Goal: Task Accomplishment & Management: Use online tool/utility

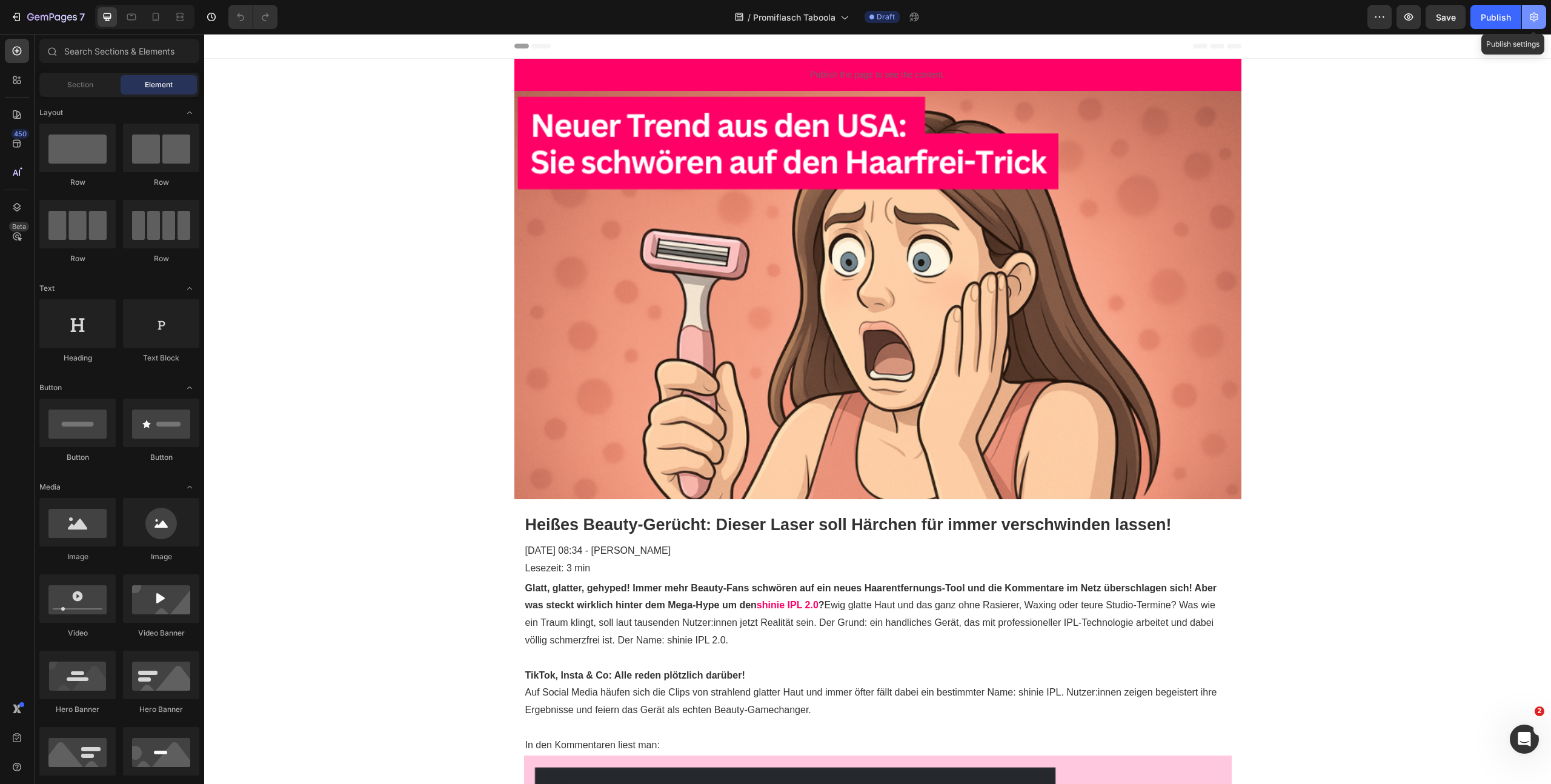
click at [1535, 21] on icon "button" at bounding box center [1533, 16] width 12 height 12
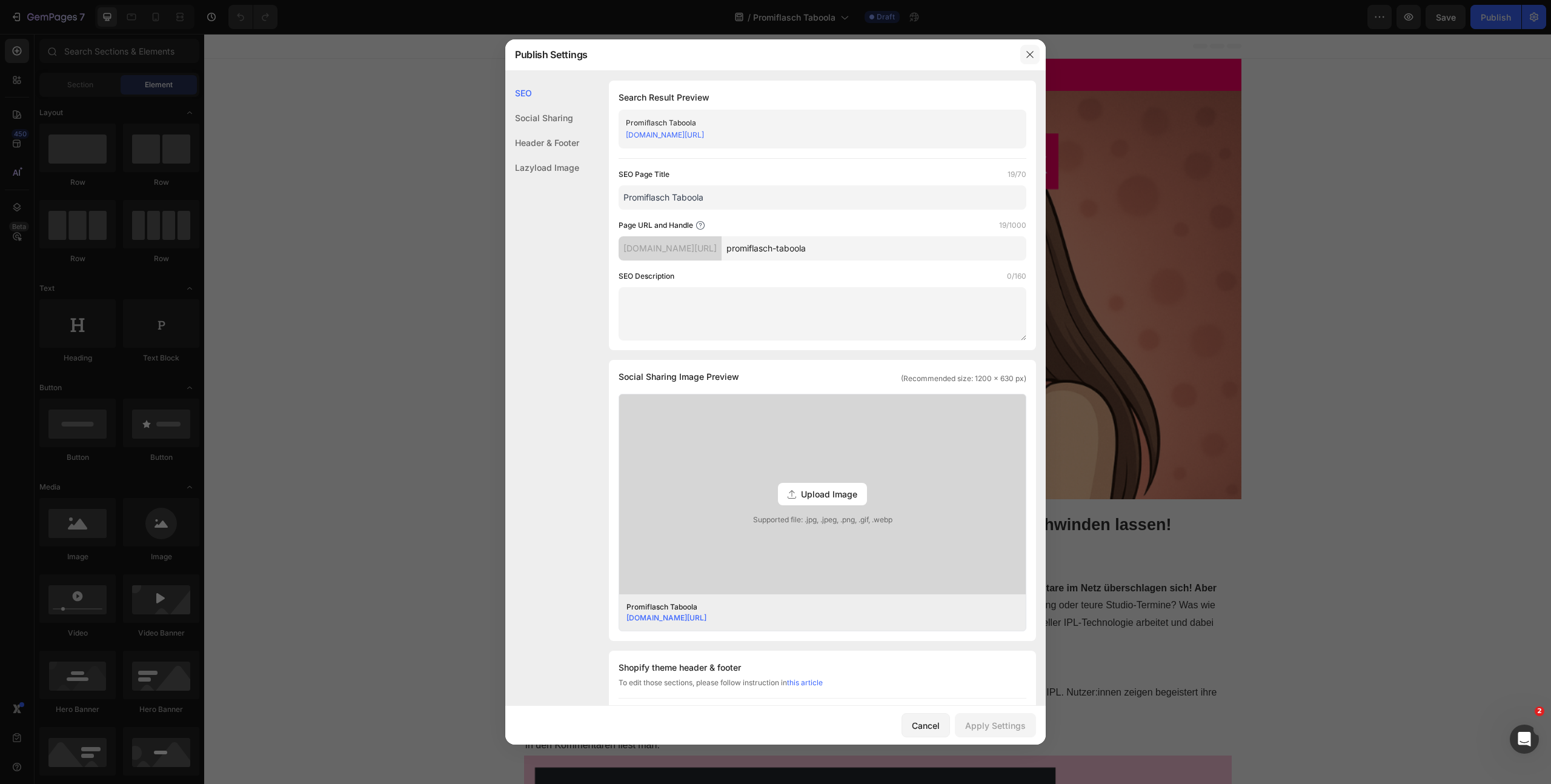
click at [1028, 59] on icon "button" at bounding box center [1030, 55] width 10 height 10
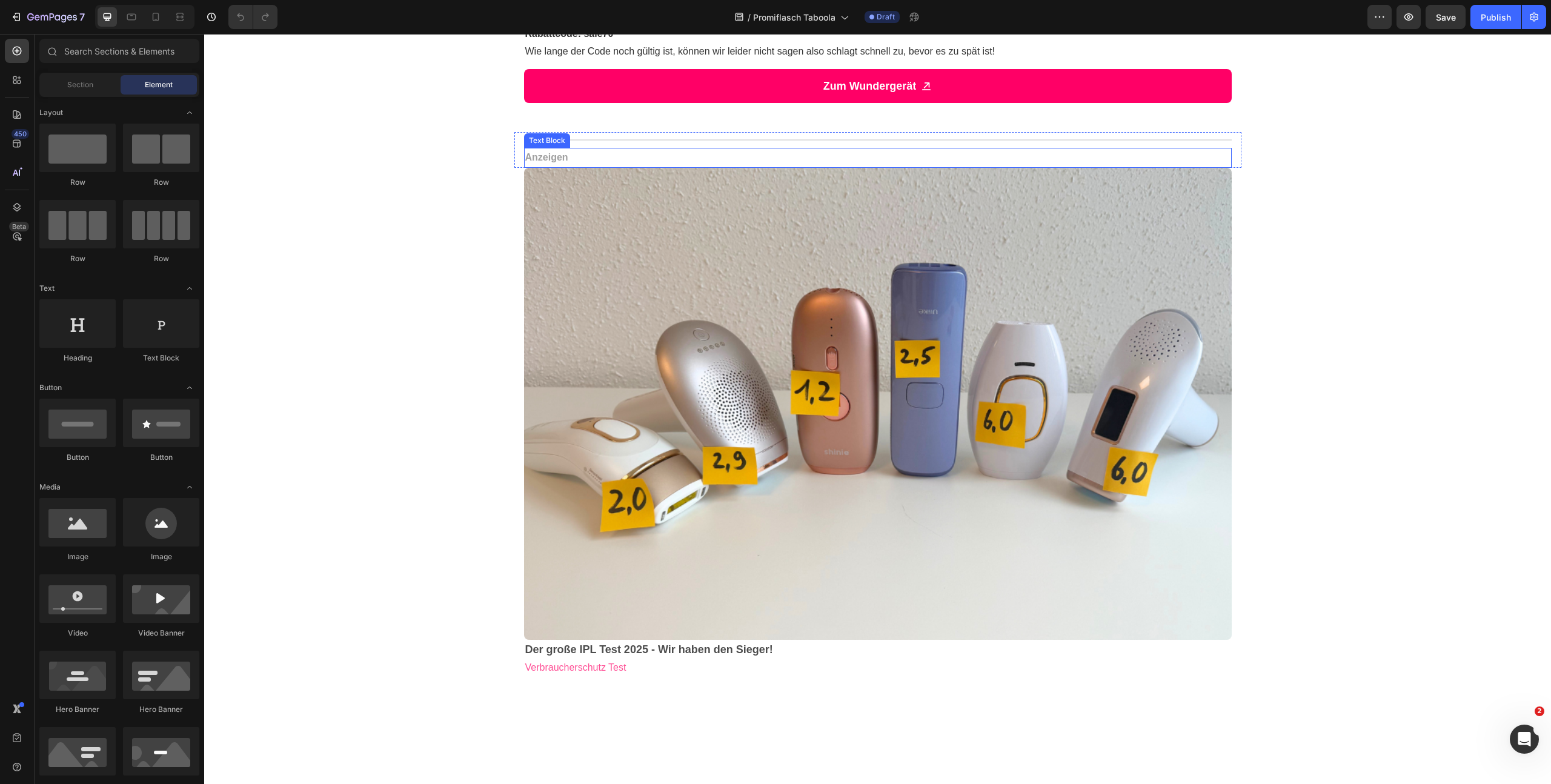
scroll to position [1332, 0]
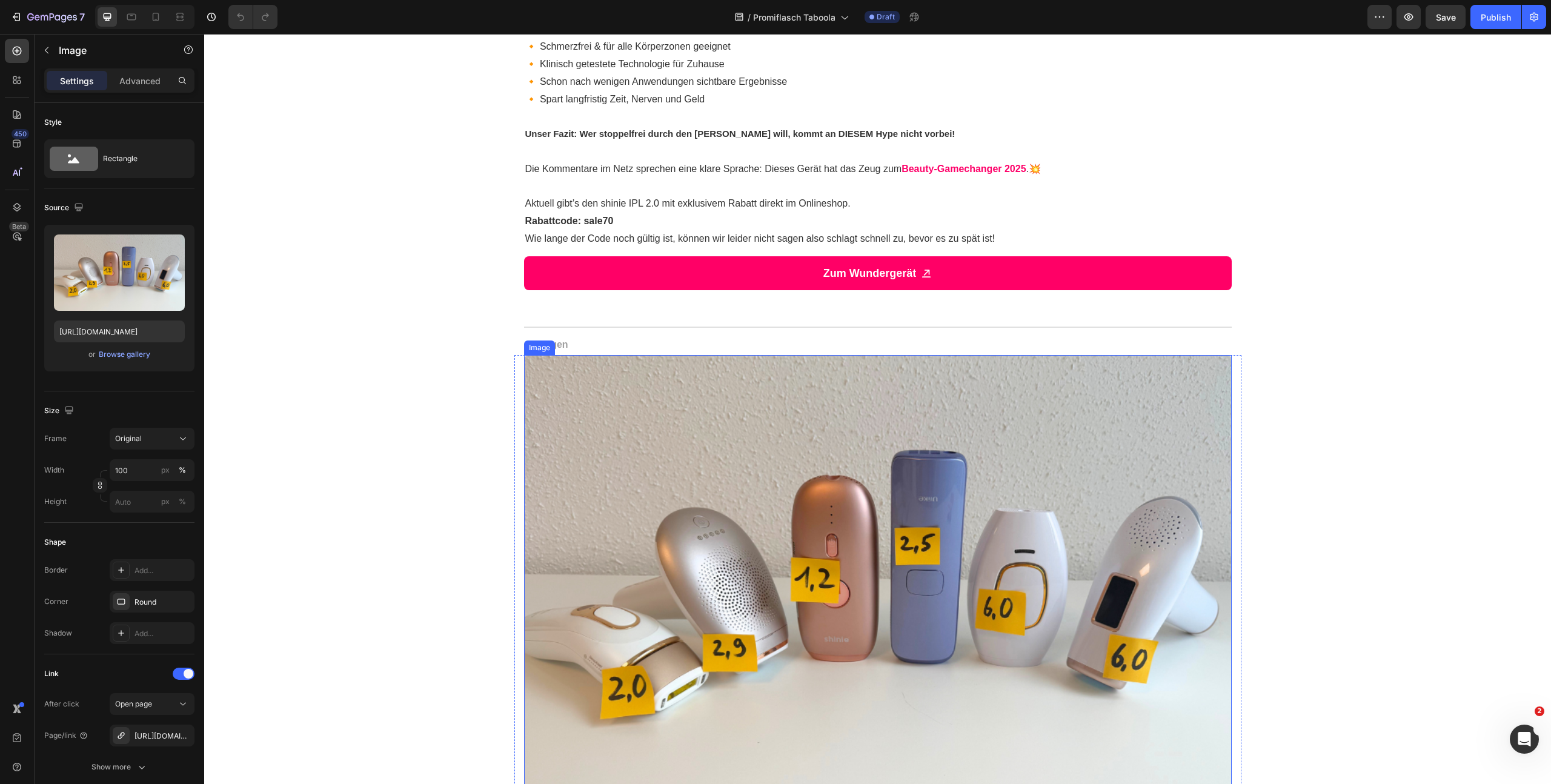
click at [578, 410] on img at bounding box center [878, 591] width 707 height 472
click at [600, 343] on icon at bounding box center [604, 344] width 10 height 10
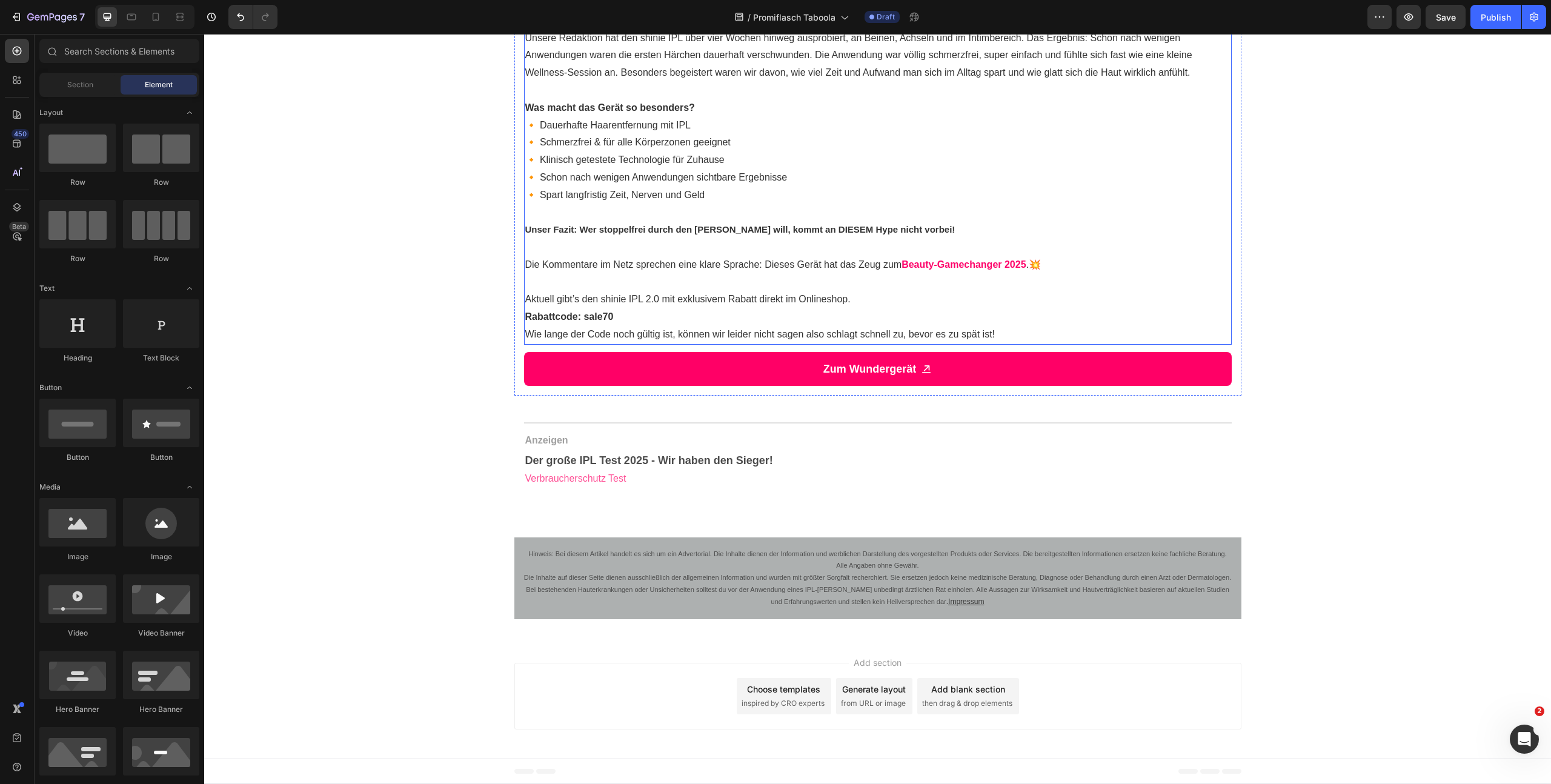
scroll to position [1236, 0]
click at [606, 474] on span "Verbraucherschutz Test" at bounding box center [576, 478] width 101 height 11
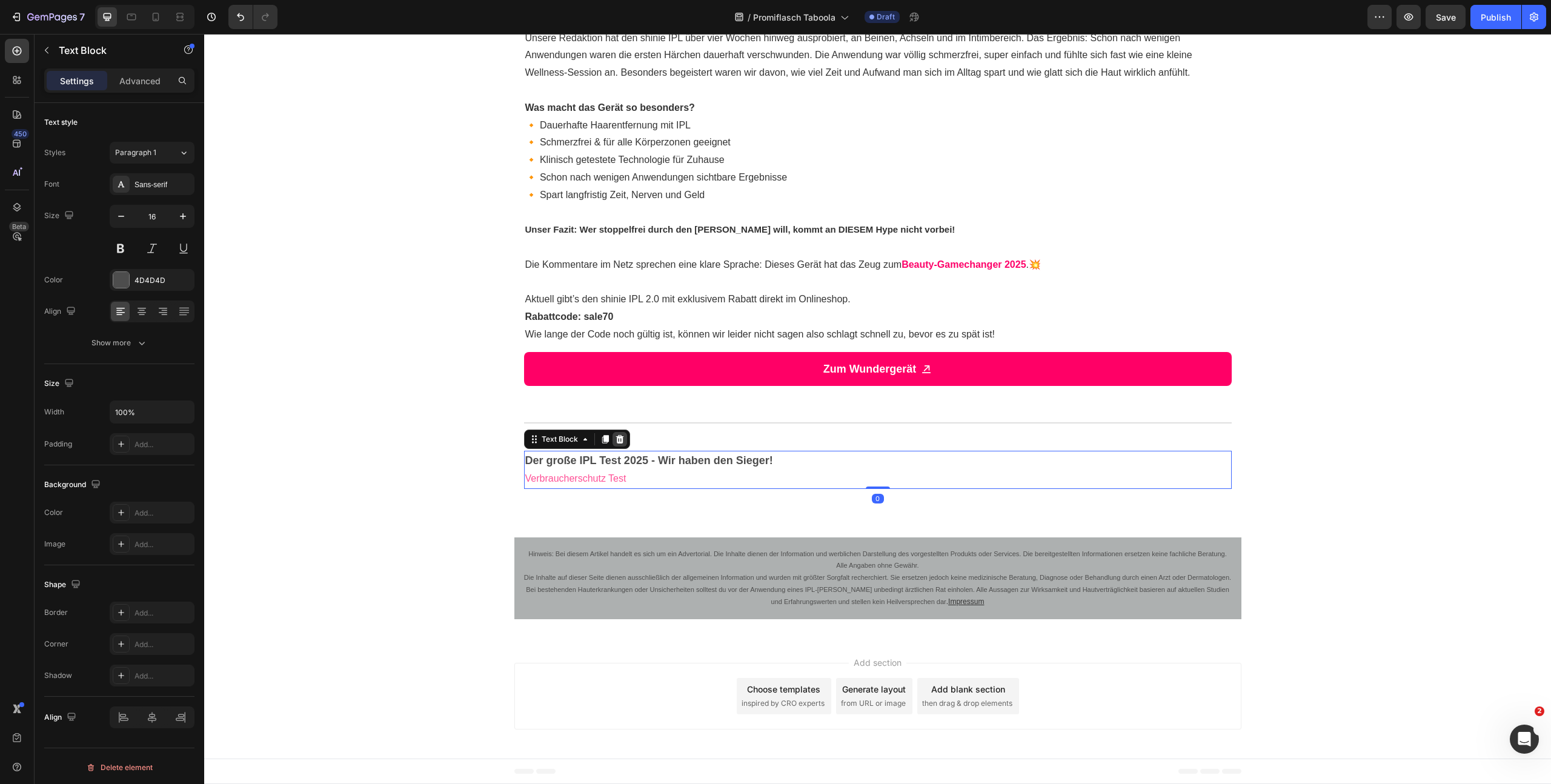
click at [617, 442] on icon at bounding box center [619, 439] width 8 height 9
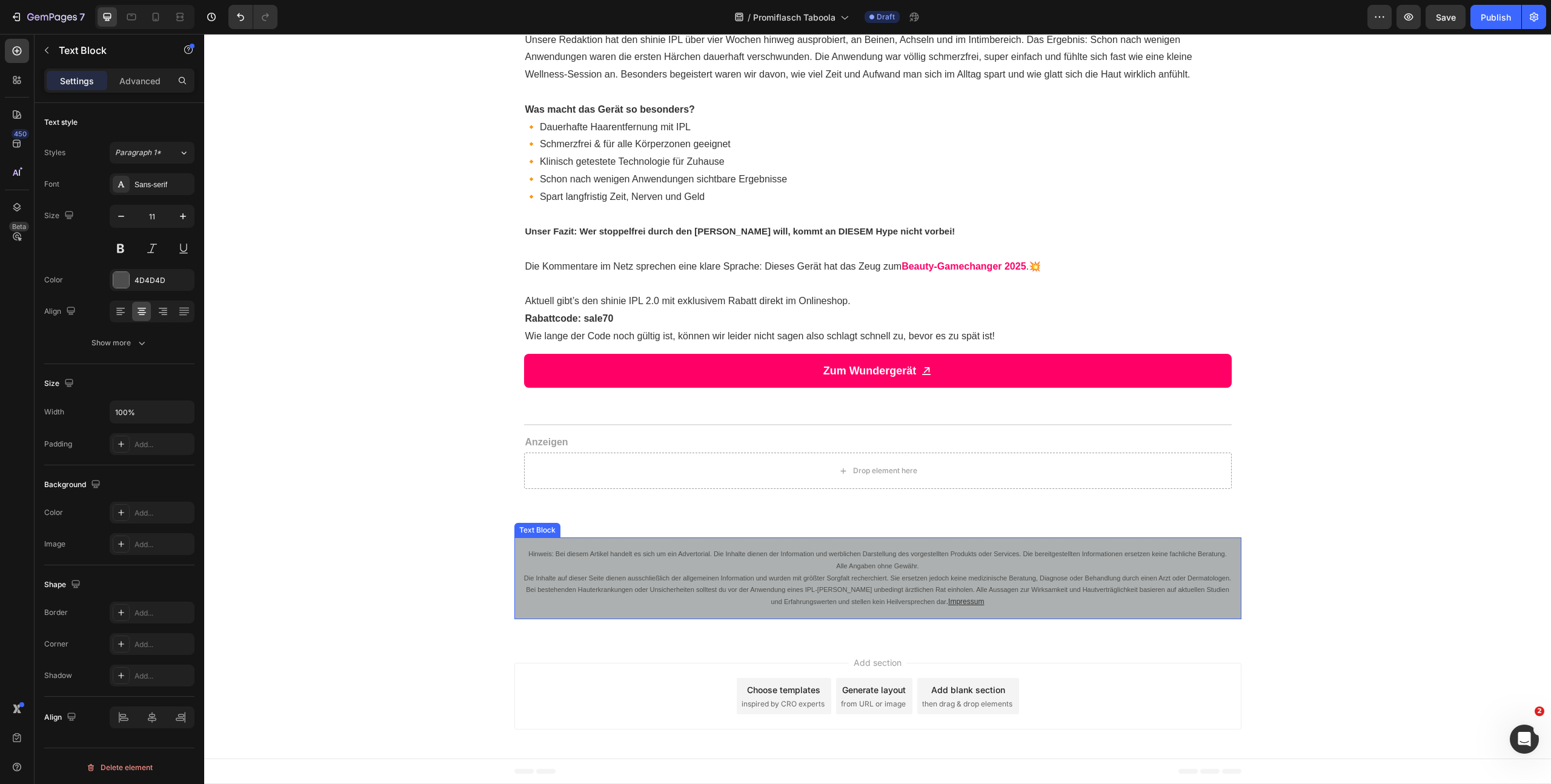
click at [952, 603] on u "Impressum" at bounding box center [966, 601] width 36 height 9
click at [957, 601] on u "Impressum" at bounding box center [966, 601] width 36 height 9
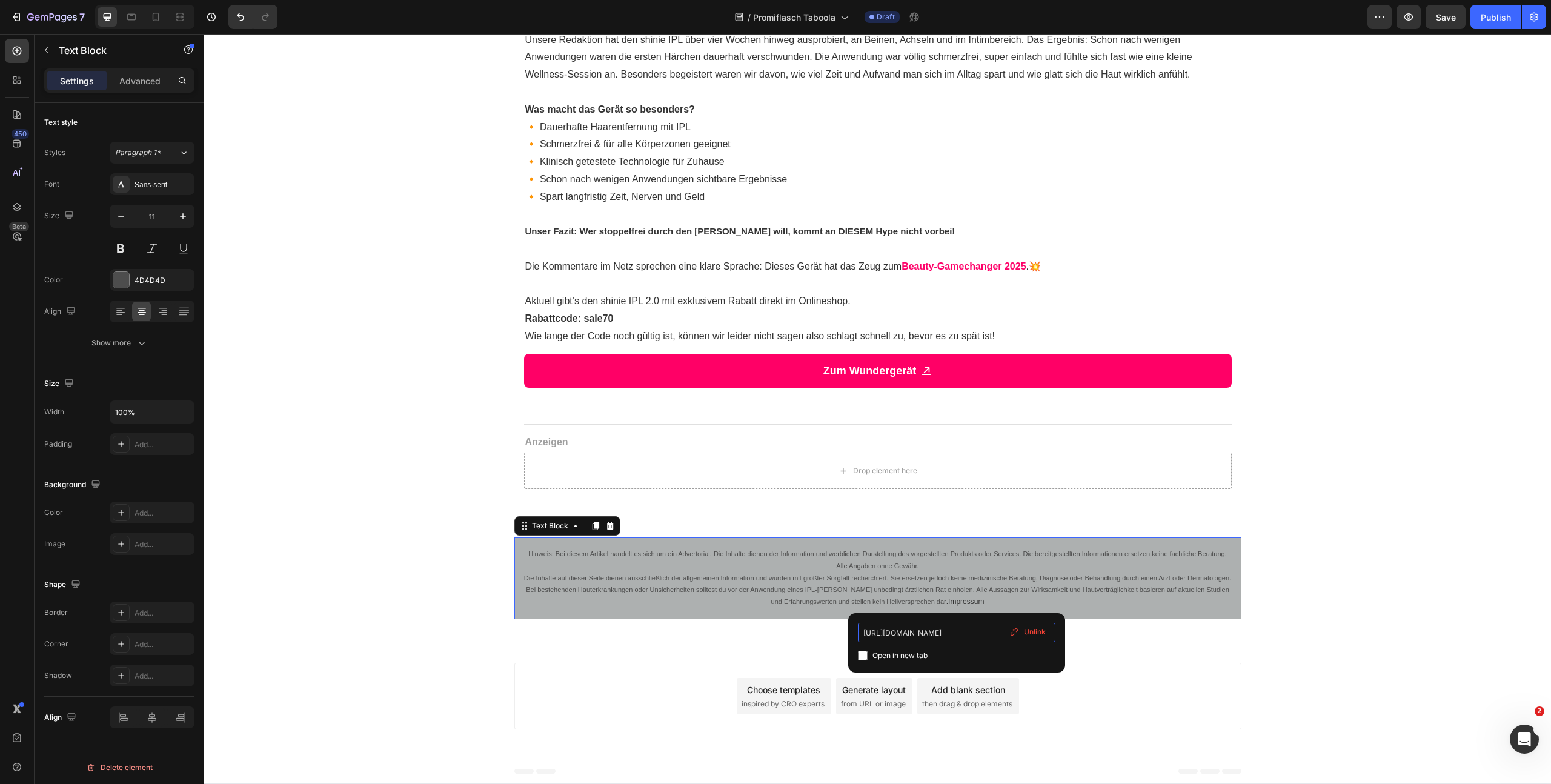
click at [964, 637] on input "https://ipl-vergleich24.de/policies/legal-notice" at bounding box center [957, 632] width 197 height 19
type input "https://mein-wohlfuehl-leben.de/policies/legal-notice"
click at [1329, 596] on div "Hinweis: Bei diesem Artikel handelt es sich um ein Advertorial. Die Inhalte die…" at bounding box center [877, 578] width 1346 height 82
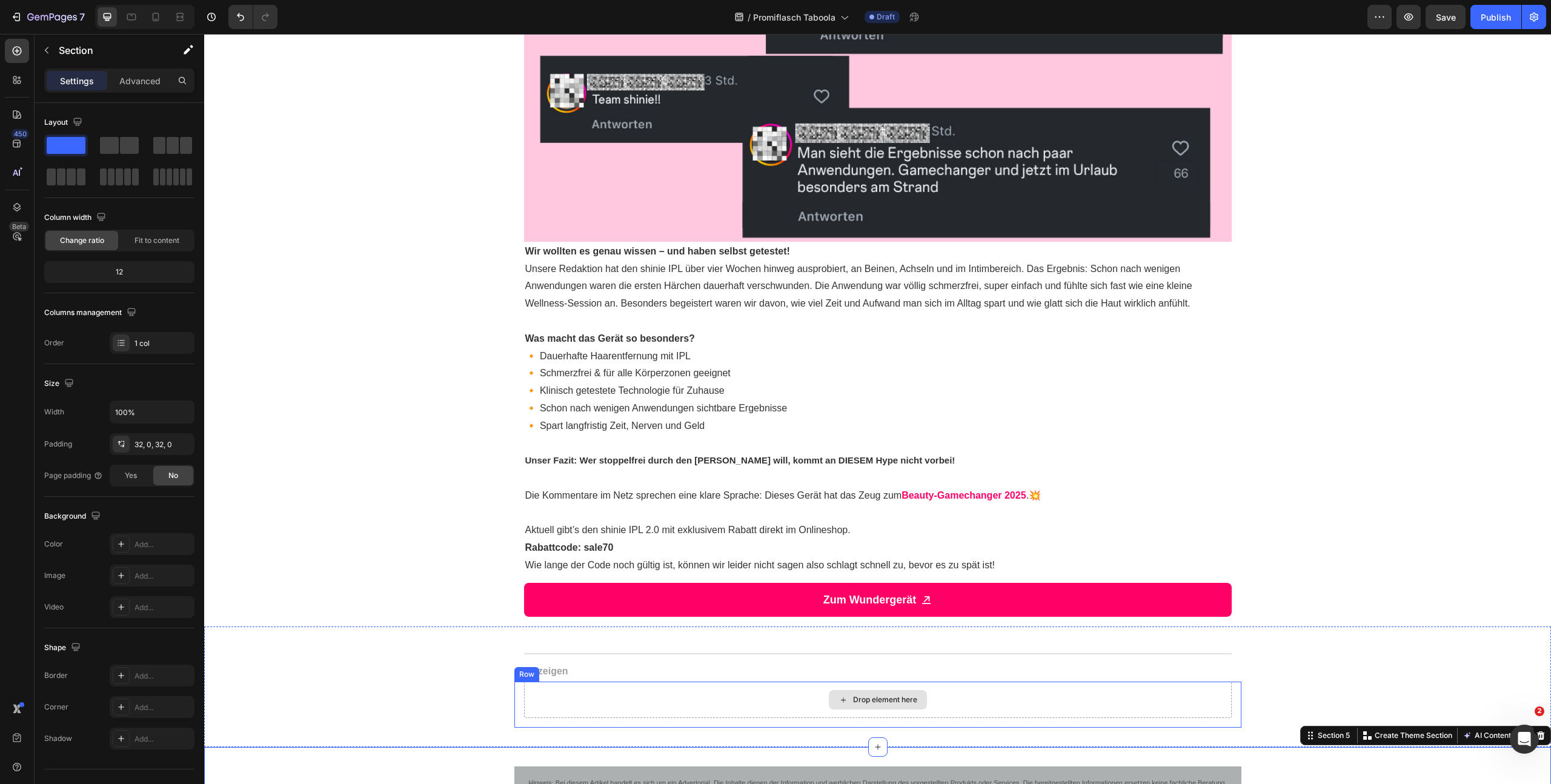
scroll to position [955, 0]
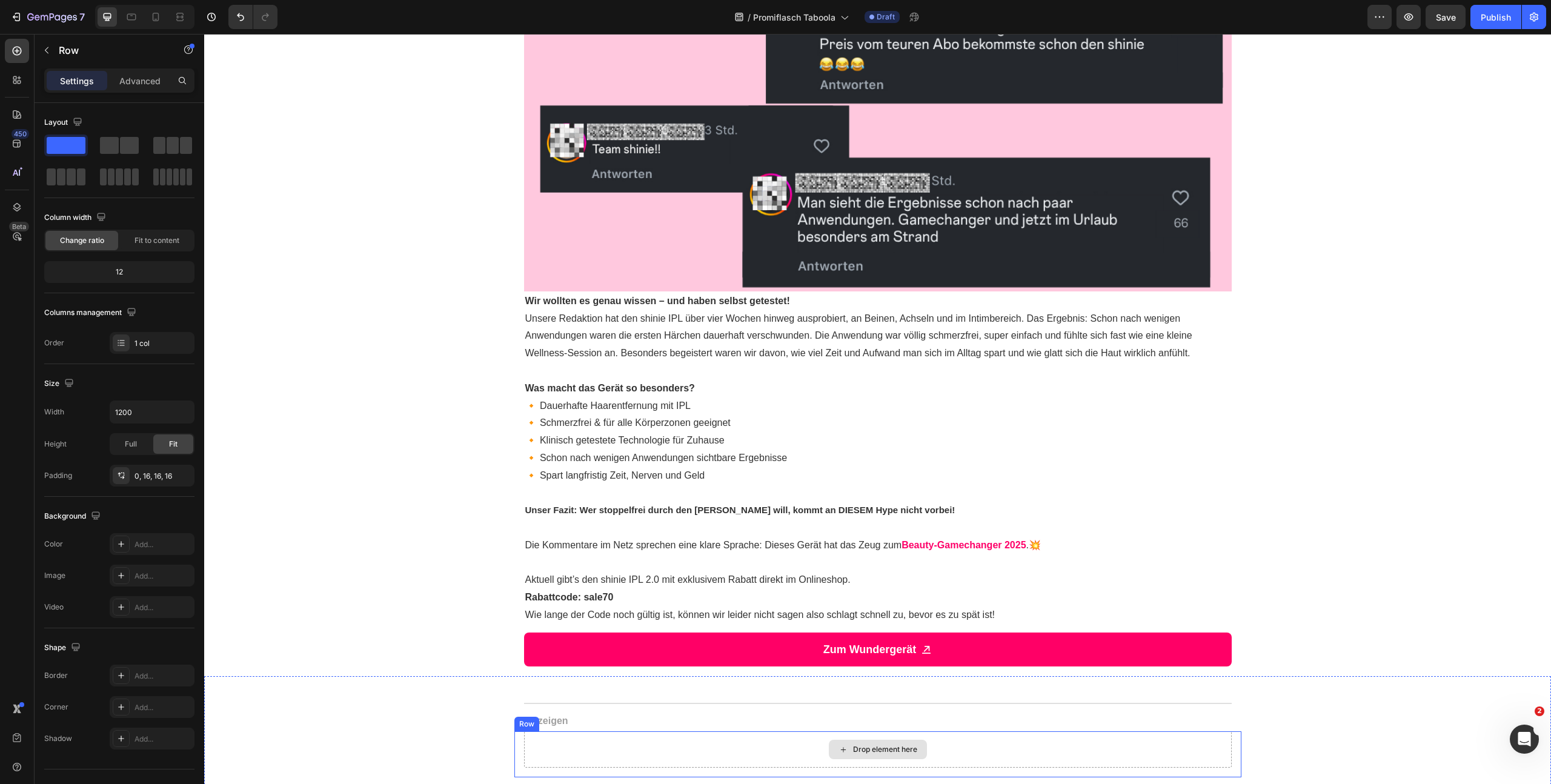
click at [600, 740] on div "Drop element here" at bounding box center [878, 749] width 707 height 36
click at [586, 716] on icon at bounding box center [589, 720] width 10 height 10
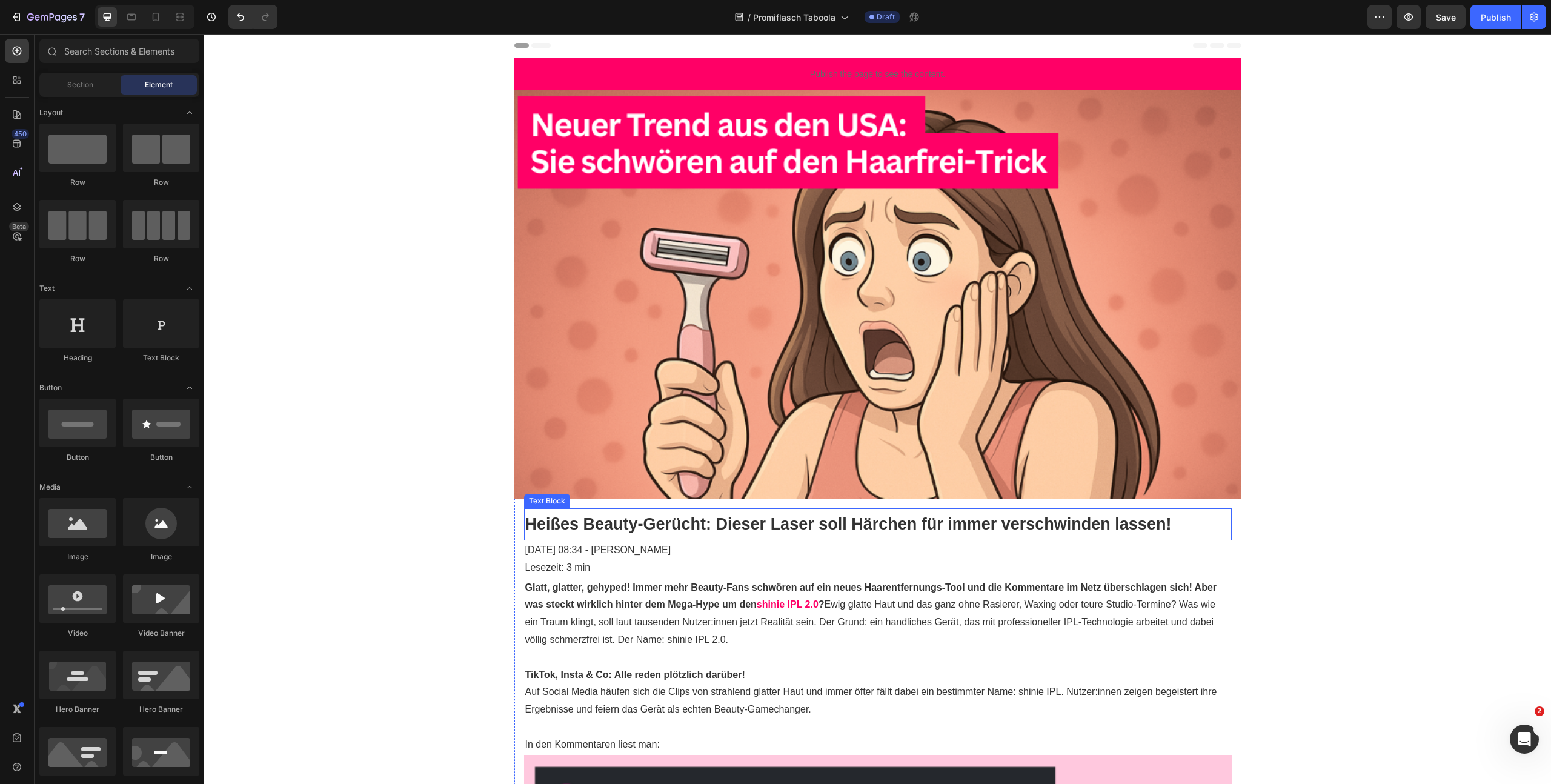
scroll to position [0, 0]
click at [1531, 21] on icon "button" at bounding box center [1533, 16] width 12 height 12
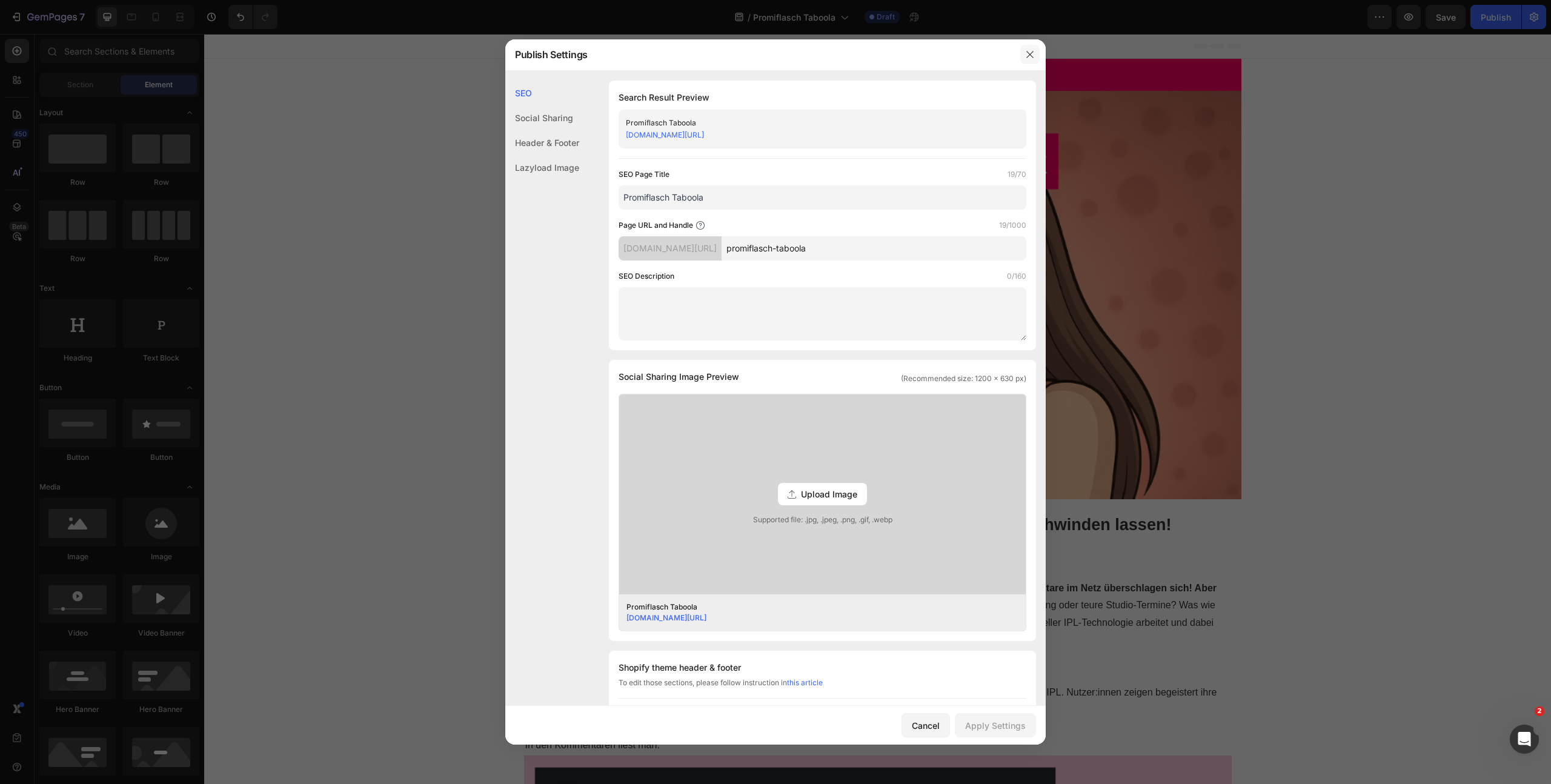
click at [1029, 56] on icon "button" at bounding box center [1030, 55] width 10 height 10
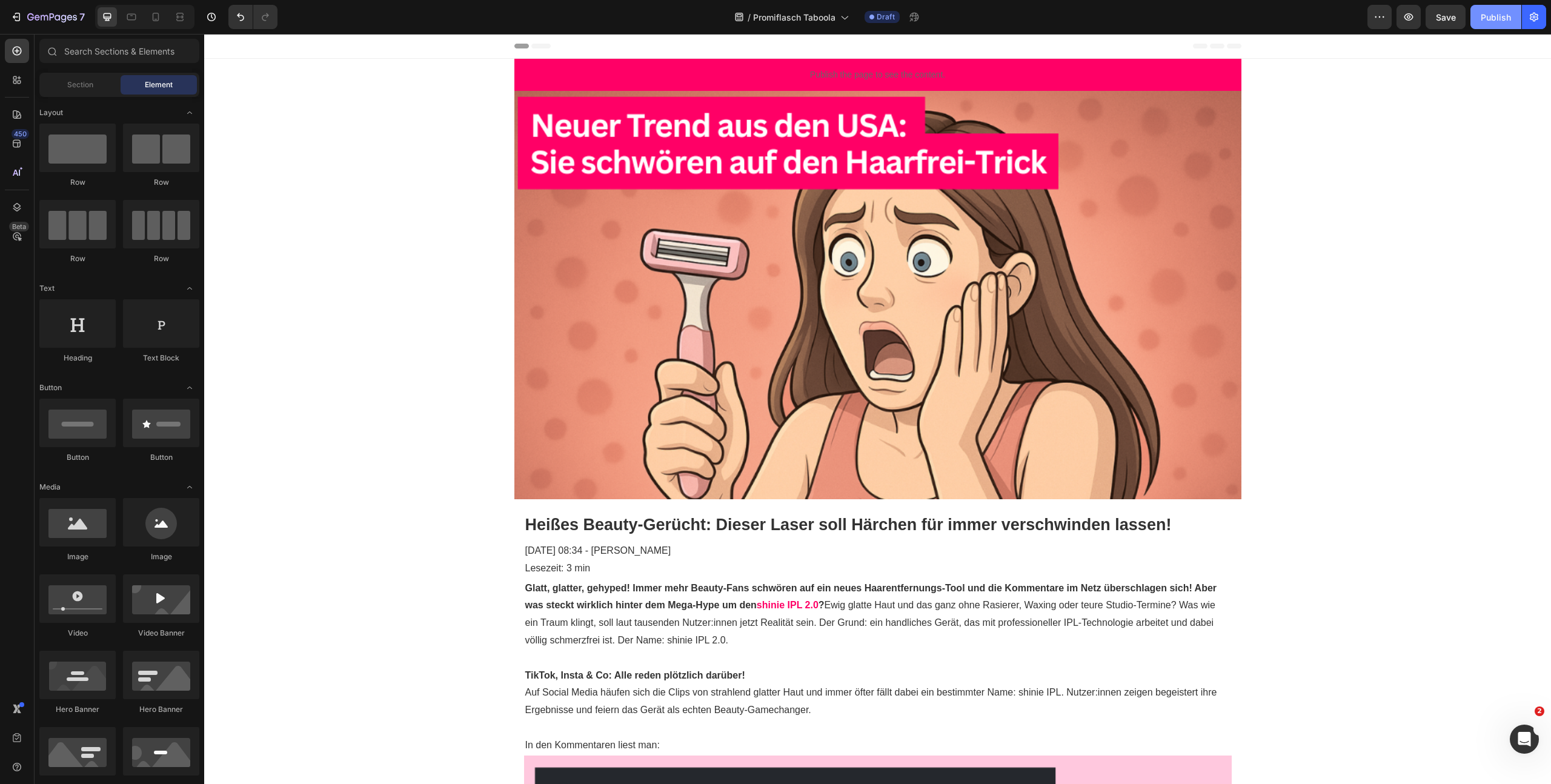
click at [1511, 20] on div "Publish" at bounding box center [1496, 17] width 31 height 13
click at [1541, 18] on button "button" at bounding box center [1534, 17] width 24 height 24
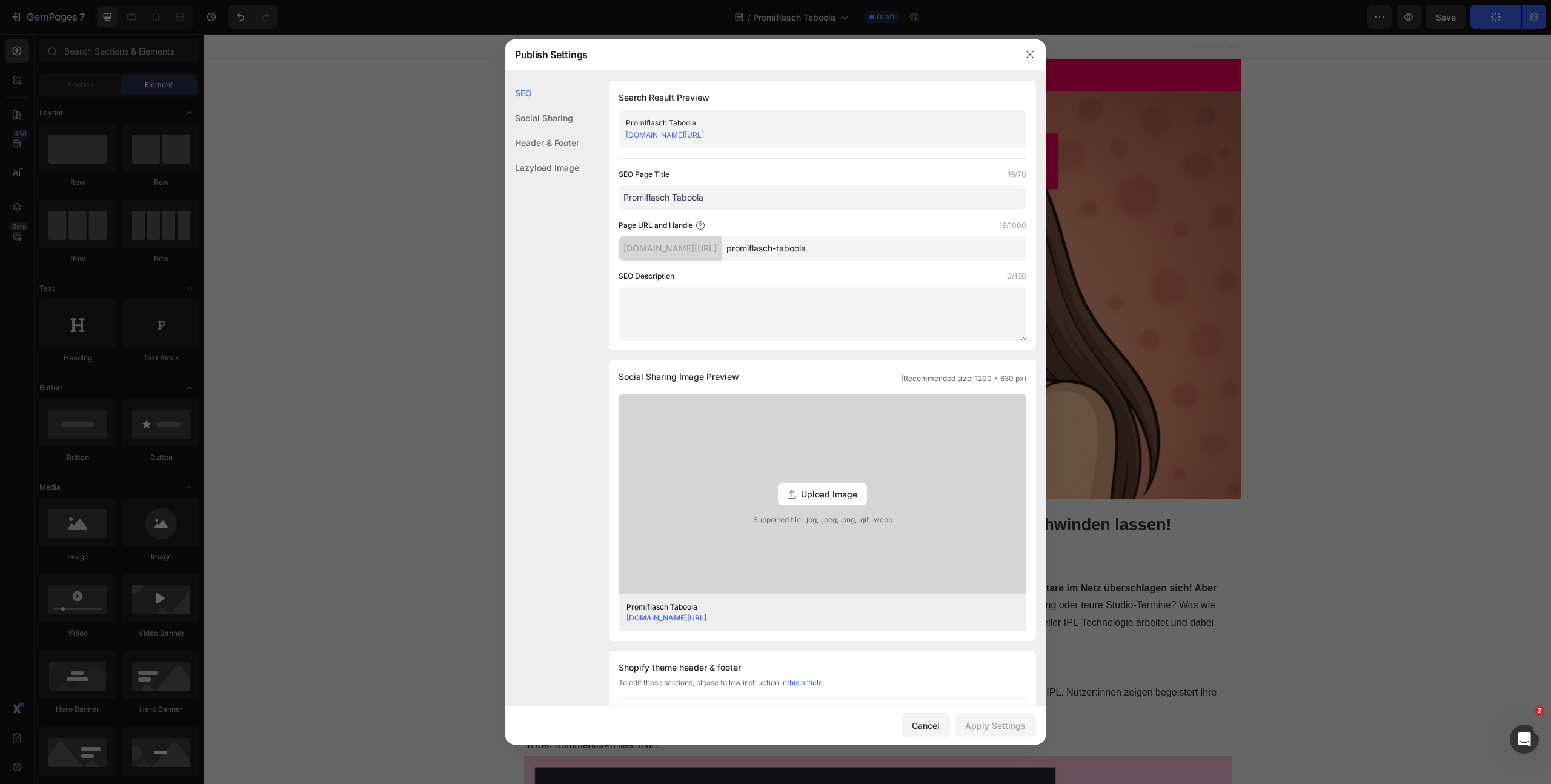
click at [884, 254] on input "promiflasch-taboola" at bounding box center [874, 249] width 305 height 24
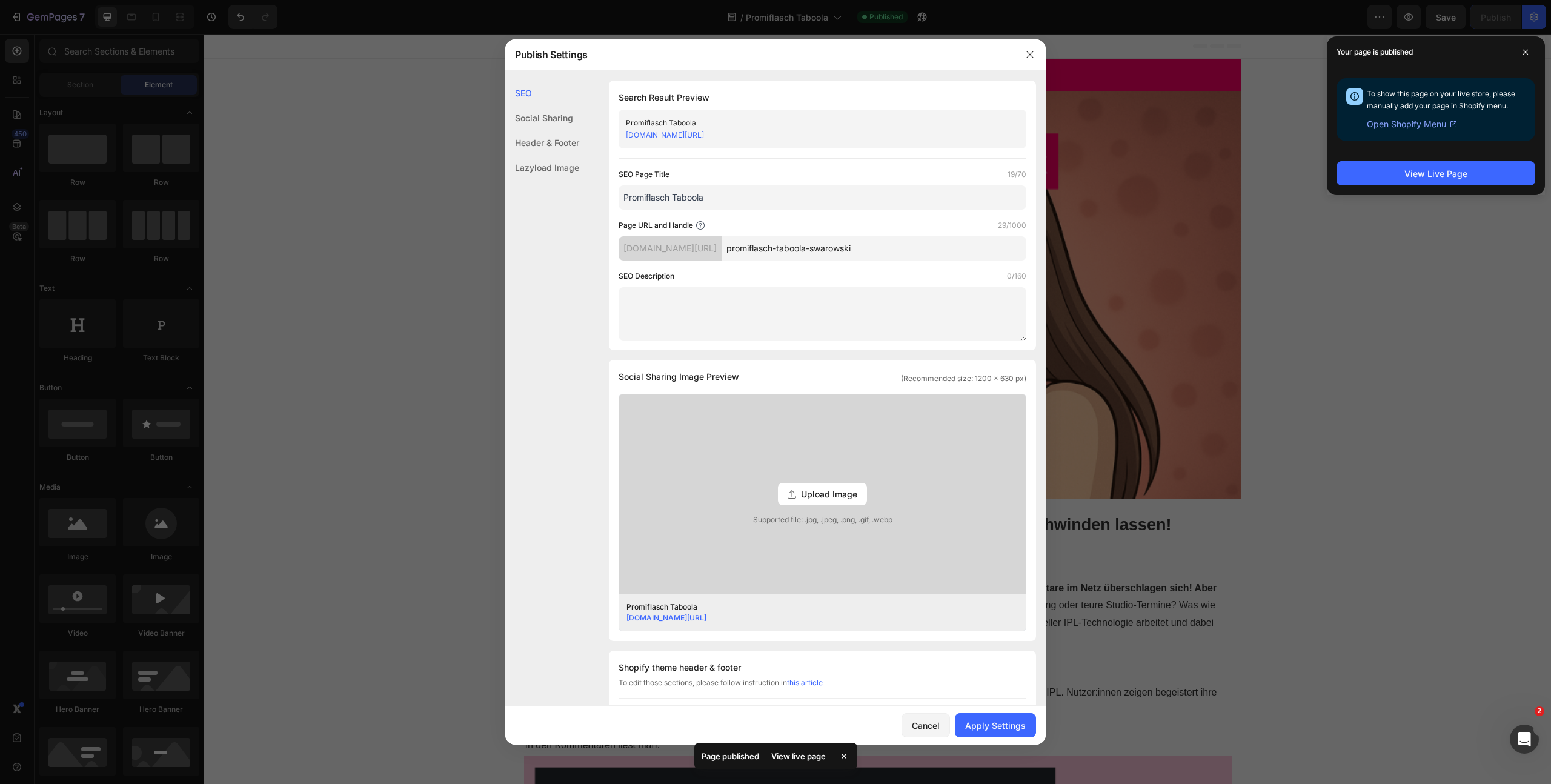
type input "promiflasch-taboola-swarowski"
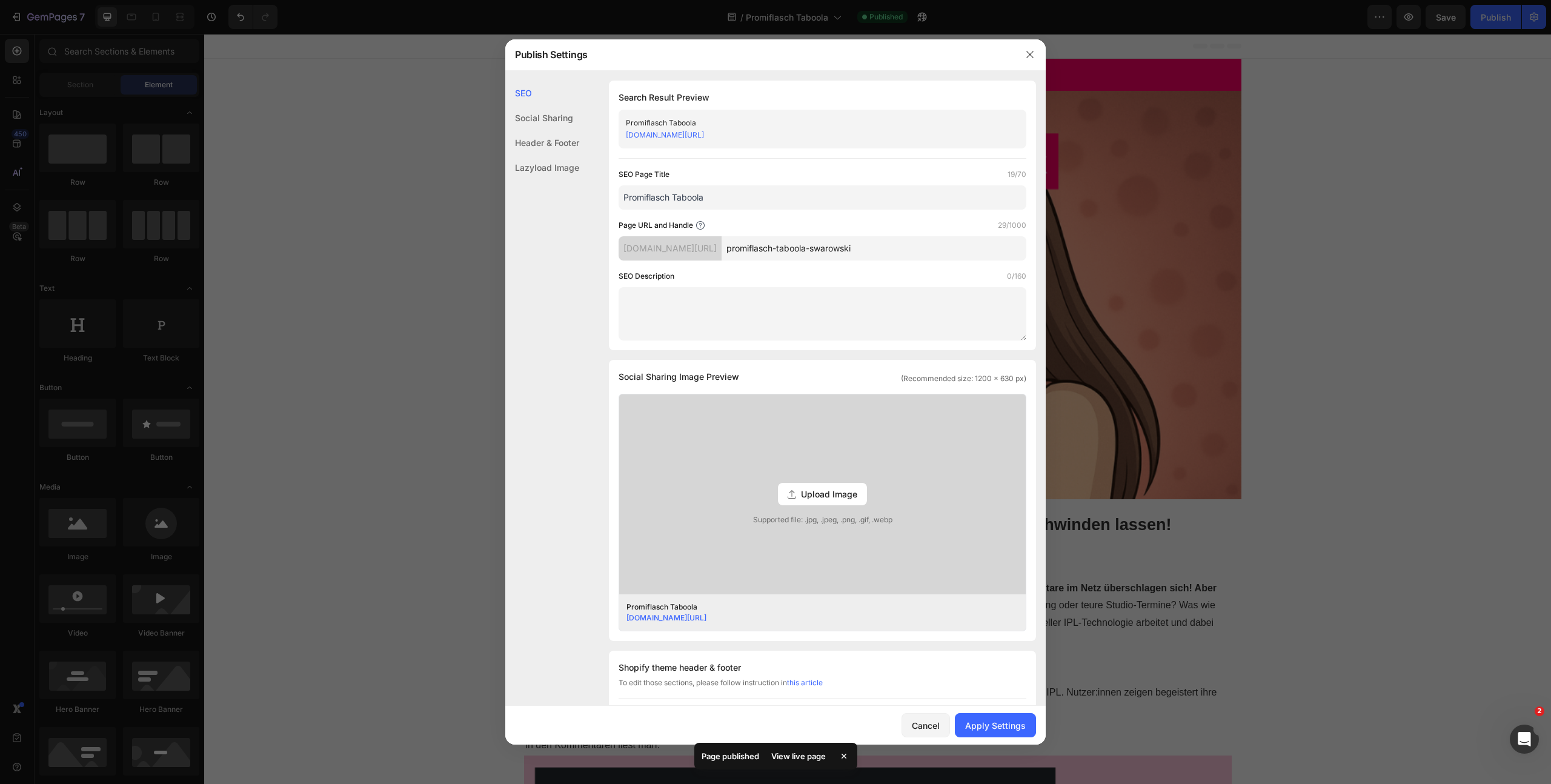
click at [748, 201] on input "Promiflasch Taboola" at bounding box center [822, 197] width 408 height 24
drag, startPoint x: 706, startPoint y: 197, endPoint x: 589, endPoint y: 171, distance: 119.9
click at [583, 189] on div "SEO Search Result Preview Promiflasch Taboola Swarowski uv395b-ee.myshopify.com…" at bounding box center [775, 512] width 540 height 864
drag, startPoint x: 952, startPoint y: 187, endPoint x: 945, endPoint y: 183, distance: 8.1
click at [951, 187] on input "[PERSON_NAME]" at bounding box center [822, 197] width 408 height 24
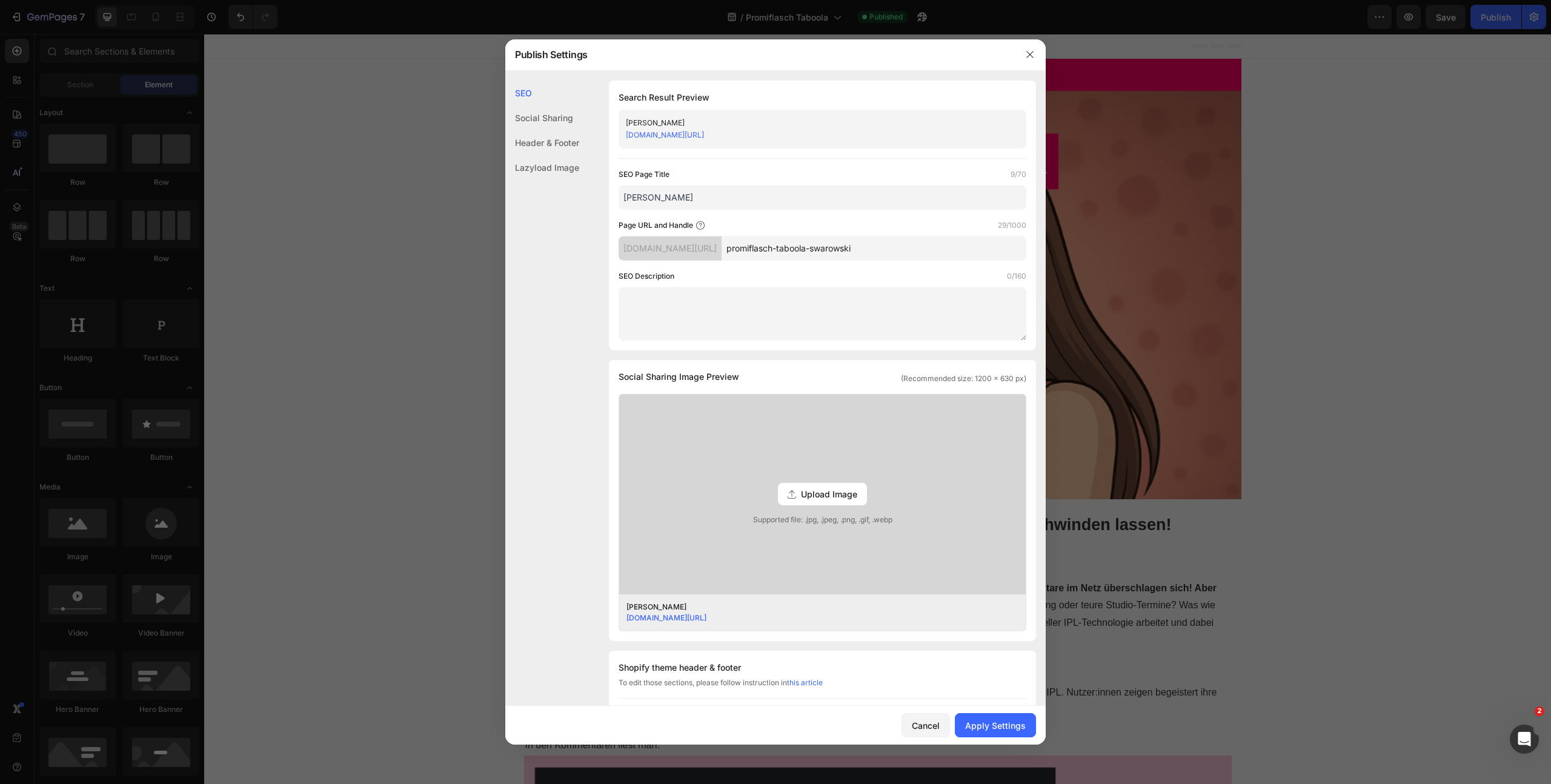
click at [859, 209] on input "[PERSON_NAME]" at bounding box center [822, 197] width 408 height 24
type input "Swarowski PFTab"
click at [847, 162] on div "Search Result Preview Swarowski PFTab uv395b-ee.myshopify.com/pages/promiflasch…" at bounding box center [822, 215] width 427 height 270
click at [1001, 732] on button "Apply Settings" at bounding box center [995, 725] width 81 height 24
click at [1030, 55] on icon "button" at bounding box center [1030, 55] width 10 height 10
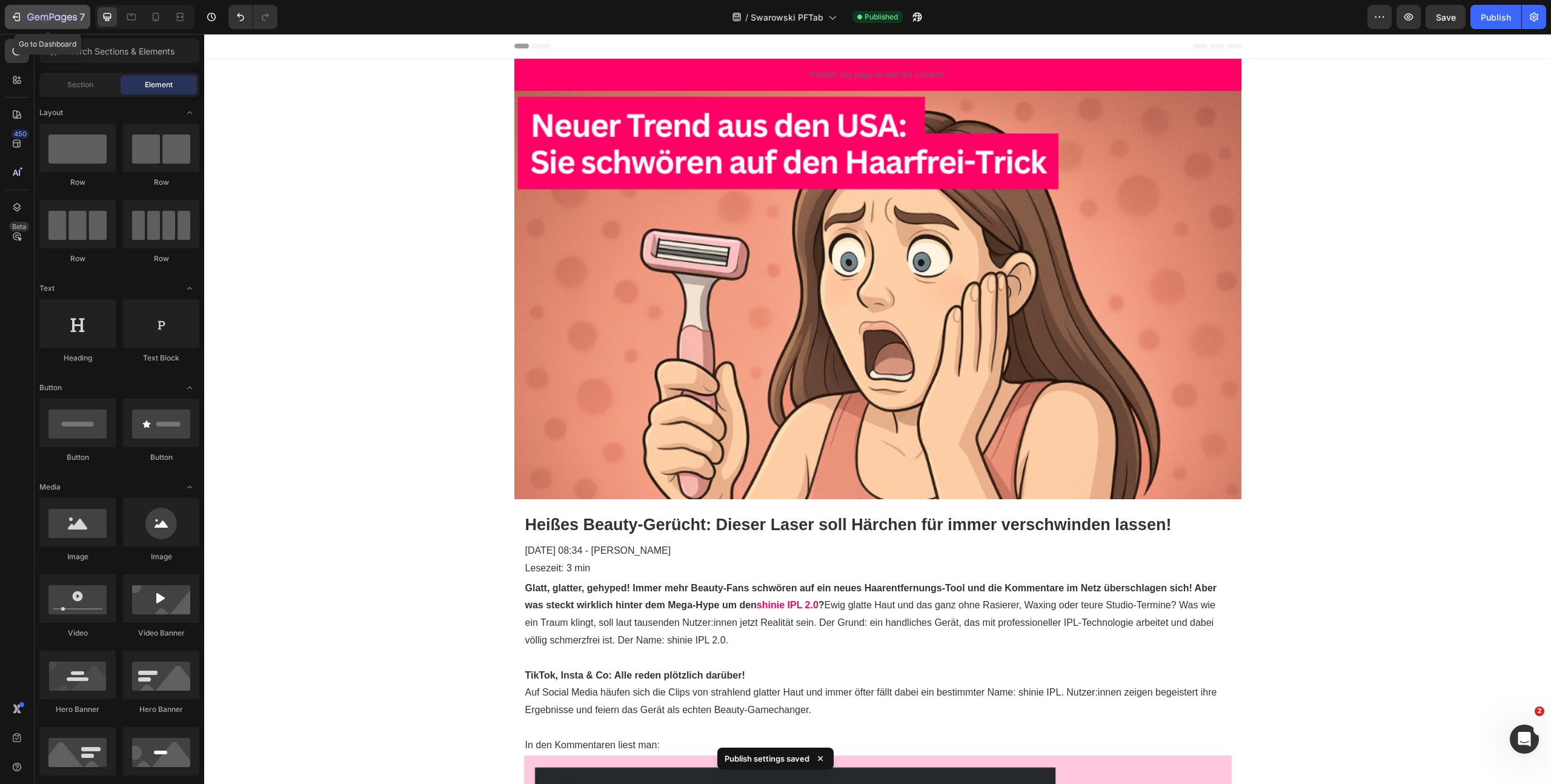
click at [35, 13] on icon "button" at bounding box center [52, 18] width 50 height 11
click at [1528, 14] on icon "button" at bounding box center [1533, 16] width 12 height 12
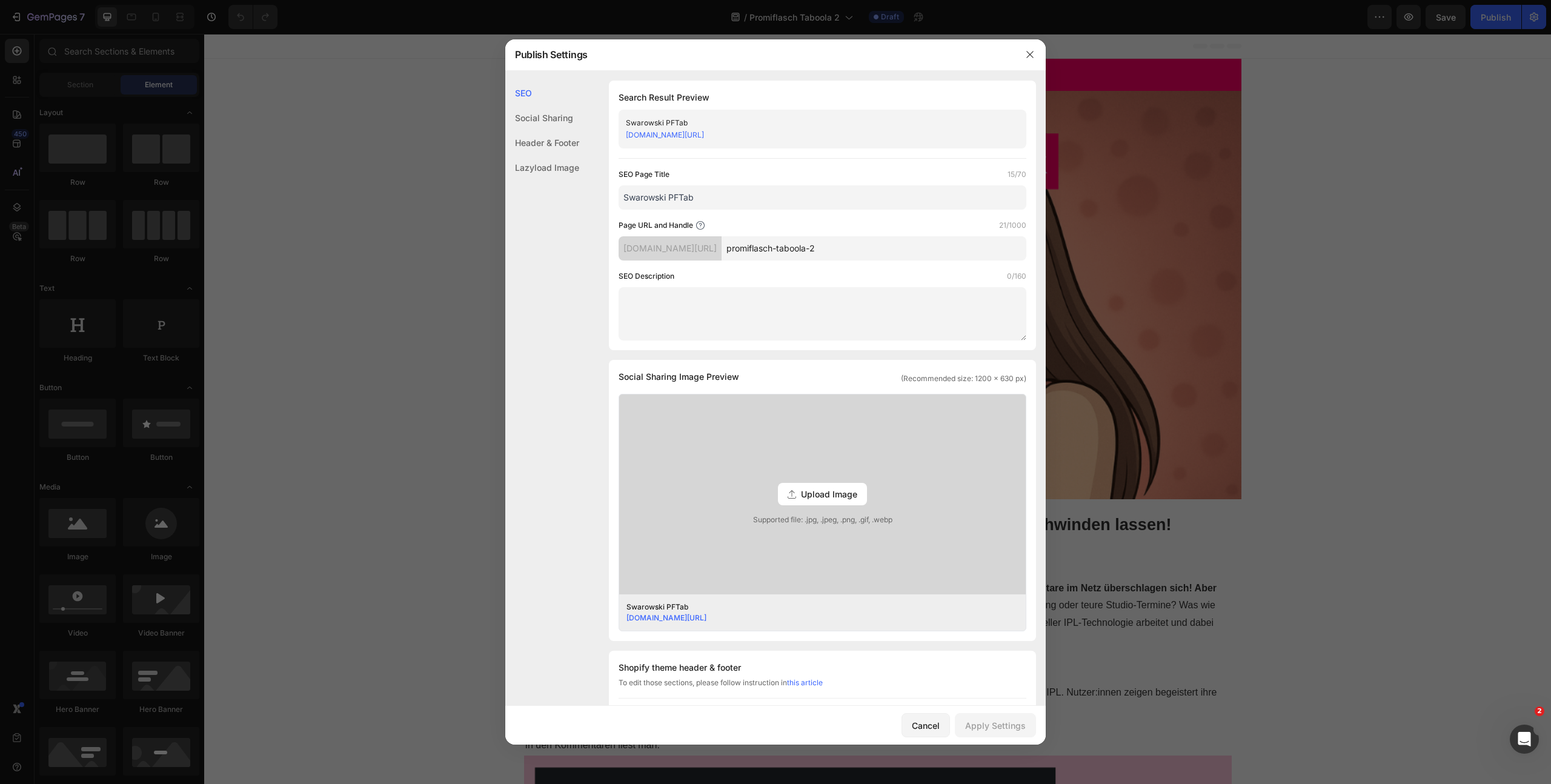
click at [651, 196] on input "Swarowski PFTab" at bounding box center [822, 197] width 408 height 24
type input "[PERSON_NAME] PFTab"
click at [892, 249] on input "promiflasch-taboola-2" at bounding box center [874, 249] width 305 height 24
click at [1012, 728] on div "Apply Settings" at bounding box center [995, 726] width 60 height 13
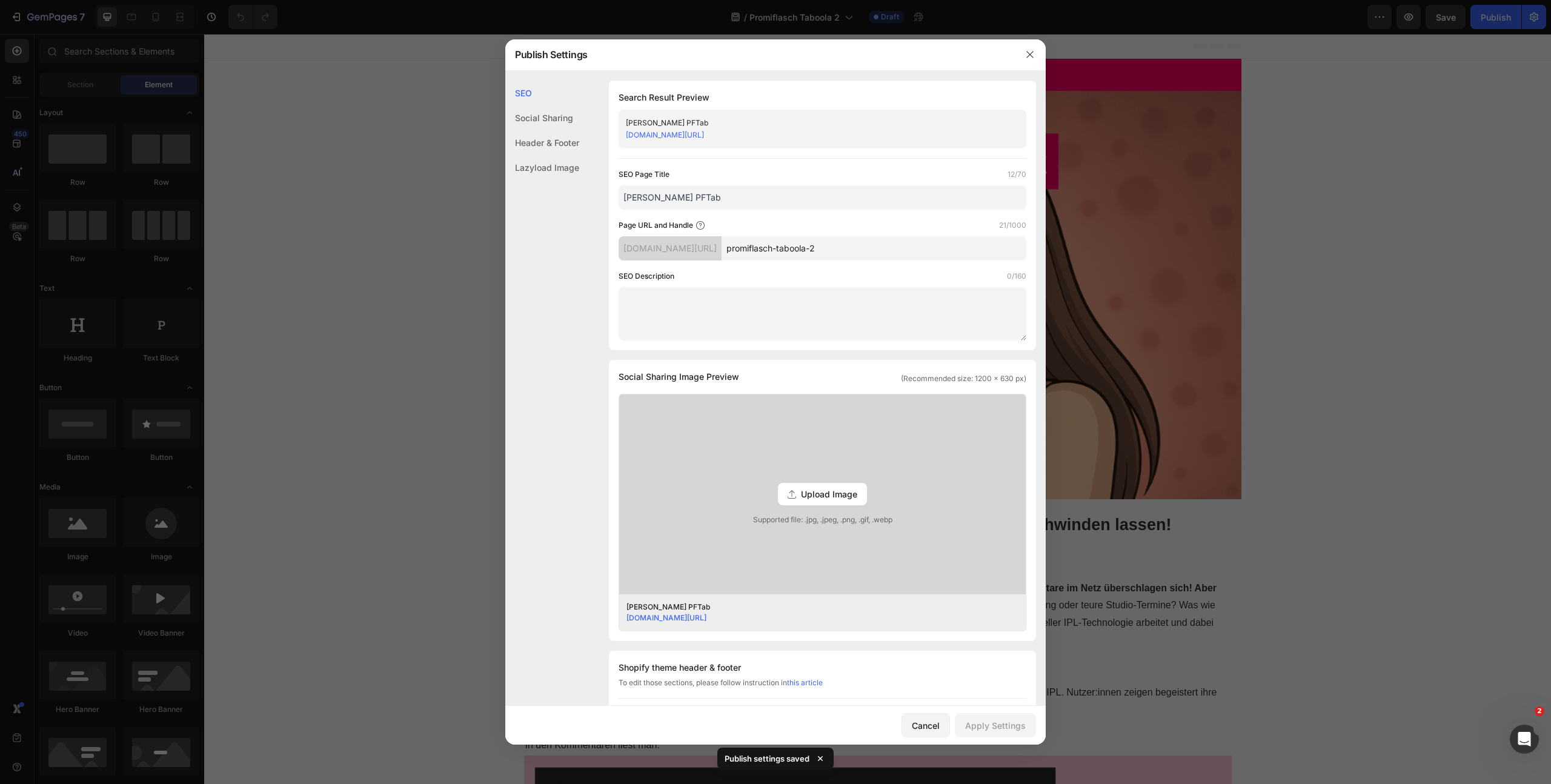
click at [868, 249] on input "promiflasch-taboola-2" at bounding box center [874, 249] width 305 height 24
type input "promiflasch-taboola-herbst"
click at [1013, 724] on div "Apply Settings" at bounding box center [995, 726] width 60 height 13
click at [1033, 58] on icon "button" at bounding box center [1030, 55] width 10 height 10
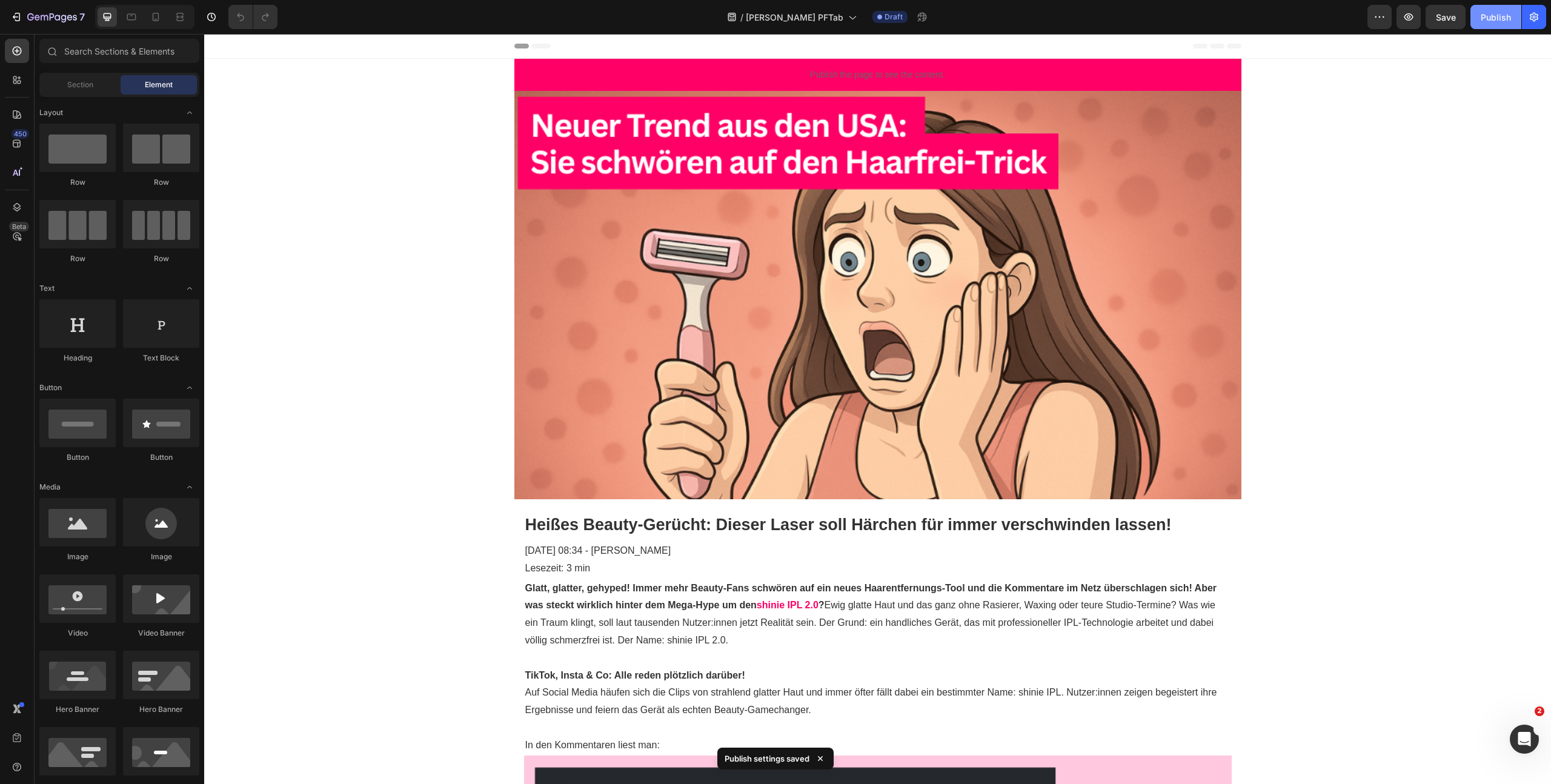
click at [1498, 25] on button "Publish" at bounding box center [1496, 17] width 51 height 24
click at [1535, 14] on icon "button" at bounding box center [1534, 17] width 9 height 9
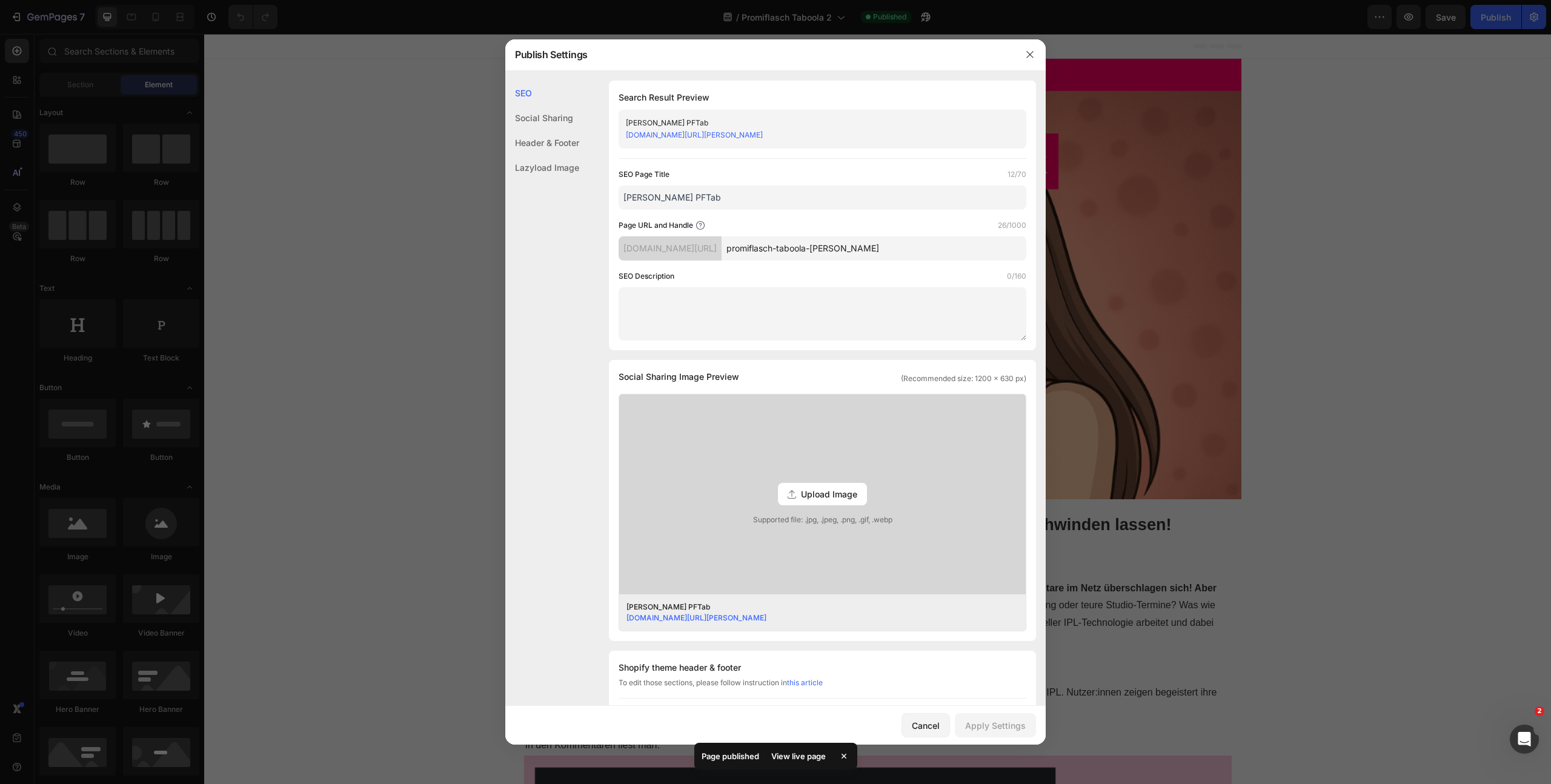
drag, startPoint x: 695, startPoint y: 203, endPoint x: 597, endPoint y: 187, distance: 99.3
click at [597, 187] on div "SEO Search Result Preview Herbst PFTab uv395b-ee.myshopify.com/pages/promiflasc…" at bounding box center [775, 512] width 540 height 864
click at [747, 203] on input "Herbst PFTab" at bounding box center [822, 197] width 408 height 24
drag, startPoint x: 711, startPoint y: 200, endPoint x: 673, endPoint y: 205, distance: 38.3
click at [668, 201] on input "Herbst PFTab" at bounding box center [822, 197] width 408 height 24
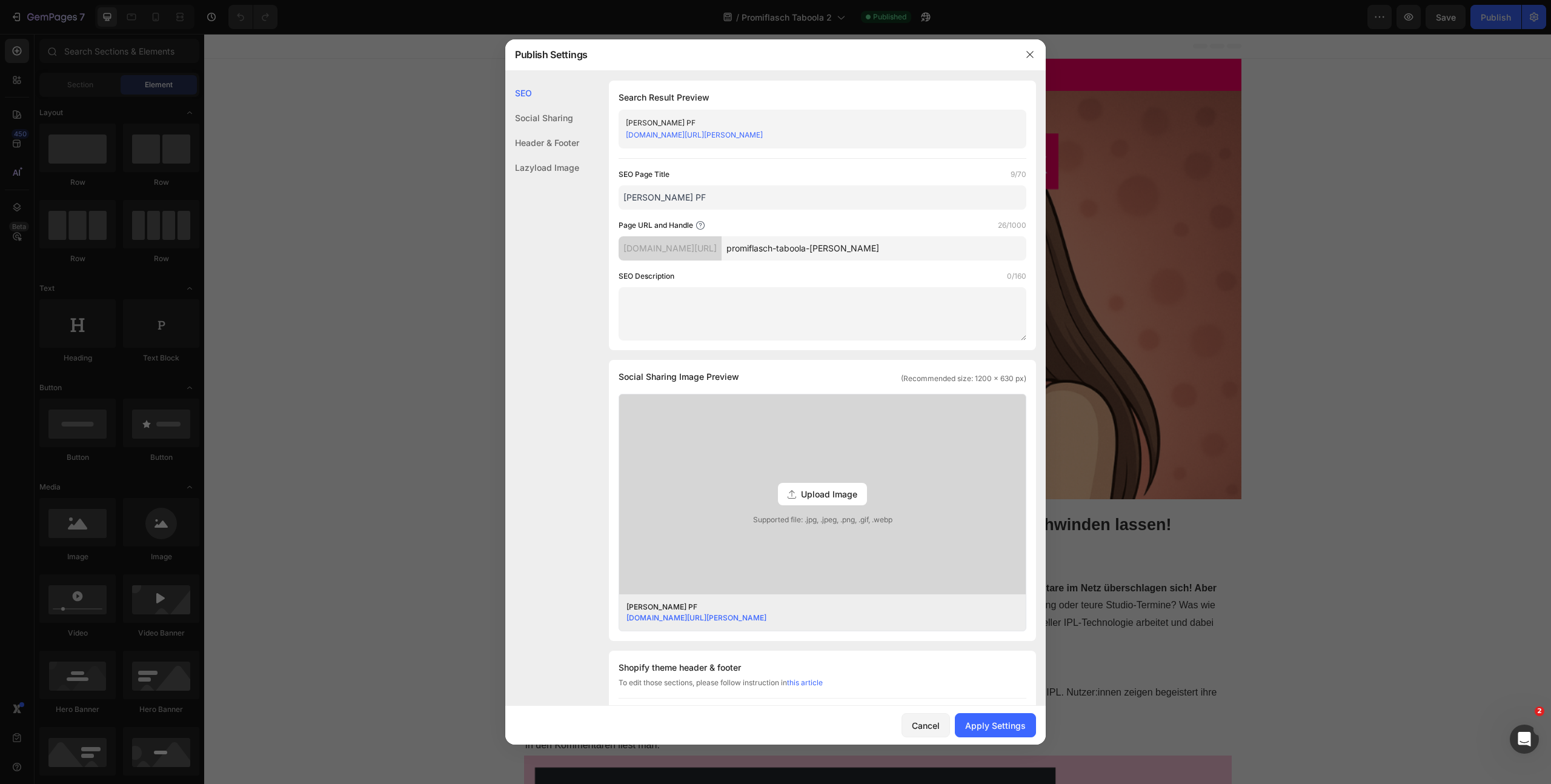
type input "[PERSON_NAME] PF"
drag, startPoint x: 908, startPoint y: 251, endPoint x: 731, endPoint y: 245, distance: 177.1
click at [746, 247] on div "uv395b-ee.myshopify.com/pages/ promiflasch-taboola-herbst" at bounding box center [822, 249] width 408 height 24
type input "herbst-pf"
click at [805, 267] on div "SEO Page Title 9/70 Herbst PF Page URL and Handle 9/1000 uv395b-ee.myshopify.co…" at bounding box center [822, 254] width 408 height 172
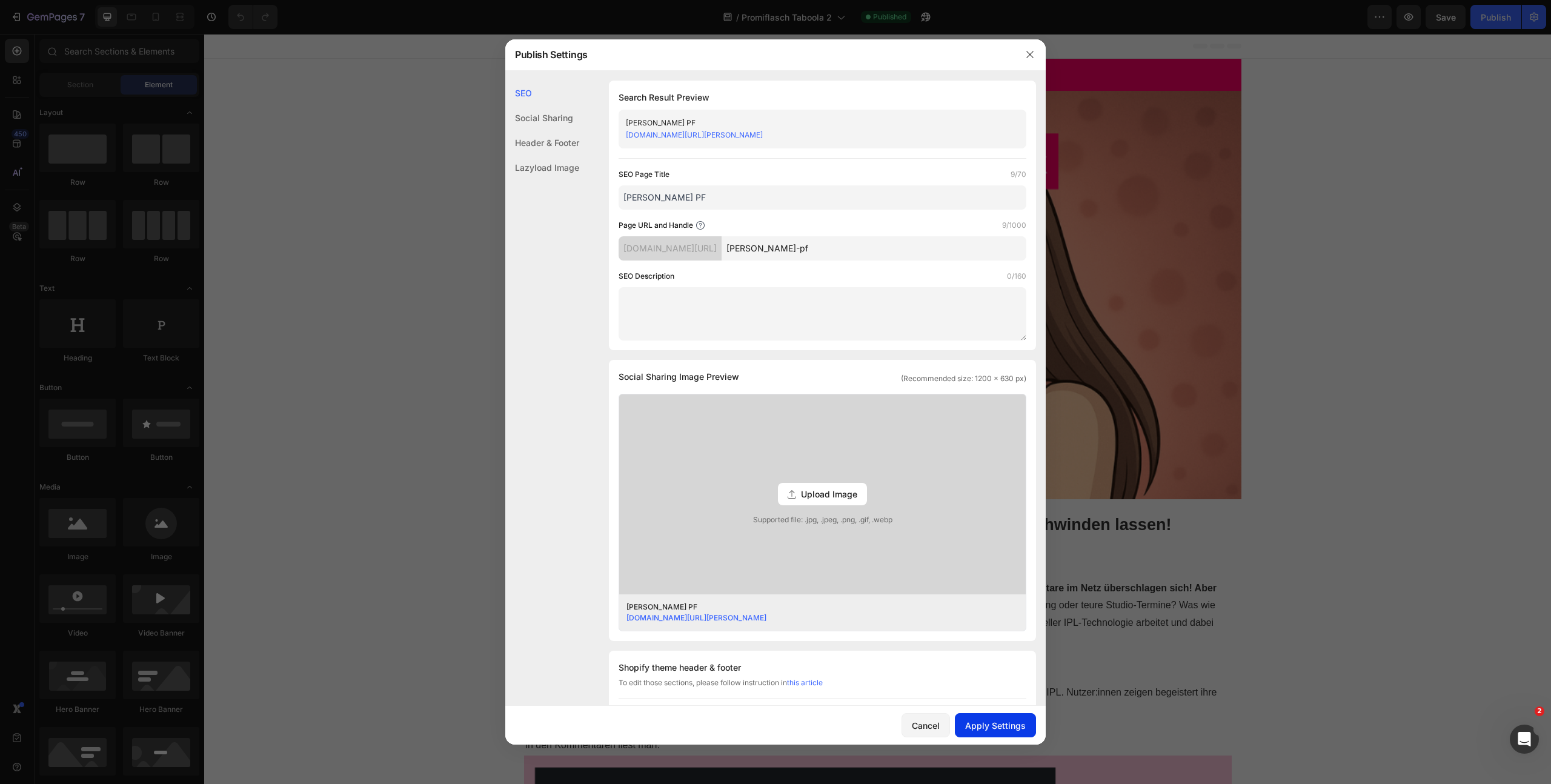
click at [1000, 728] on div "Apply Settings" at bounding box center [995, 726] width 60 height 13
click at [1027, 55] on icon "button" at bounding box center [1030, 55] width 10 height 10
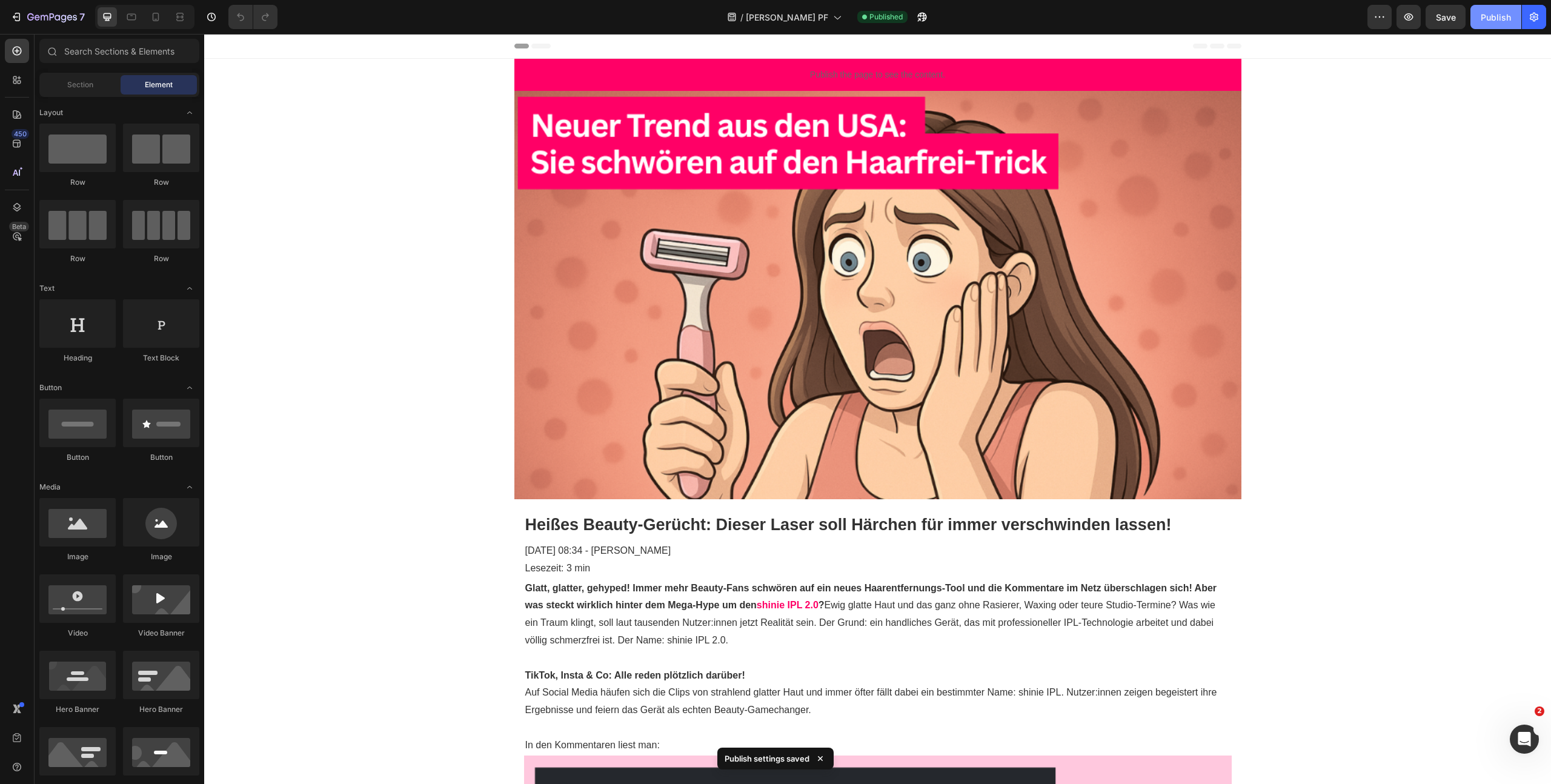
click at [1507, 20] on div "Publish" at bounding box center [1496, 17] width 31 height 13
click at [34, 14] on icon "button" at bounding box center [52, 18] width 50 height 11
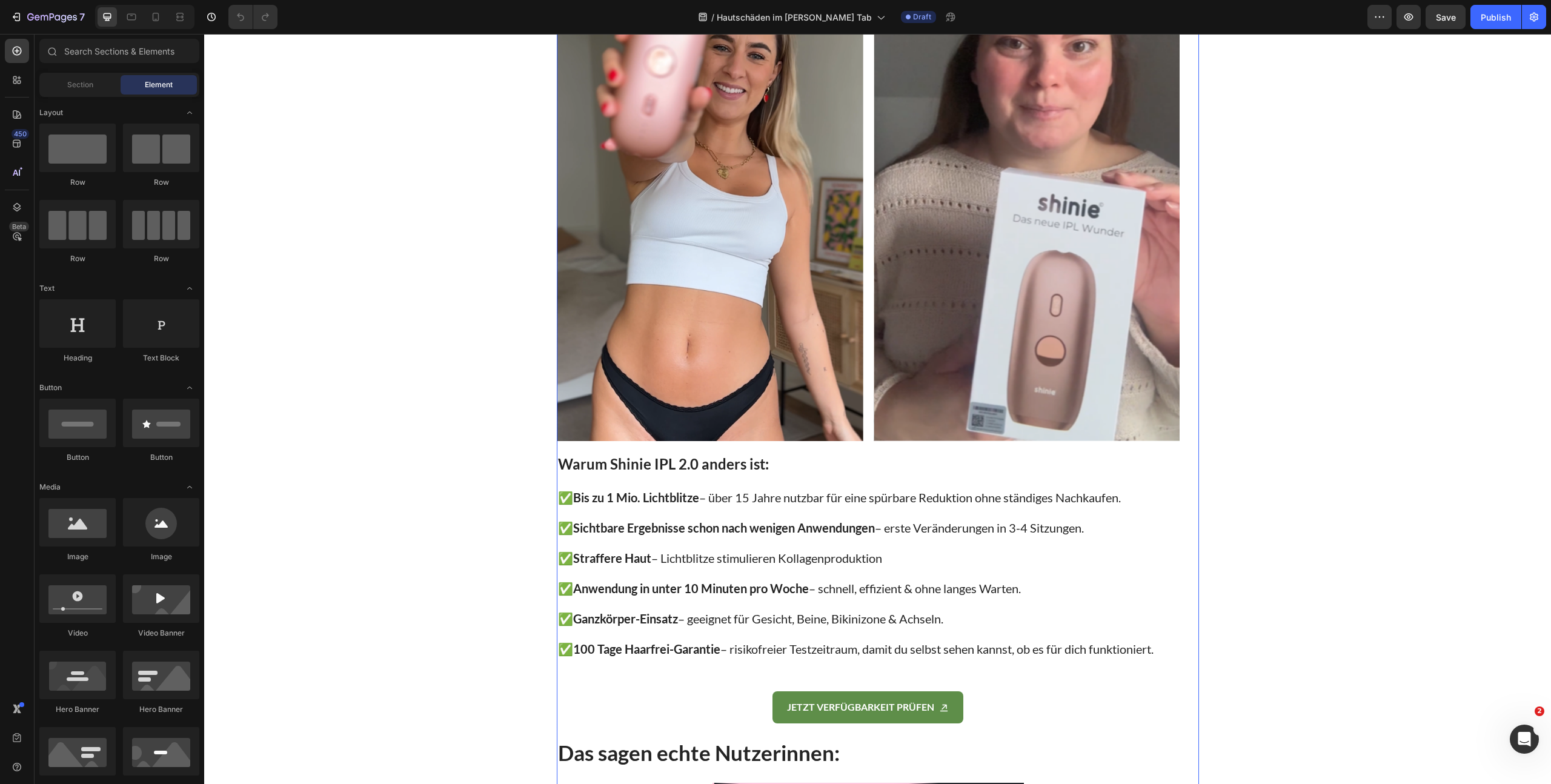
scroll to position [3840, 0]
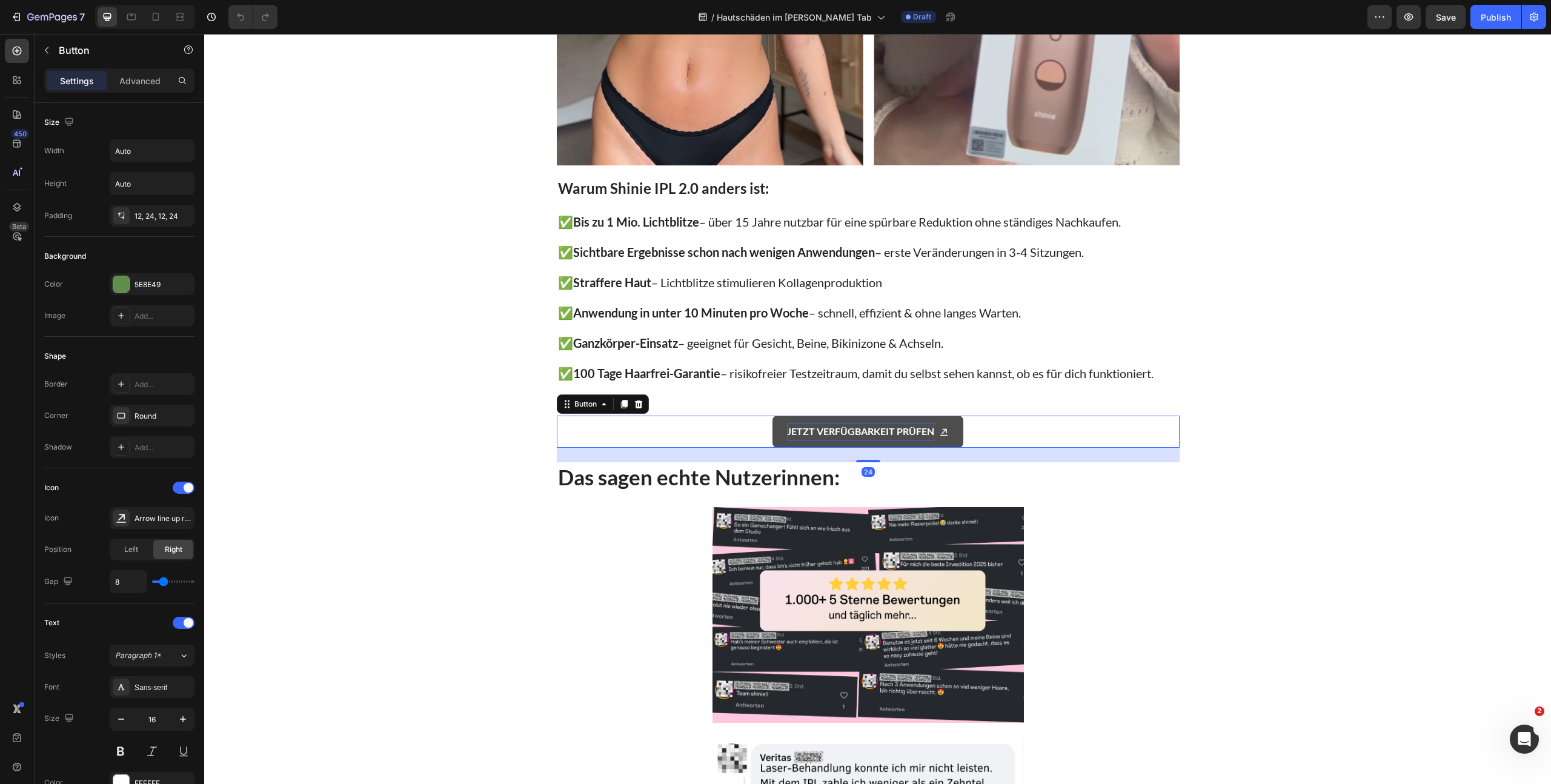
click at [859, 430] on p "JETZT VERFÜGBARKEIT PRÜFEN" at bounding box center [860, 431] width 147 height 18
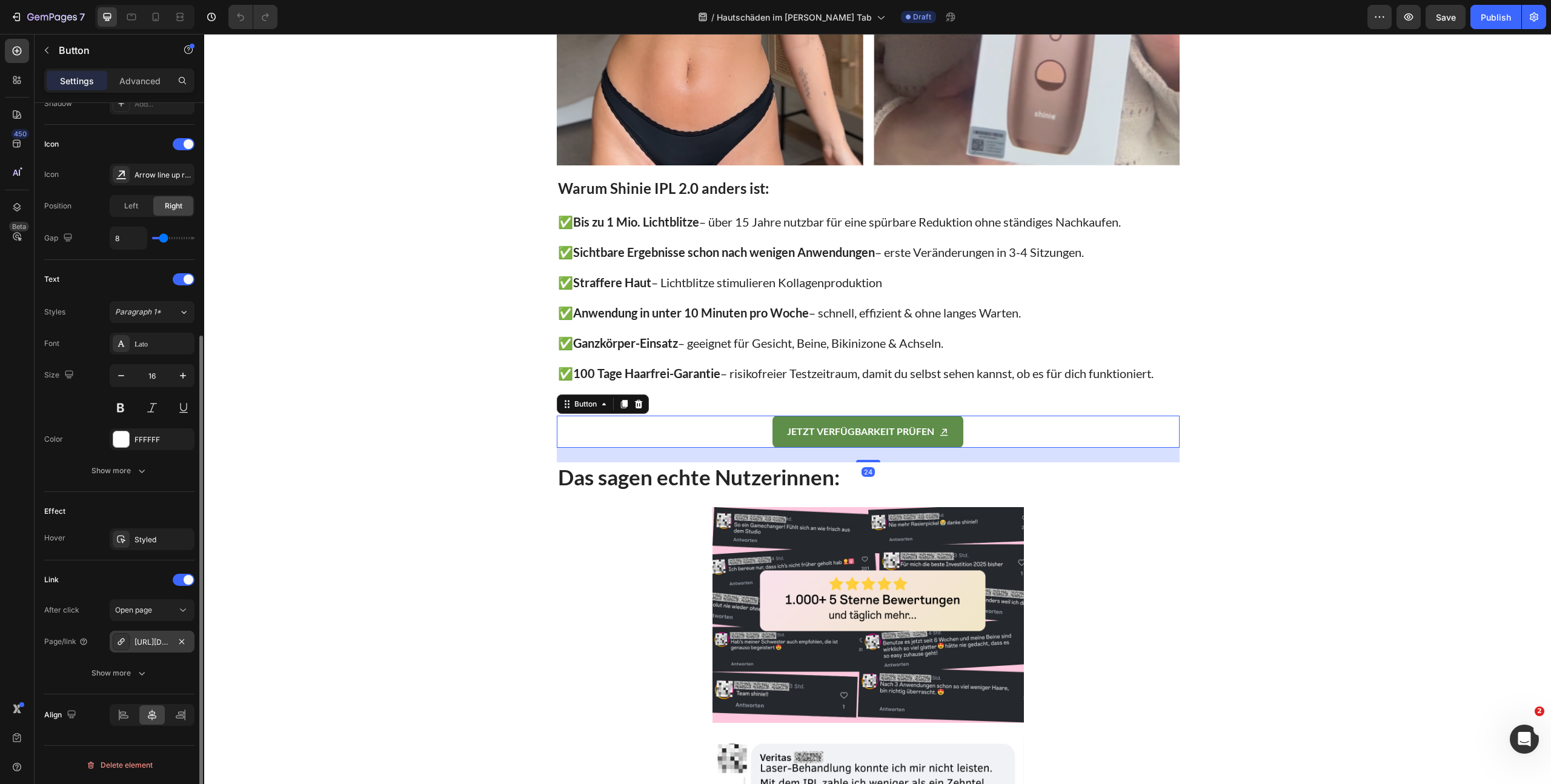
click at [139, 645] on div "https://www.shinie.de/discount/FALL70?redirect=%2Fproducts%2Fshinie-ipl-3&utm_s…" at bounding box center [151, 642] width 35 height 11
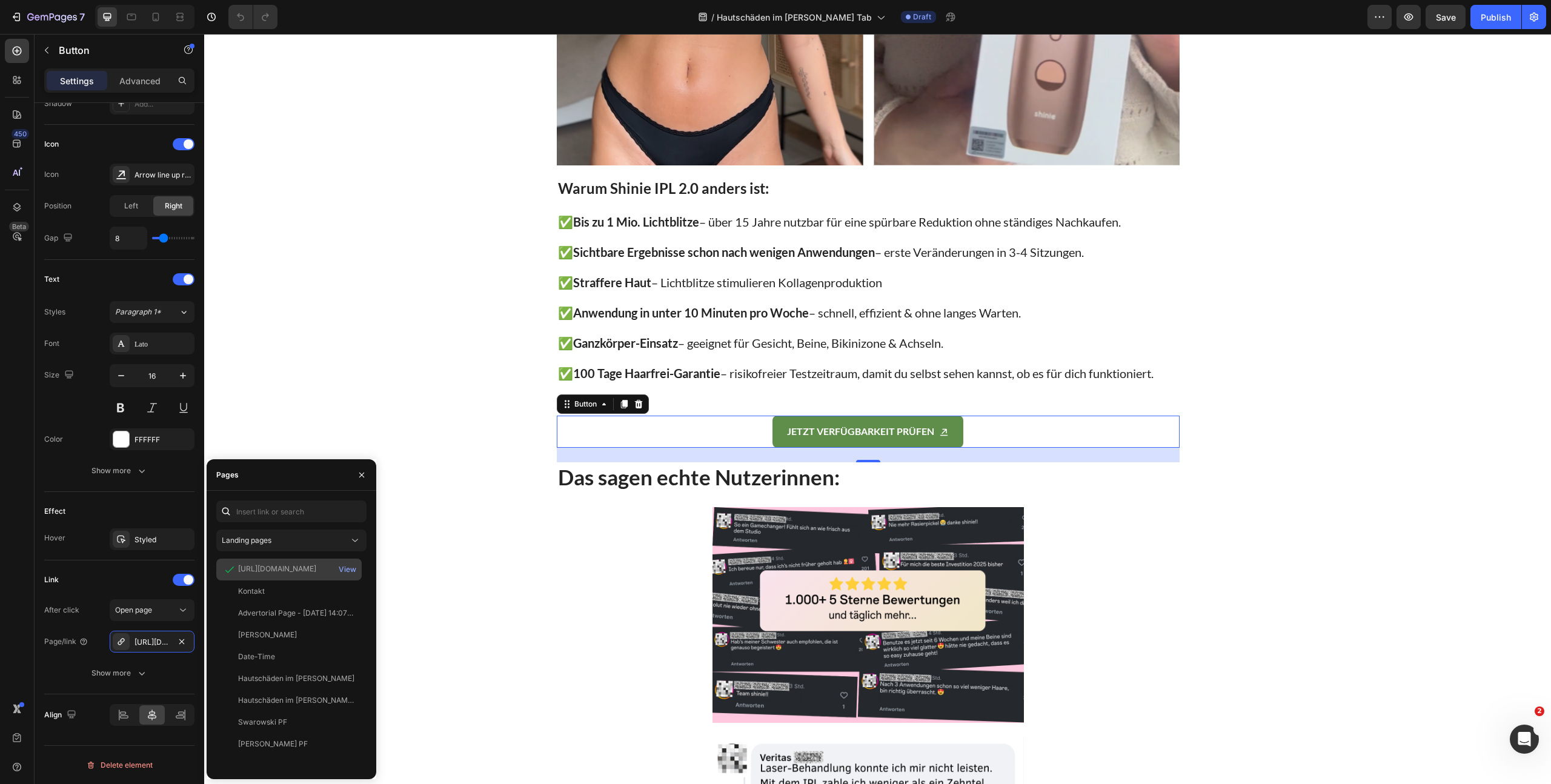
click at [265, 572] on div "https://www.shinie.de/discount/FALL70?redirect=%2Fproducts%2Fshinie-ipl-3&utm_s…" at bounding box center [277, 568] width 78 height 11
click at [266, 572] on div "https://www.shinie.de/discount/FALL70?redirect=%2Fproducts%2Fshinie-ipl-3&utm_s…" at bounding box center [277, 568] width 78 height 11
copy div "https://www.shinie.de/discount/FALL70?redirect=%2Fproducts%2Fshinie-ipl-3&utm_s…"
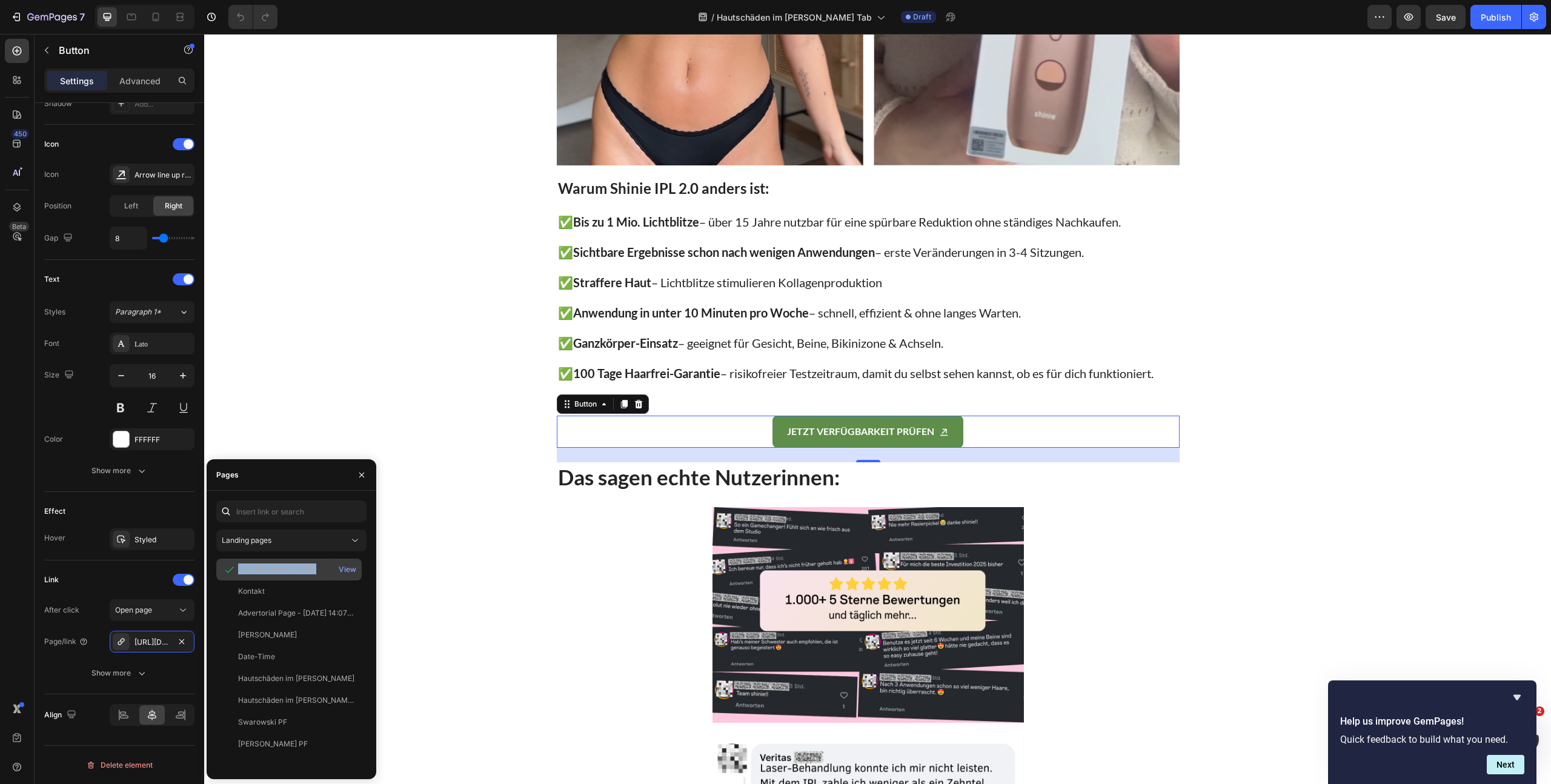
click at [273, 569] on div "https://www.shinie.de/discount/FALL70?redirect=%2Fproducts%2Fshinie-ipl-3&utm_s…" at bounding box center [277, 568] width 78 height 11
click at [271, 571] on div "https://www.shinie.de/discount/FALL70?redirect=%2Fproducts%2Fshinie-ipl-3&utm_s…" at bounding box center [277, 568] width 78 height 11
click at [270, 571] on div "https://www.shinie.de/discount/FALL70?redirect=%2Fproducts%2Fshinie-ipl-3&utm_s…" at bounding box center [277, 568] width 78 height 11
drag, startPoint x: 275, startPoint y: 567, endPoint x: 281, endPoint y: 569, distance: 6.3
click at [276, 567] on div "https://www.shinie.de/discount/FALL70?redirect=%2Fproducts%2Fshinie-ipl-3&utm_s…" at bounding box center [277, 568] width 78 height 11
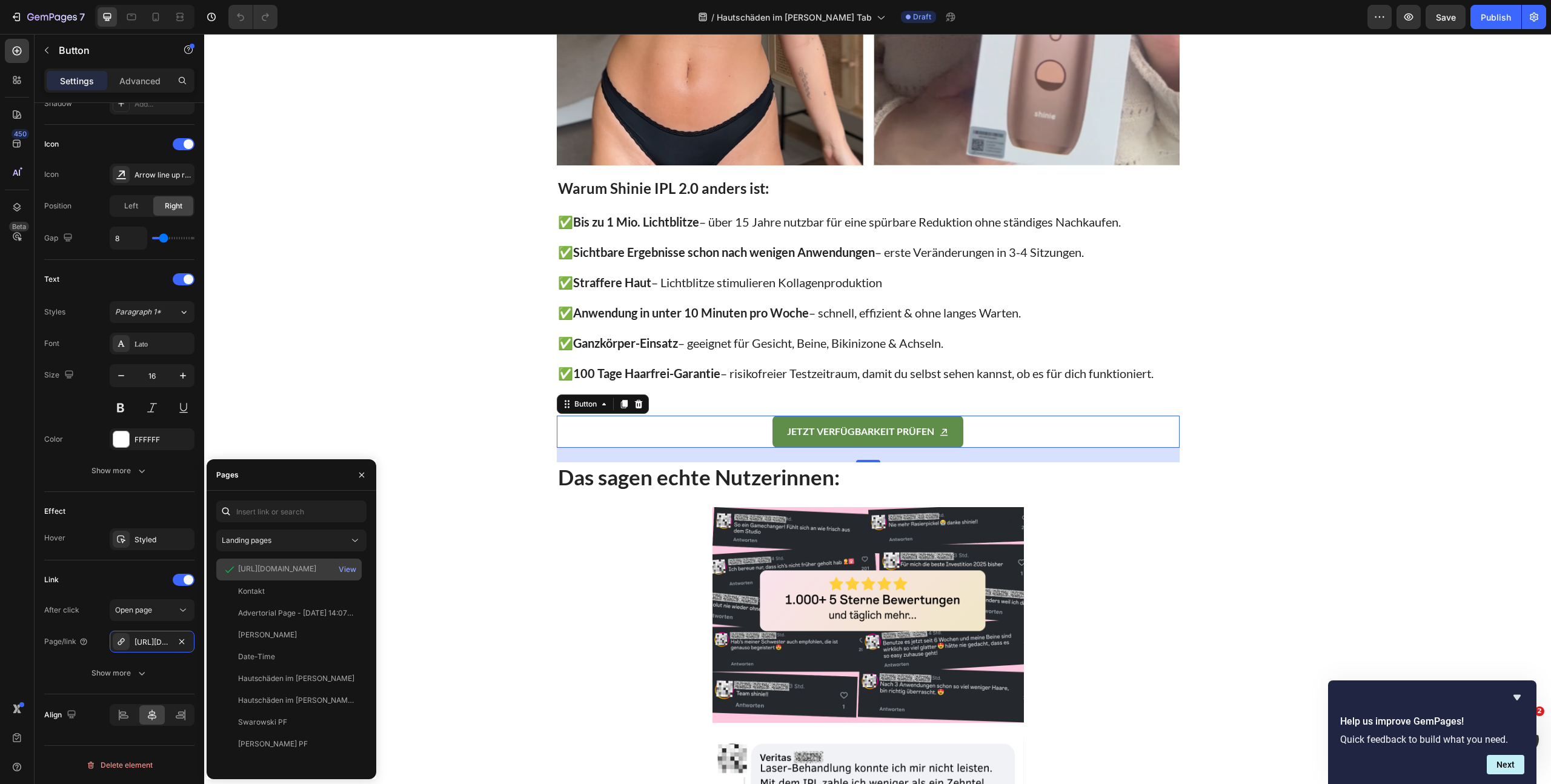
click at [283, 570] on div "https://www.shinie.de/discount/FALL70?redirect=%2Fproducts%2Fshinie-ipl-3&utm_s…" at bounding box center [277, 568] width 78 height 11
click at [283, 570] on div "https://www.shinie.de/discount/FALL70?redirect=%2Fproducts%2Fshinie-ipl-3&utm_s…" at bounding box center [277, 568] width 78 height 11
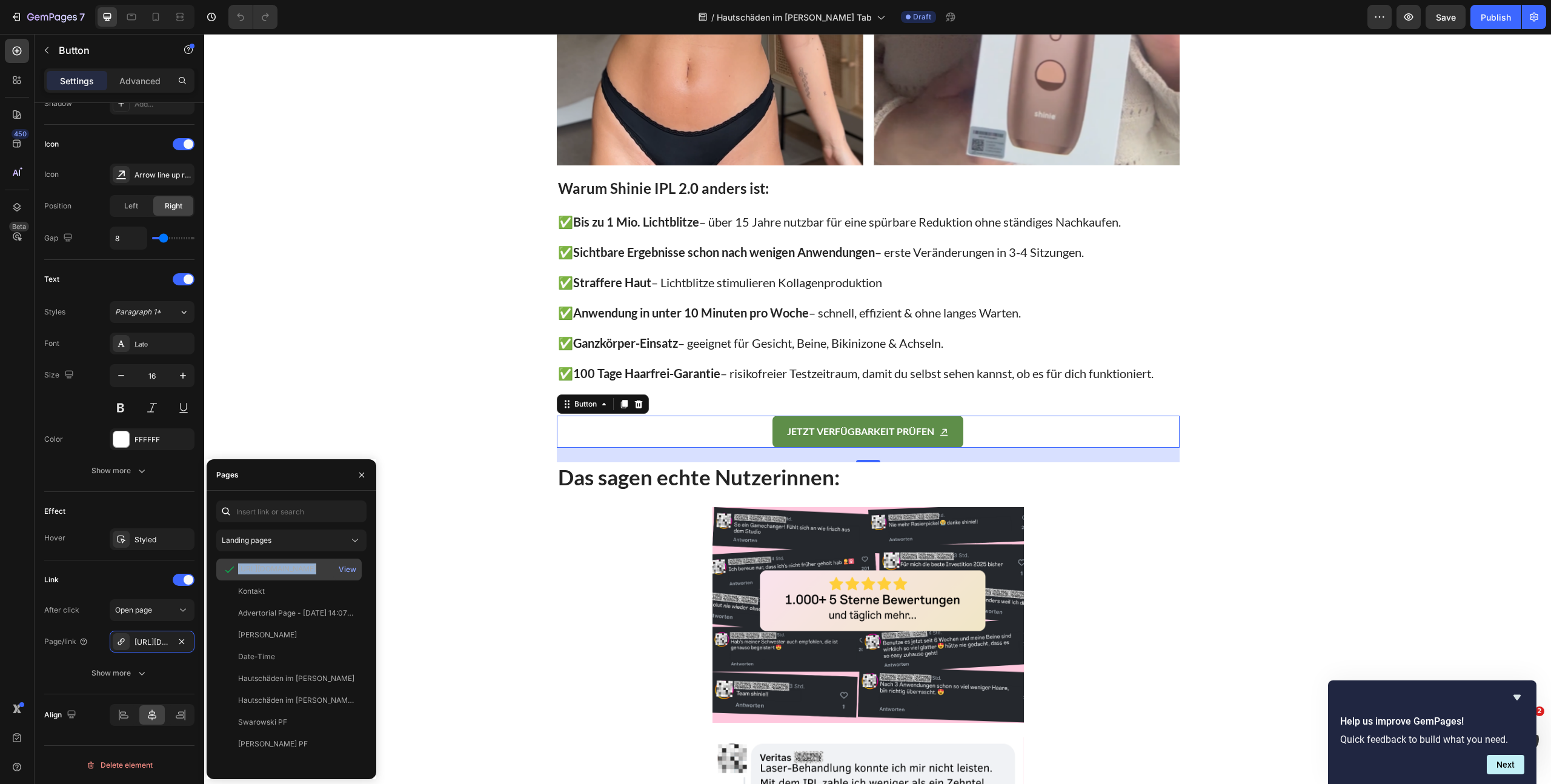
click at [283, 570] on div "https://www.shinie.de/discount/FALL70?redirect=%2Fproducts%2Fshinie-ipl-3&utm_s…" at bounding box center [277, 568] width 78 height 11
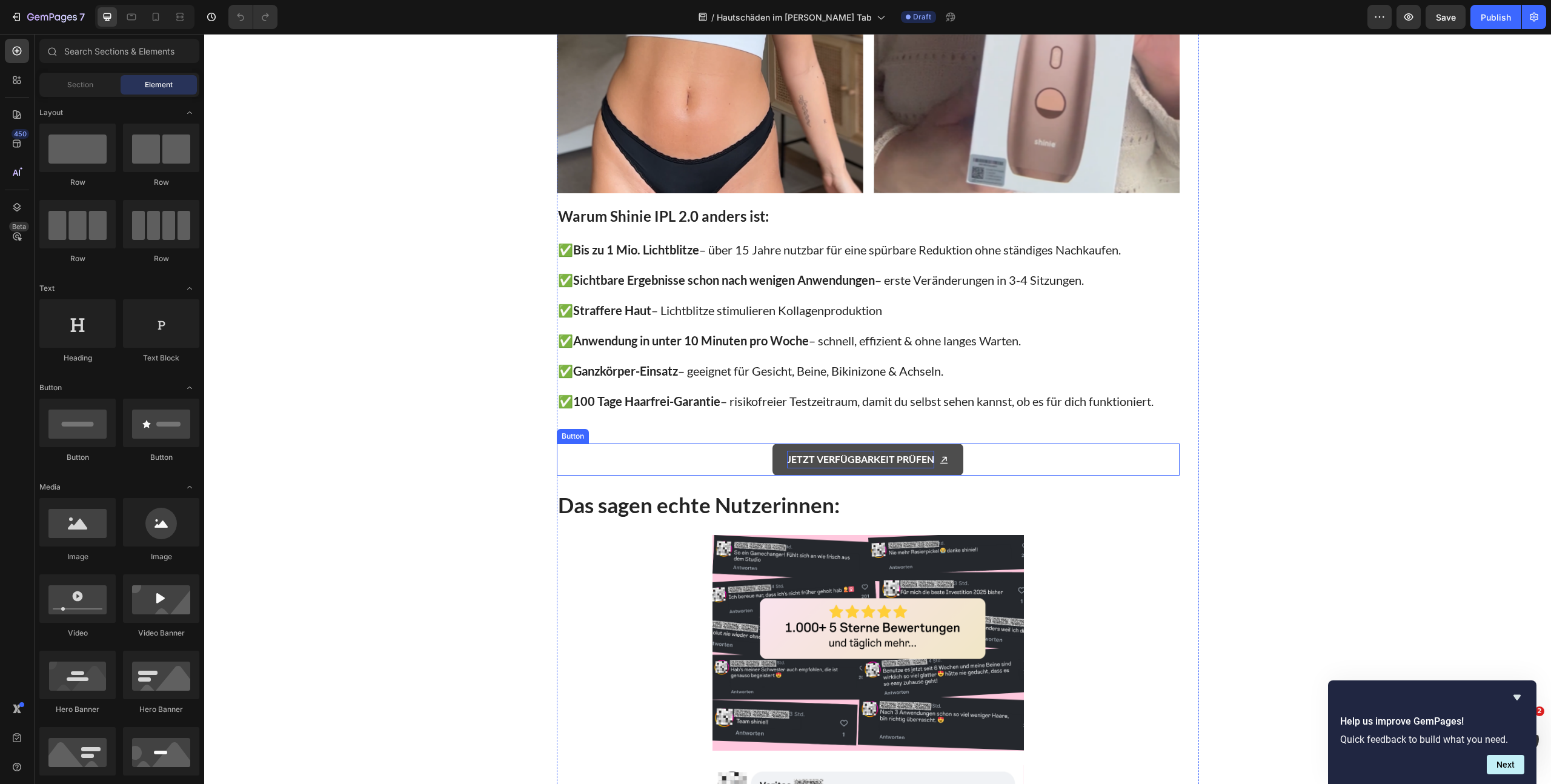
click at [802, 452] on p "JETZT VERFÜGBARKEIT PRÜFEN" at bounding box center [860, 459] width 147 height 18
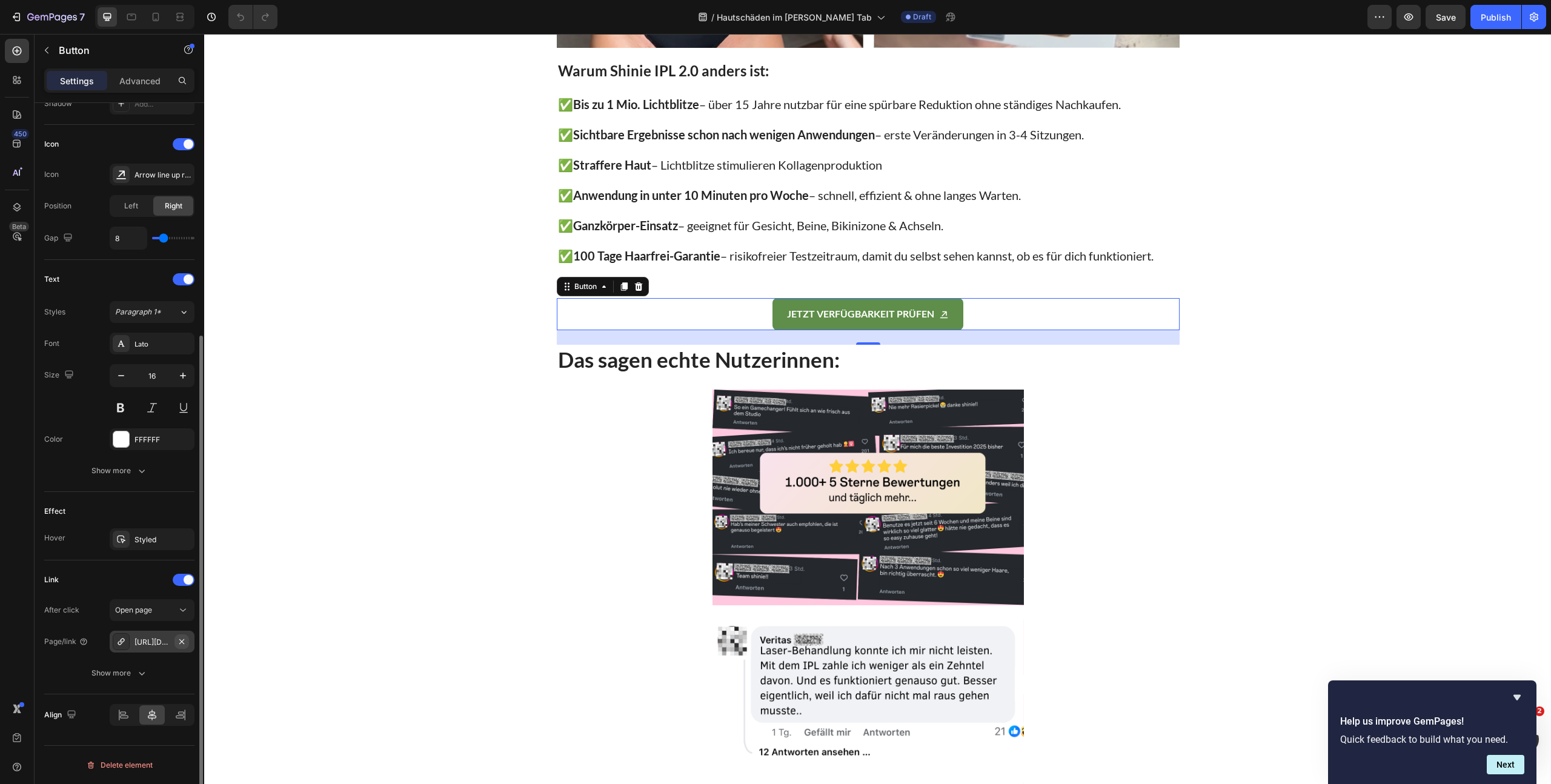
click at [179, 643] on icon "button" at bounding box center [182, 642] width 10 height 10
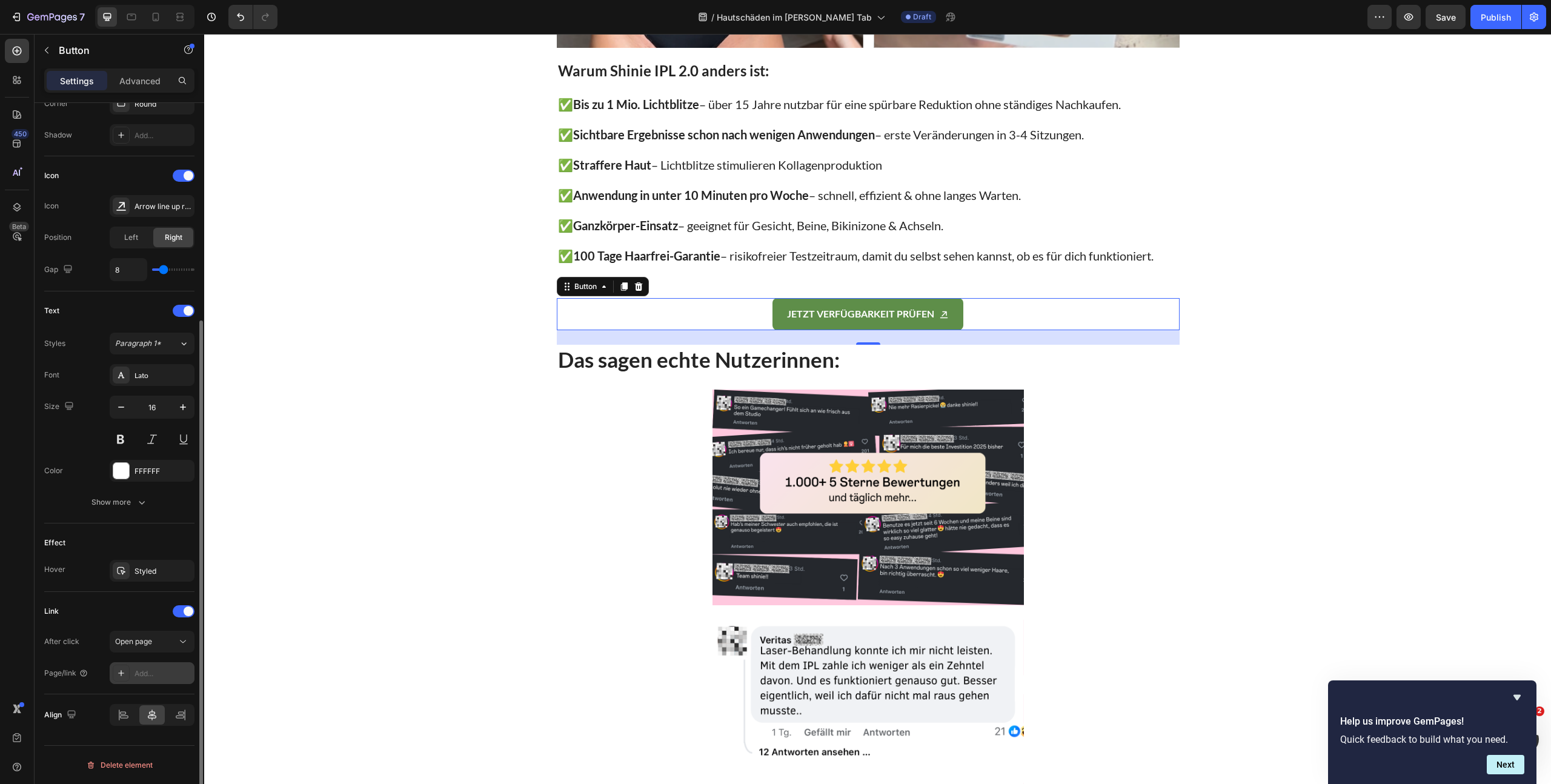
click at [141, 679] on div "Add..." at bounding box center [151, 673] width 85 height 22
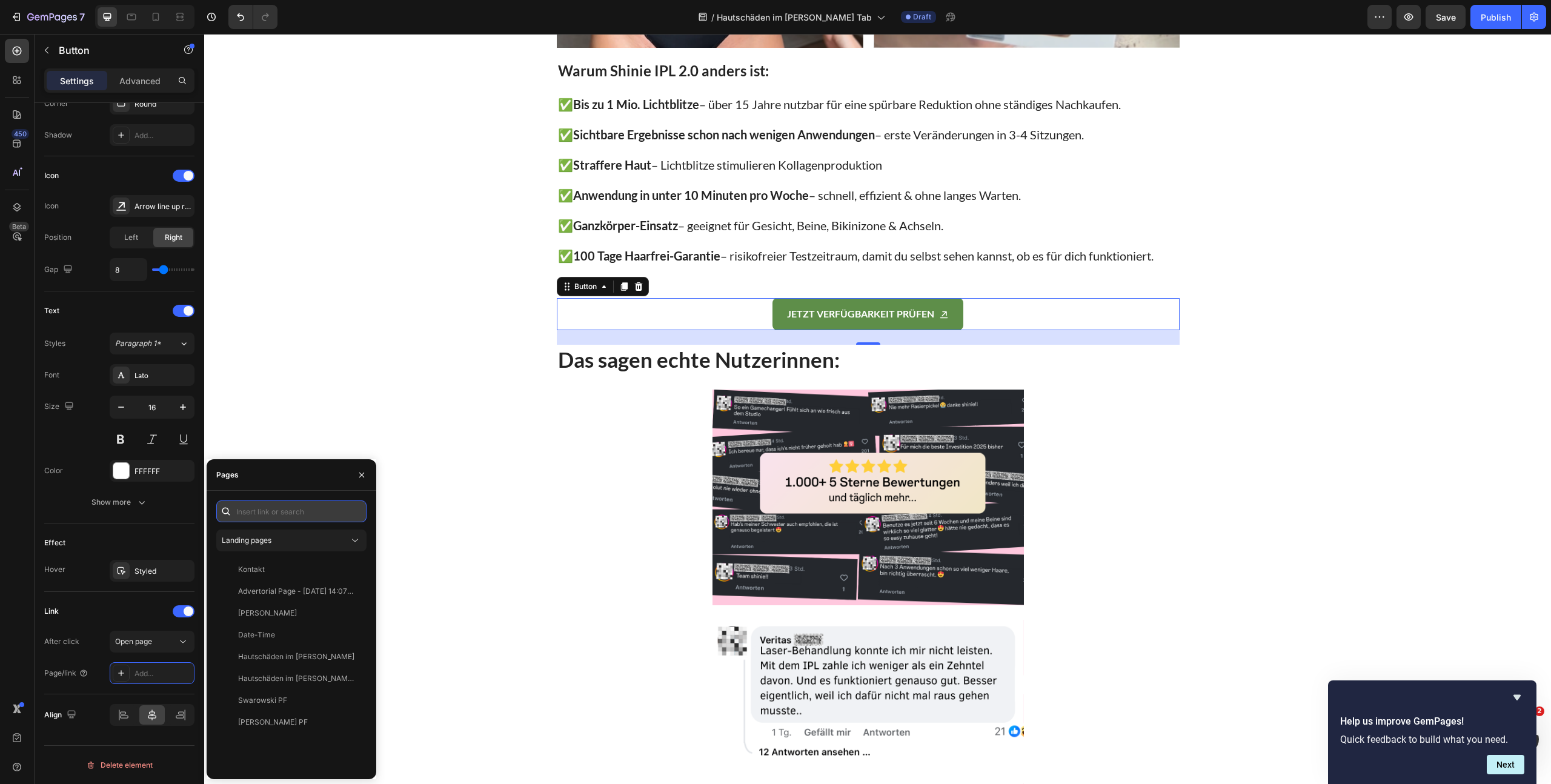
click at [275, 512] on input "text" at bounding box center [292, 511] width 151 height 22
paste input "https://www.shinie.de/discount/FALL70?redirect=%2Fproducts%2Fshinie-ipl-3&utm_s…"
type input "https://www.shinie.de/discount/FALL70?redirect=%2Fproducts%2Fshinie-ipl-3&utm_s…"
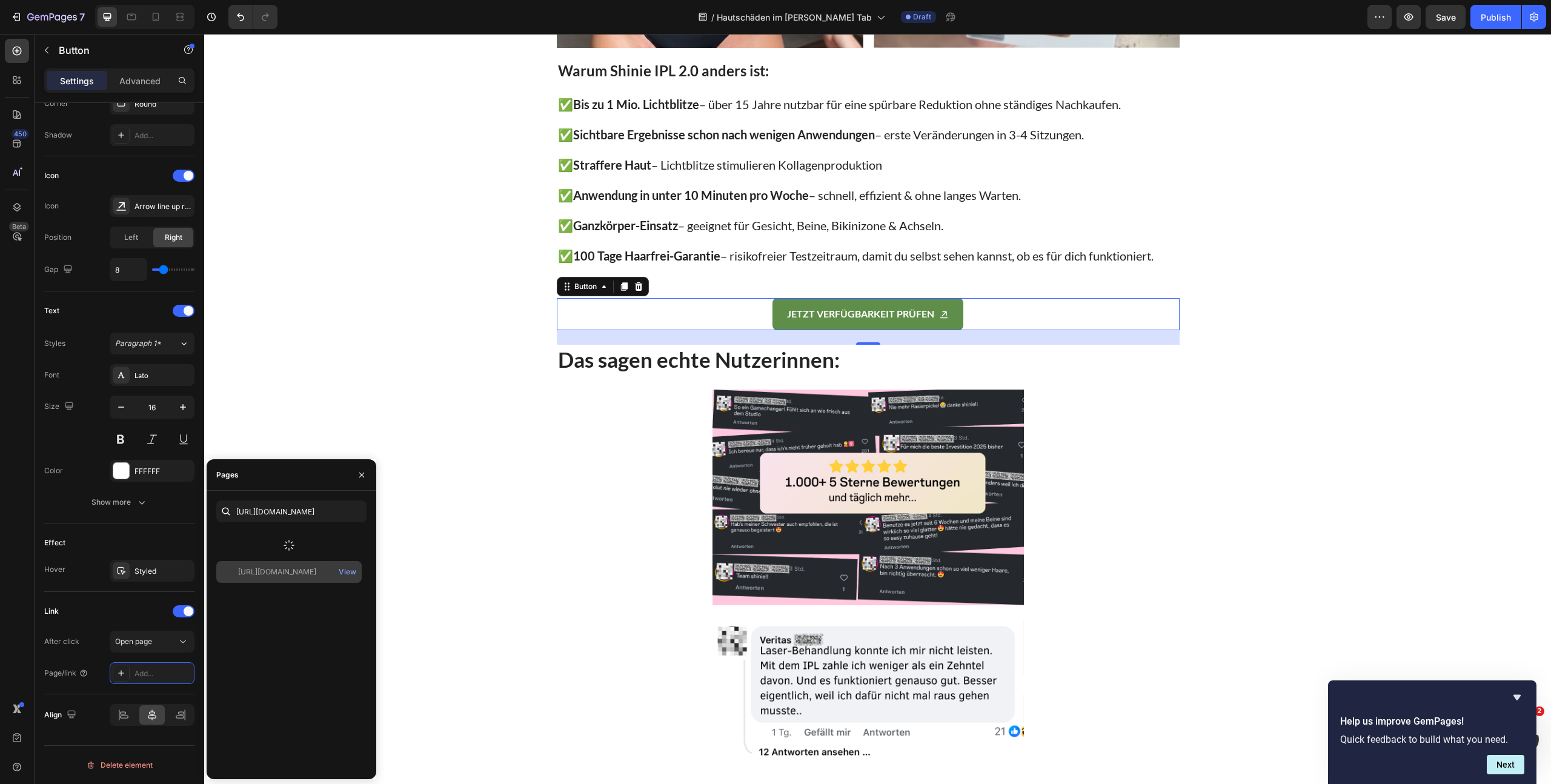
click at [303, 538] on div at bounding box center [289, 545] width 146 height 31
click at [285, 544] on div "https://www.shinie.de/discount/FALL70?redirect=%2Fproducts%2Fshinie-ipl-3&utm_s…" at bounding box center [277, 540] width 78 height 11
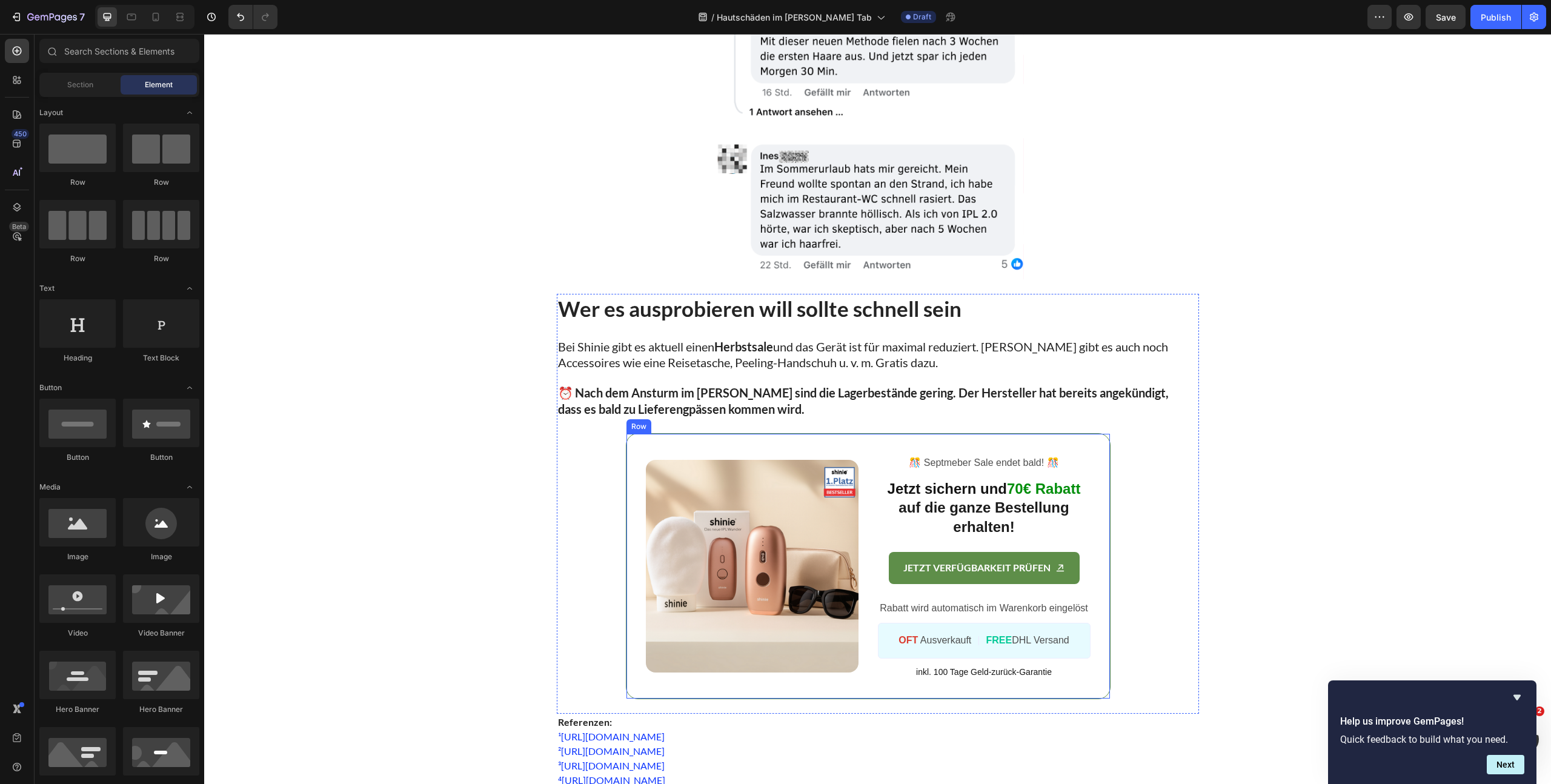
scroll to position [4838, 0]
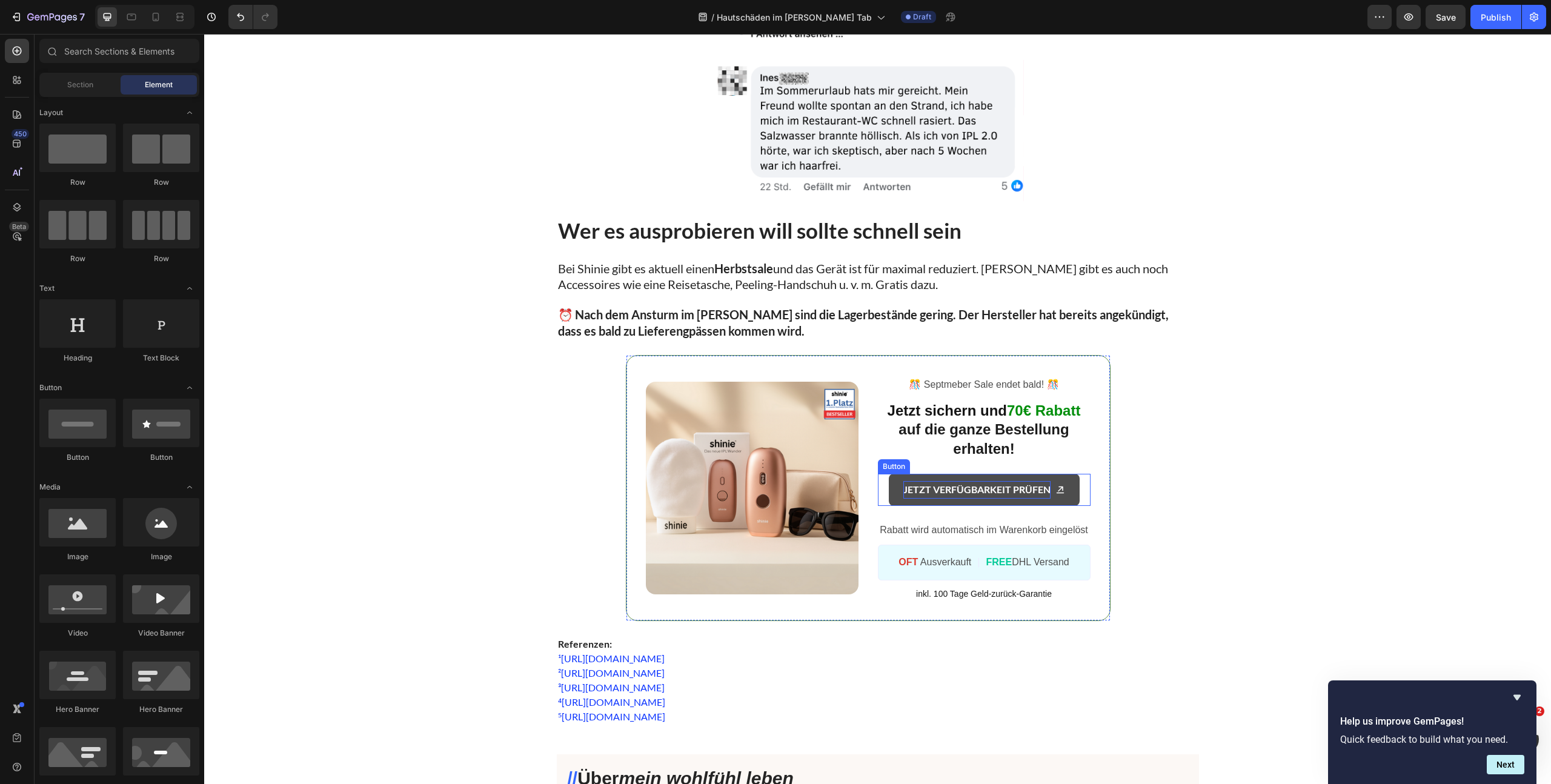
click at [913, 492] on p "JETZT VERFÜGBARKEIT PRÜFEN" at bounding box center [976, 489] width 147 height 18
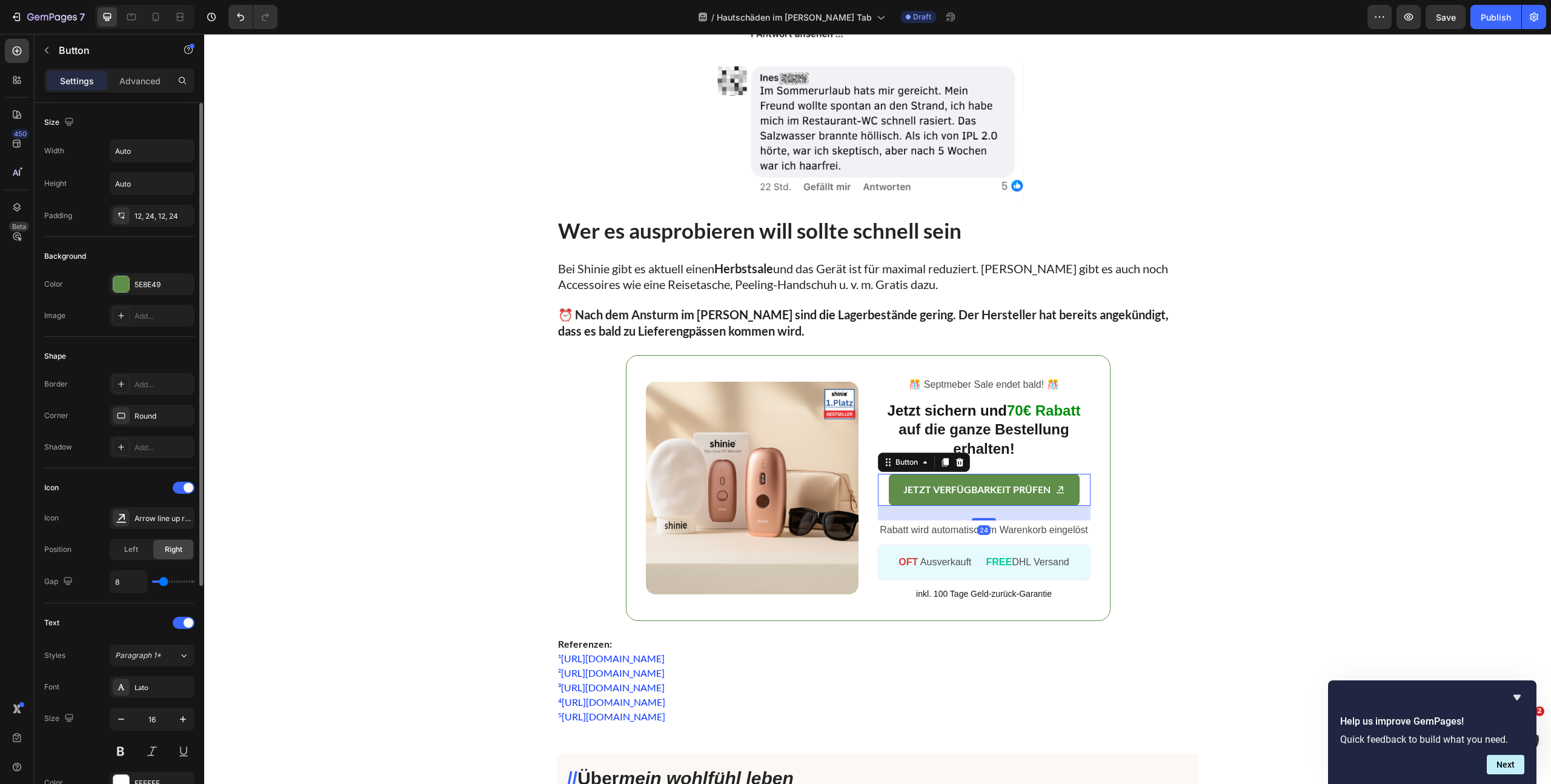
scroll to position [344, 0]
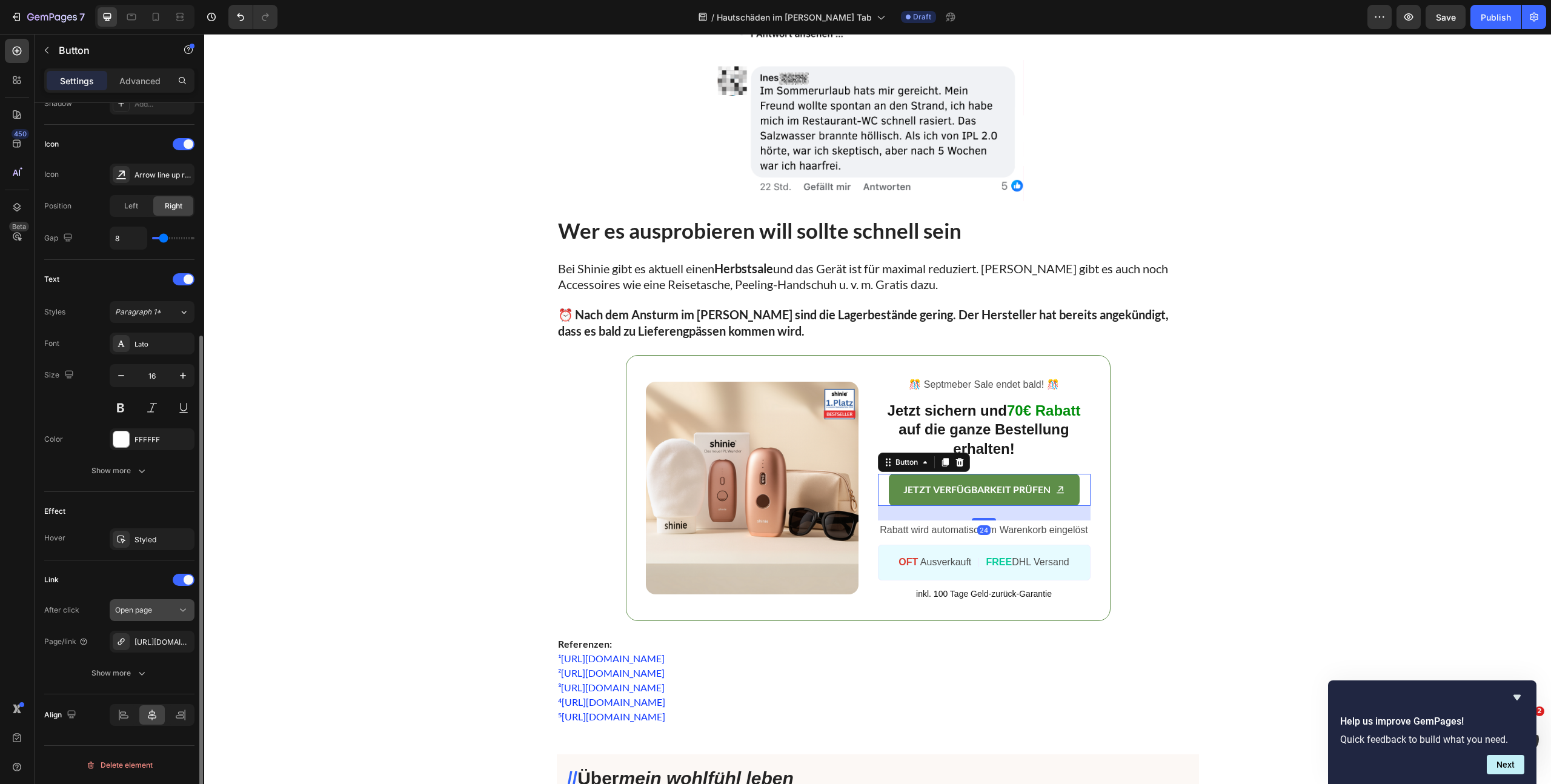
click at [0, 0] on icon "button" at bounding box center [0, 0] width 0 height 0
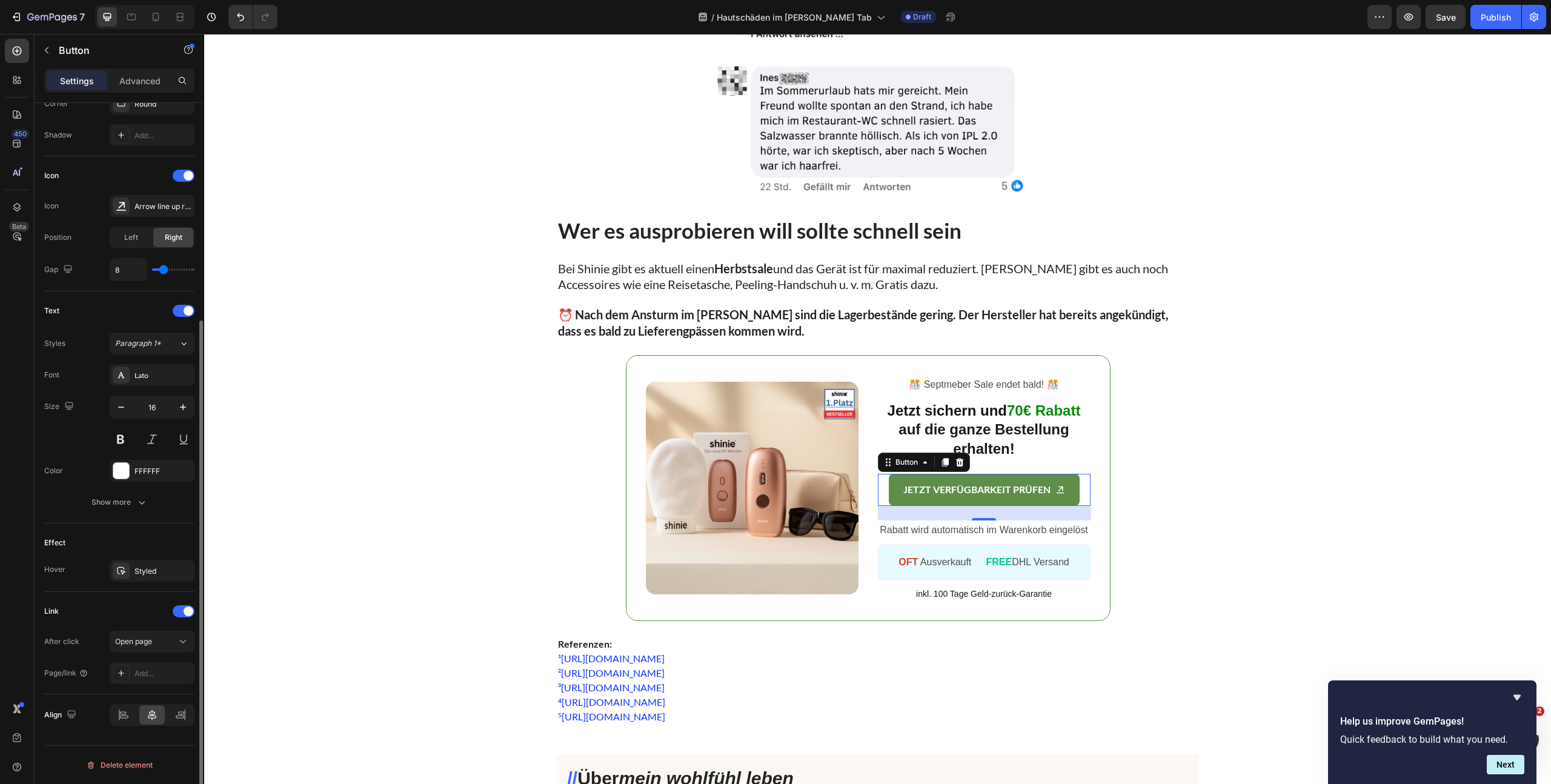
scroll to position [312, 0]
click at [153, 670] on div "Add..." at bounding box center [163, 673] width 57 height 11
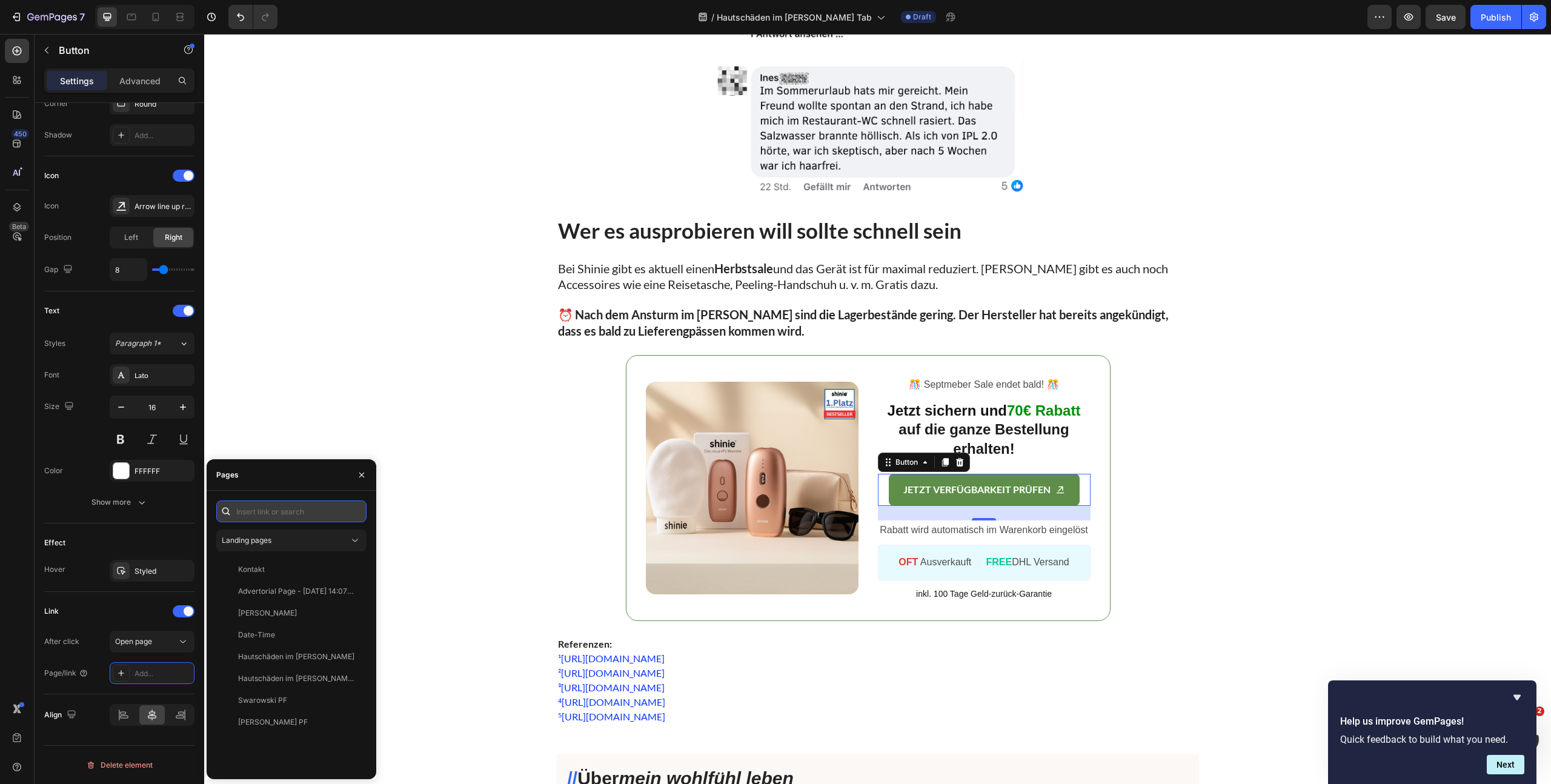
click at [278, 508] on input "text" at bounding box center [292, 511] width 151 height 22
paste input "[URL][DOMAIN_NAME]"
type input "[URL][DOMAIN_NAME]"
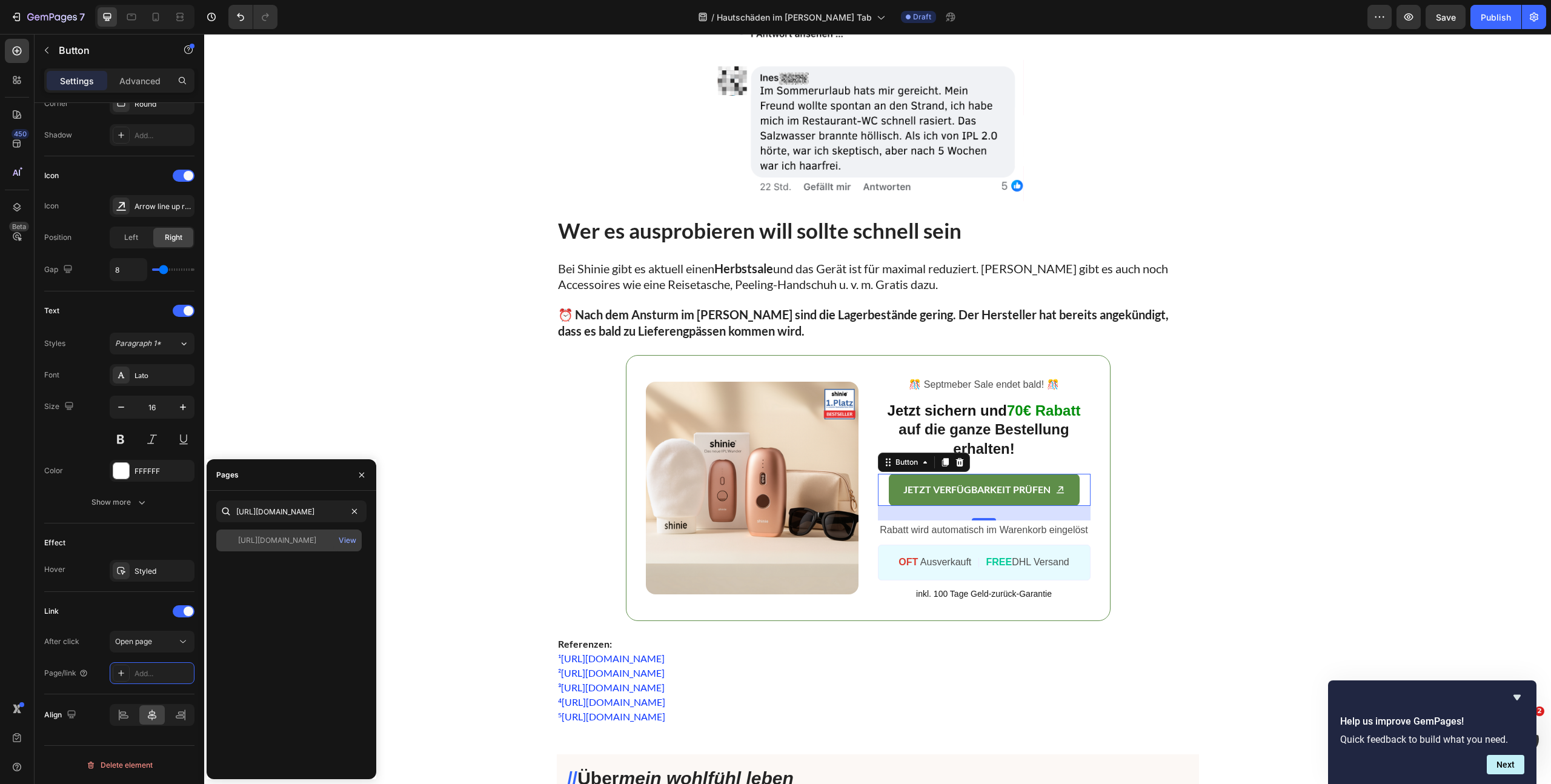
click at [286, 546] on div "https://www.shinie.de/discount/FALL70?redirect=%2Fproducts%2Fshinie-ipl-3&utm_s…" at bounding box center [289, 540] width 146 height 22
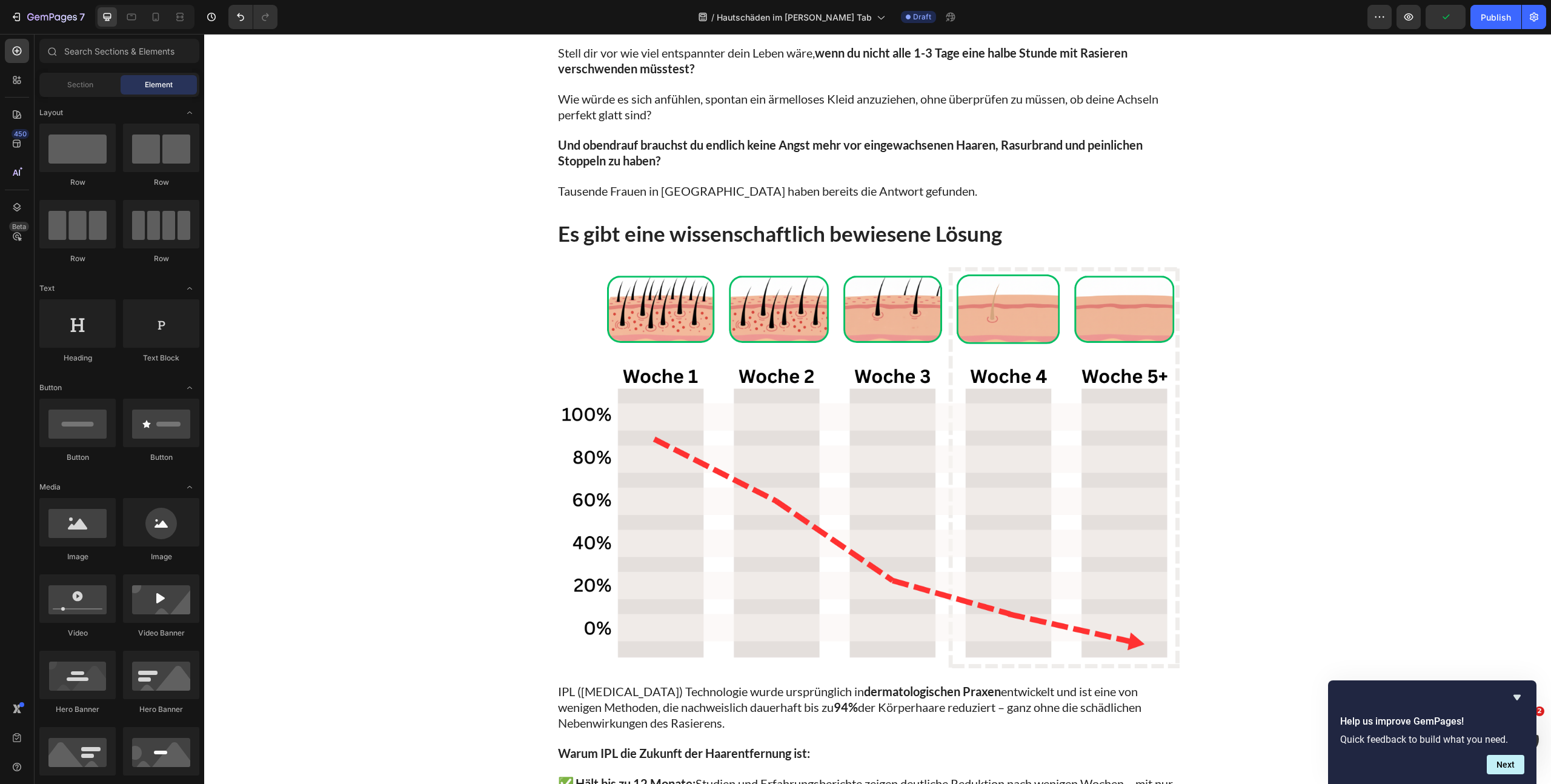
drag, startPoint x: 1256, startPoint y: 225, endPoint x: 1310, endPoint y: 184, distance: 67.8
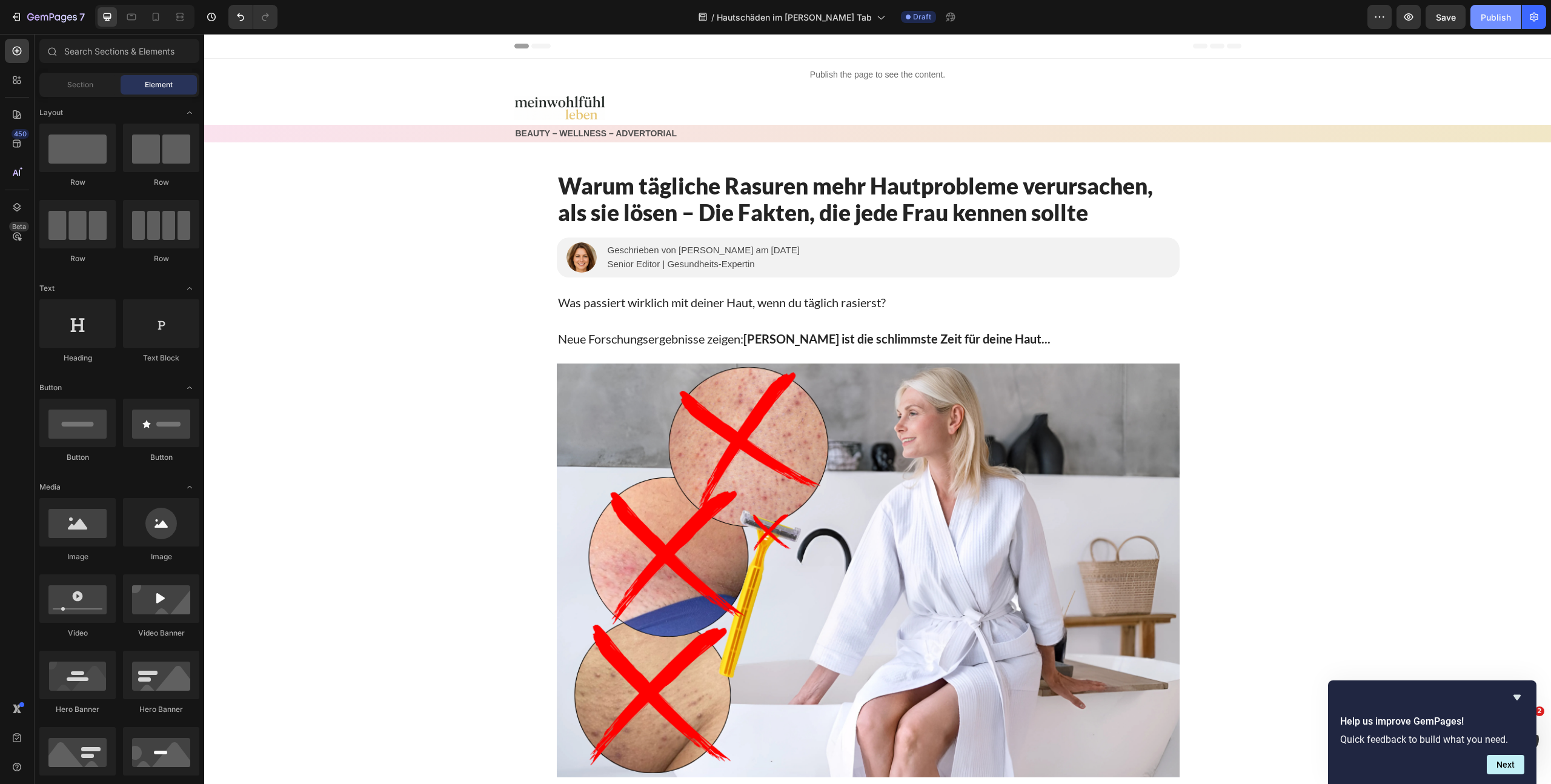
click at [1493, 27] on button "Publish" at bounding box center [1496, 17] width 51 height 24
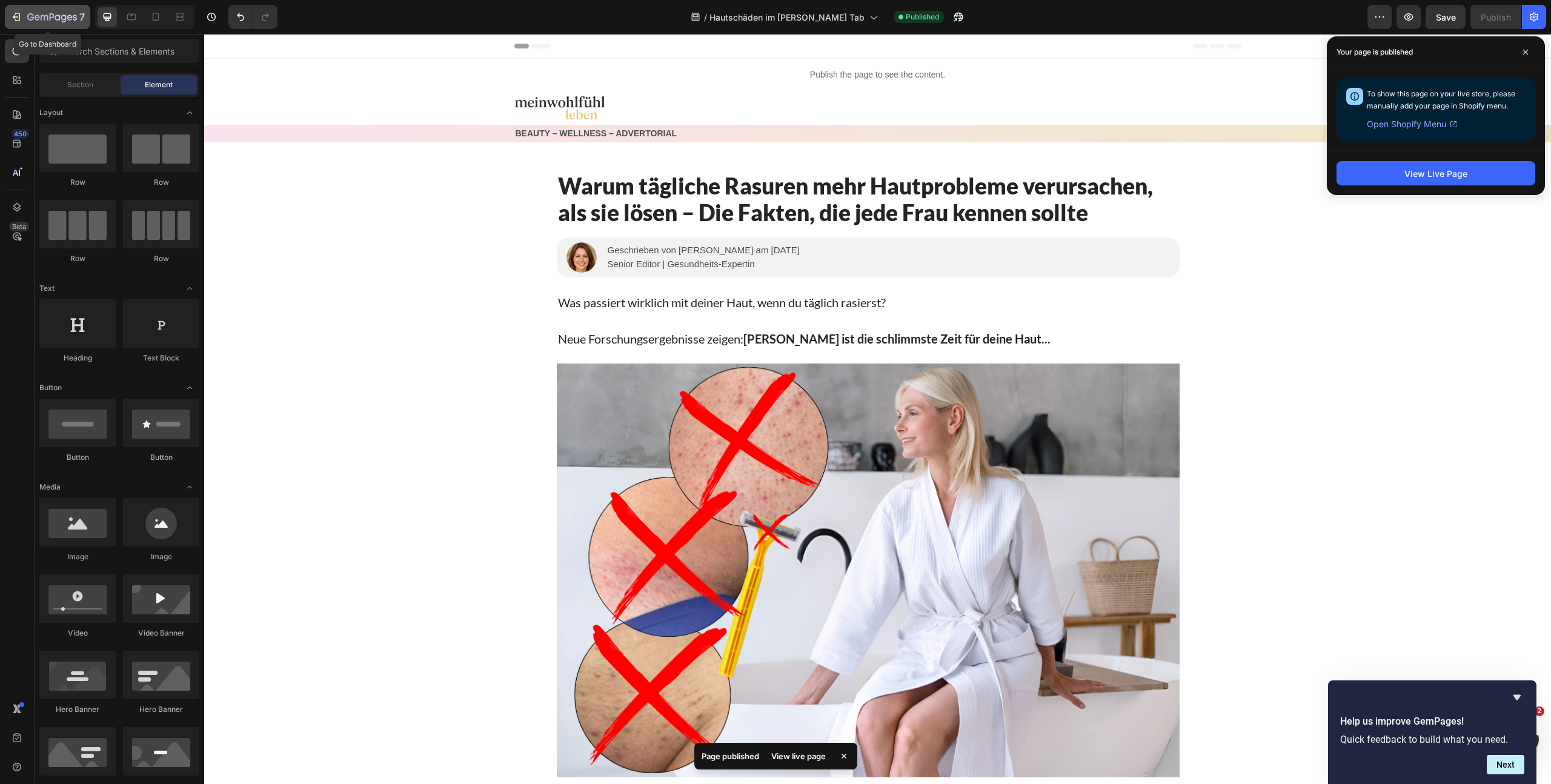
click at [66, 15] on icon "button" at bounding box center [52, 18] width 50 height 11
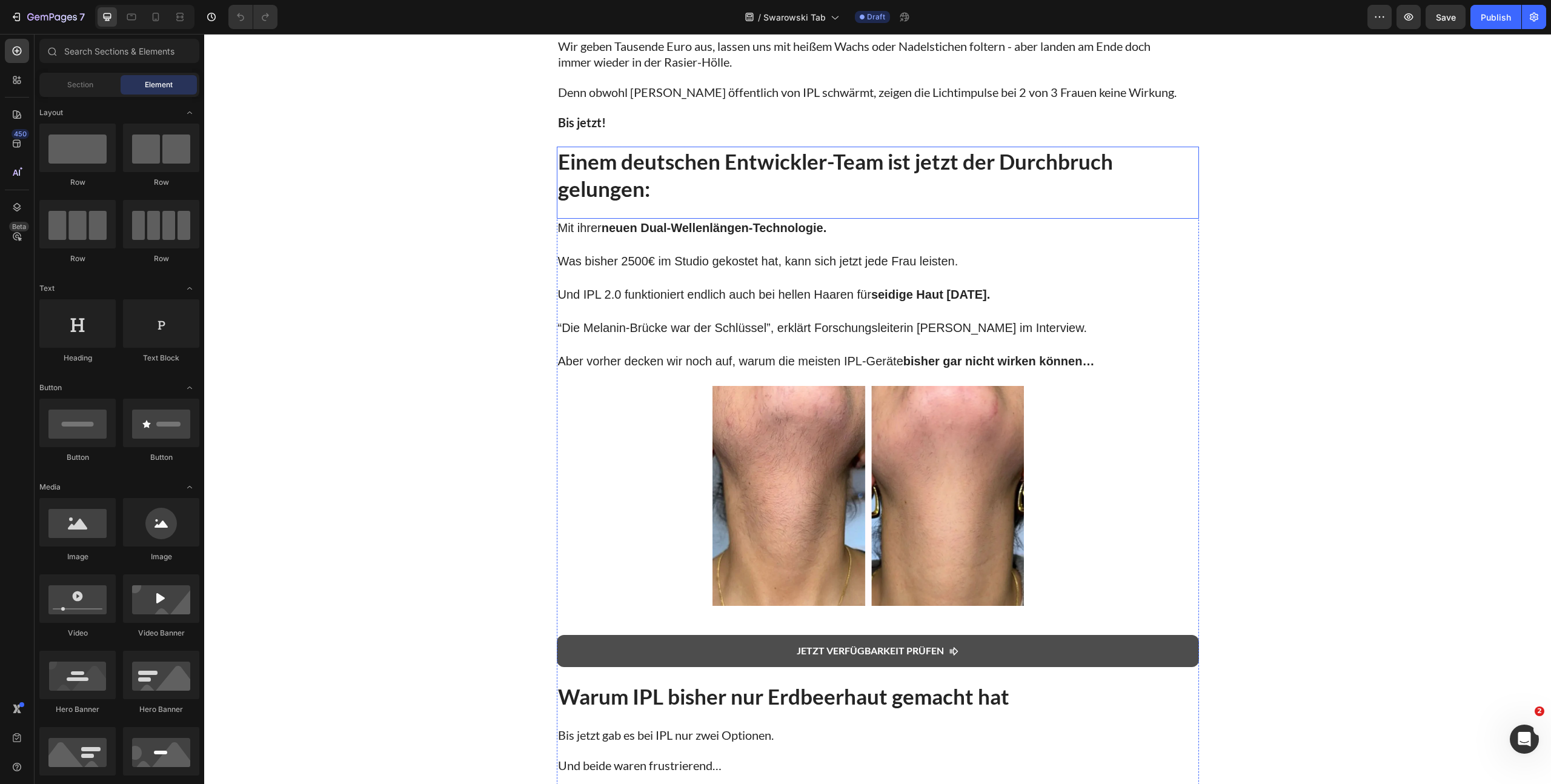
scroll to position [1189, 0]
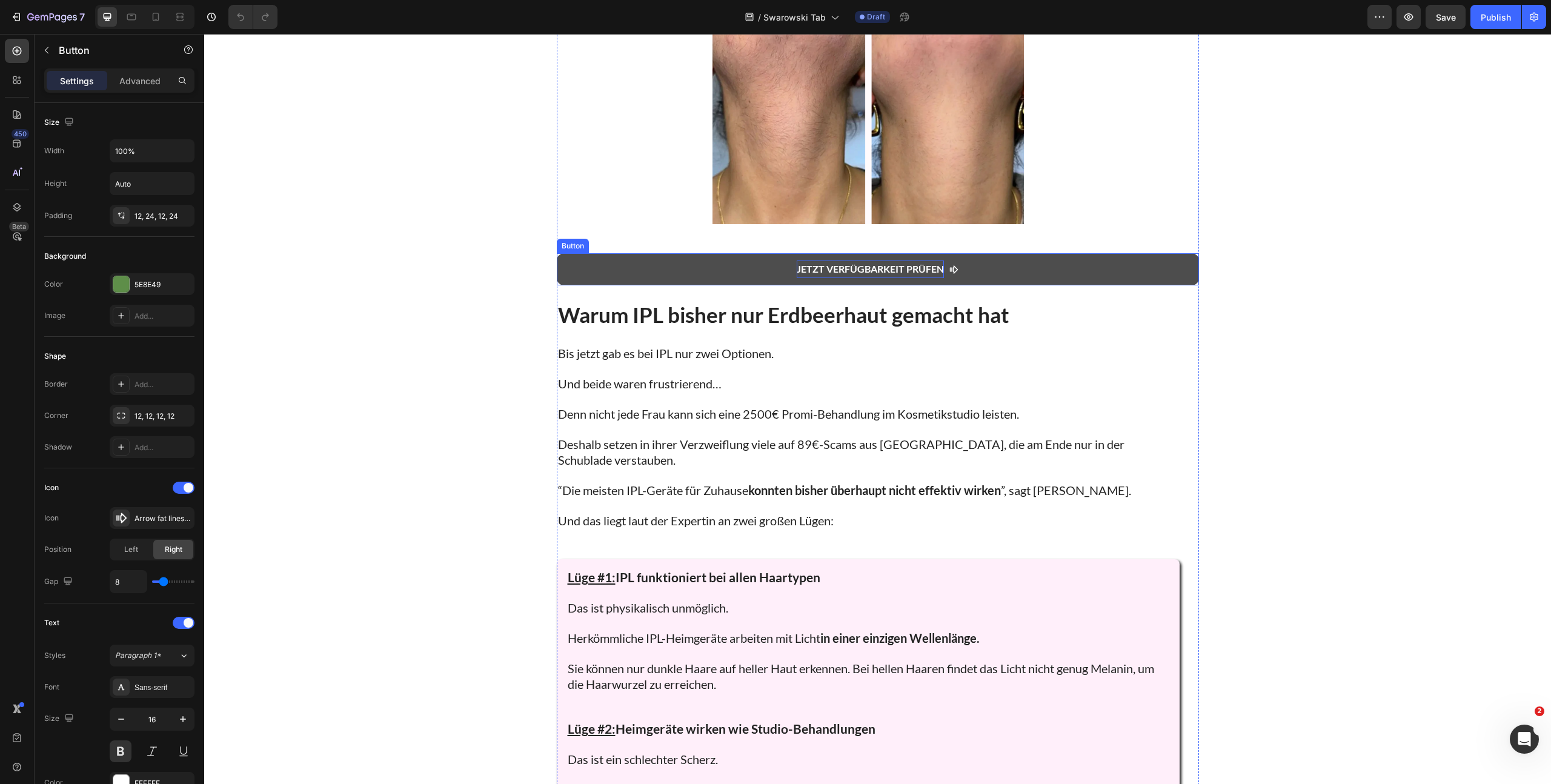
click at [923, 272] on p "Jetzt Verfügbarkeit pRÜFEN" at bounding box center [870, 269] width 147 height 18
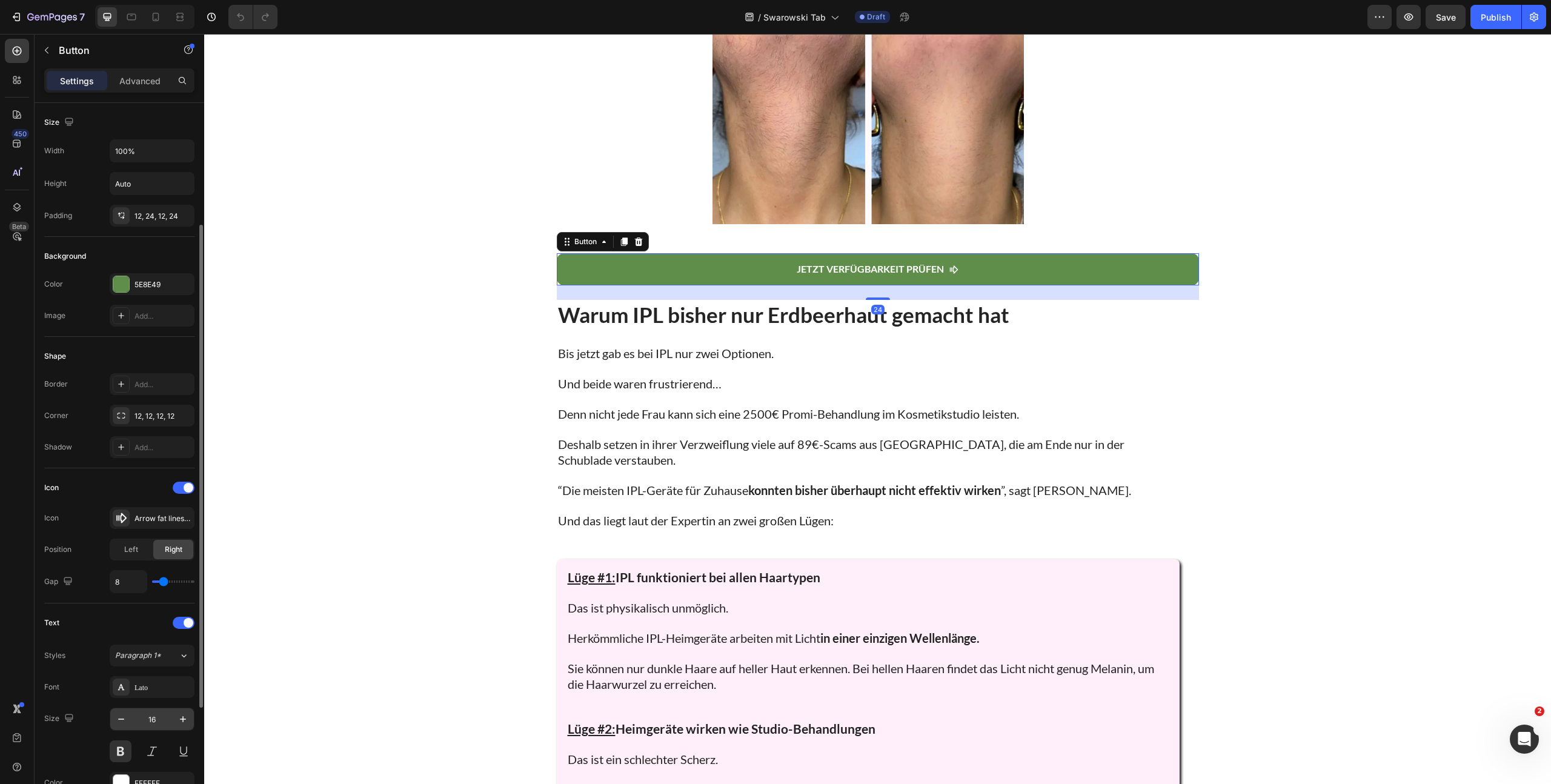
scroll to position [344, 0]
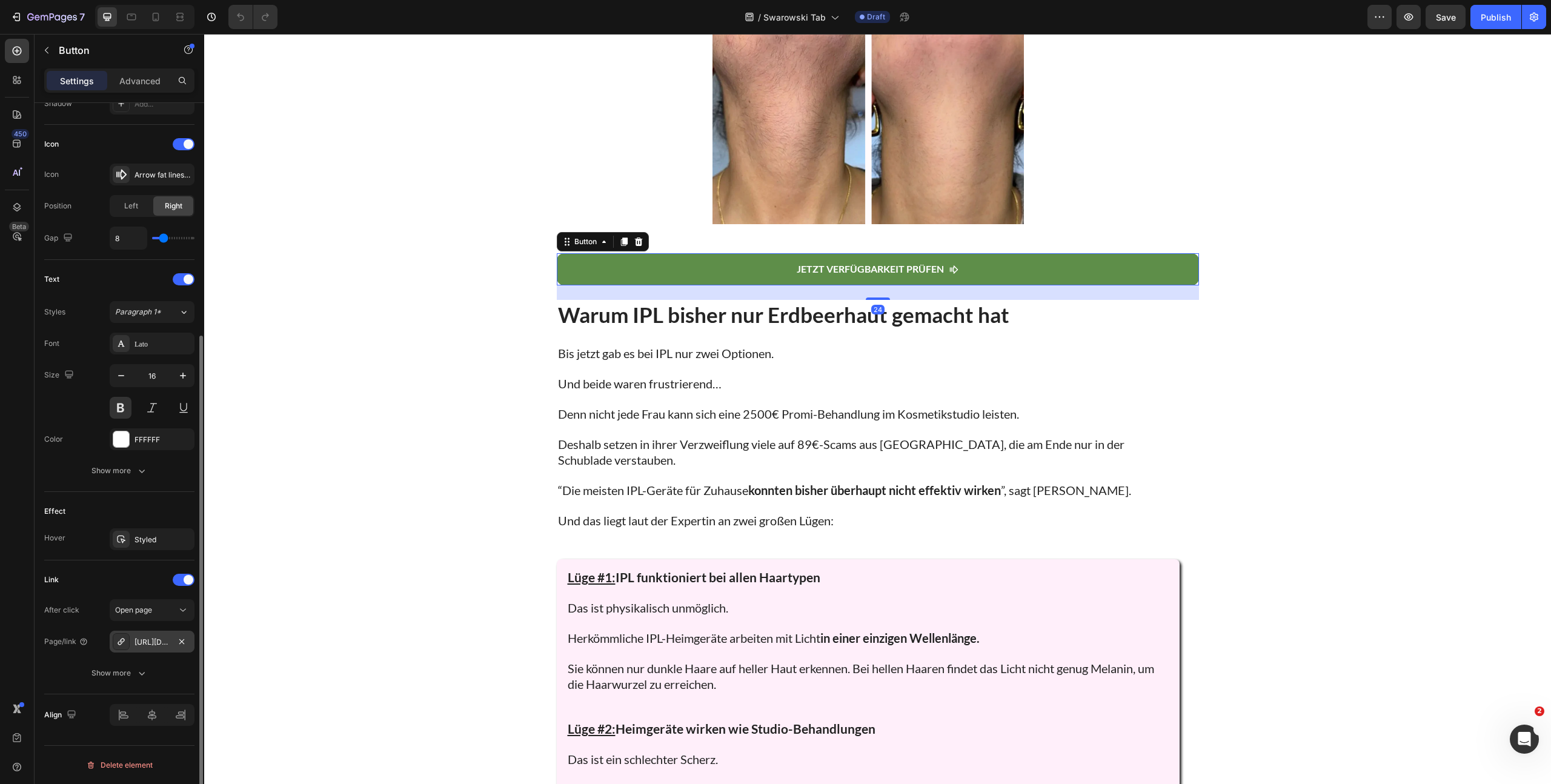
click at [147, 645] on div "https://www.shinie.de/discount/FALL70?redirect=%2Fproducts%2Fshinie-ipl-3&utm_s…" at bounding box center [151, 642] width 35 height 11
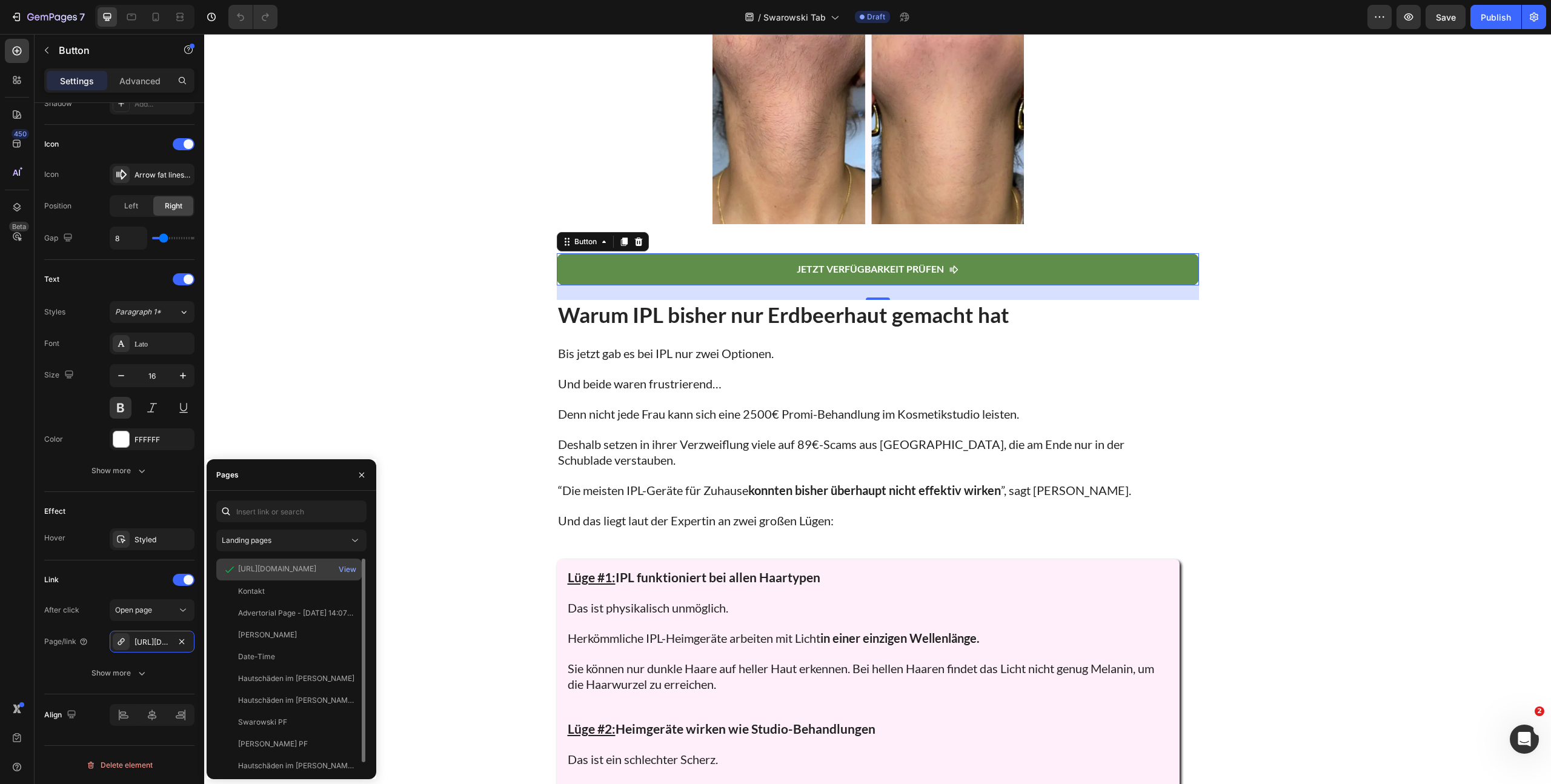
click at [273, 569] on div "https://www.shinie.de/discount/FALL70?redirect=%2Fproducts%2Fshinie-ipl-3&utm_s…" at bounding box center [277, 568] width 78 height 11
click at [303, 569] on div "https://www.shinie.de/discount/FALL70?redirect=%2Fproducts%2Fshinie-ipl-3&utm_s…" at bounding box center [277, 568] width 78 height 11
click at [301, 570] on div "https://www.shinie.de/discount/FALL70?redirect=%2Fproducts%2Fshinie-ipl-3&utm_s…" at bounding box center [277, 568] width 78 height 11
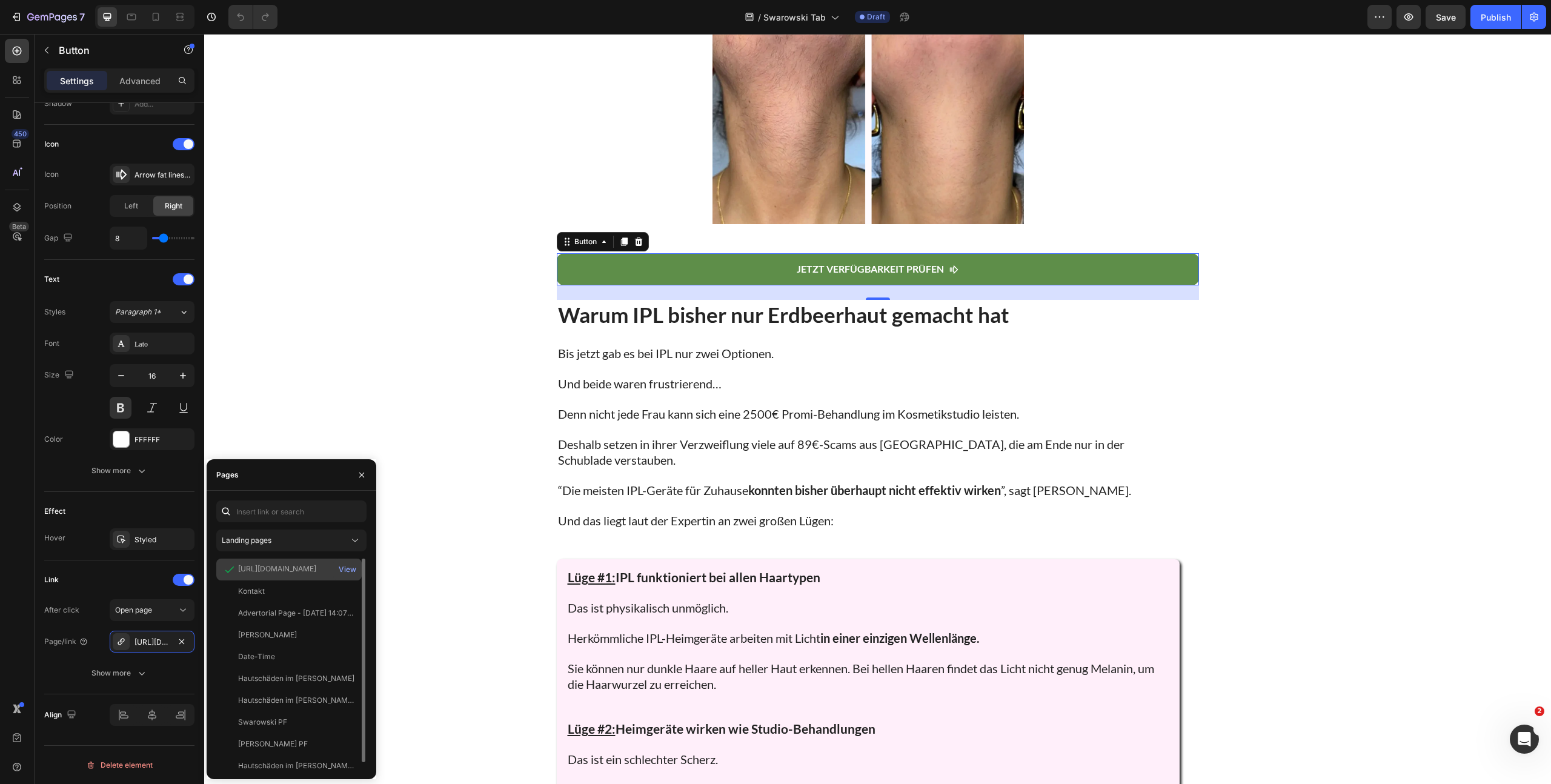
click at [301, 570] on div "https://www.shinie.de/discount/FALL70?redirect=%2Fproducts%2Fshinie-ipl-3&utm_s…" at bounding box center [277, 568] width 78 height 11
click at [300, 570] on div "https://www.shinie.de/discount/FALL70?redirect=%2Fproducts%2Fshinie-ipl-3&utm_s…" at bounding box center [277, 568] width 78 height 11
click at [300, 570] on div "https://www.shinie.de/discount/FALL70?redirect=%2Fproducts%2Fshinie-ipl-3&utm_s…" at bounding box center [277, 568] width 78 height 11
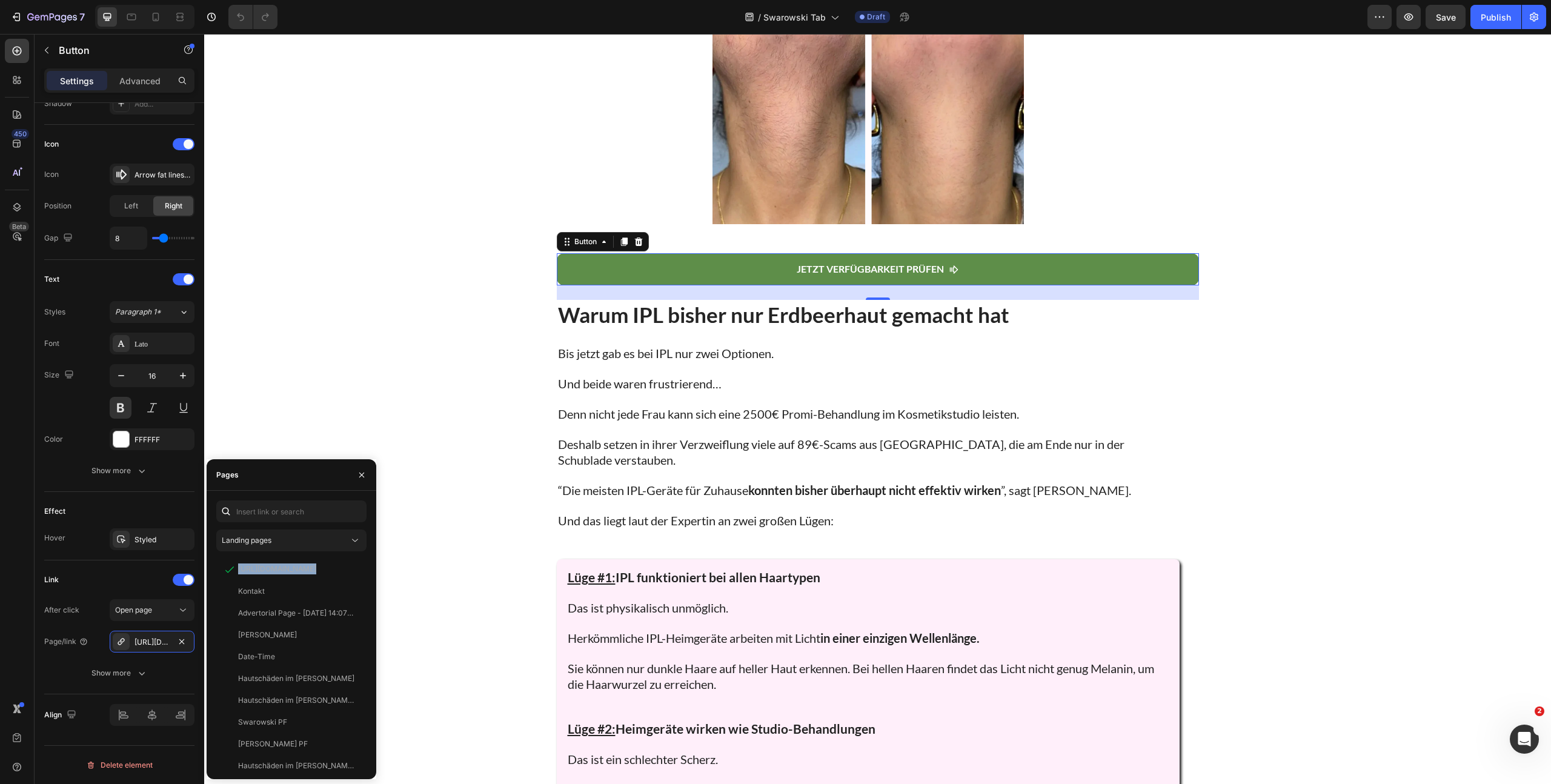
copy div "https://www.shinie.de/discount/FALL70?redirect=%2Fproducts%2Fshinie-ipl-3&utm_s…"
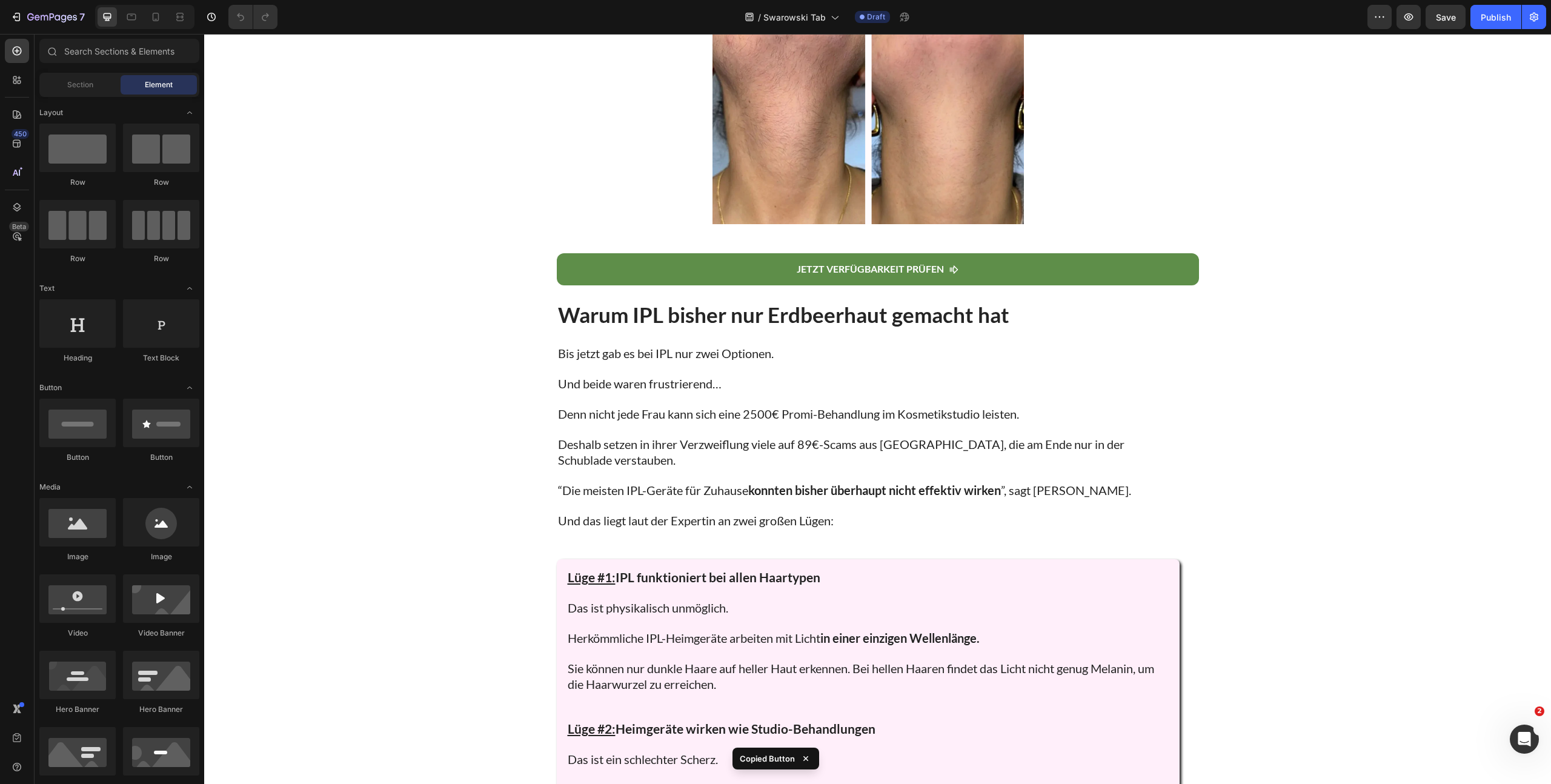
click at [392, 371] on div "Einem deutschen Entwickler-Team ist jetzt der Durchbruch gelungen: Heading Row …" at bounding box center [877, 788] width 1346 height 3838
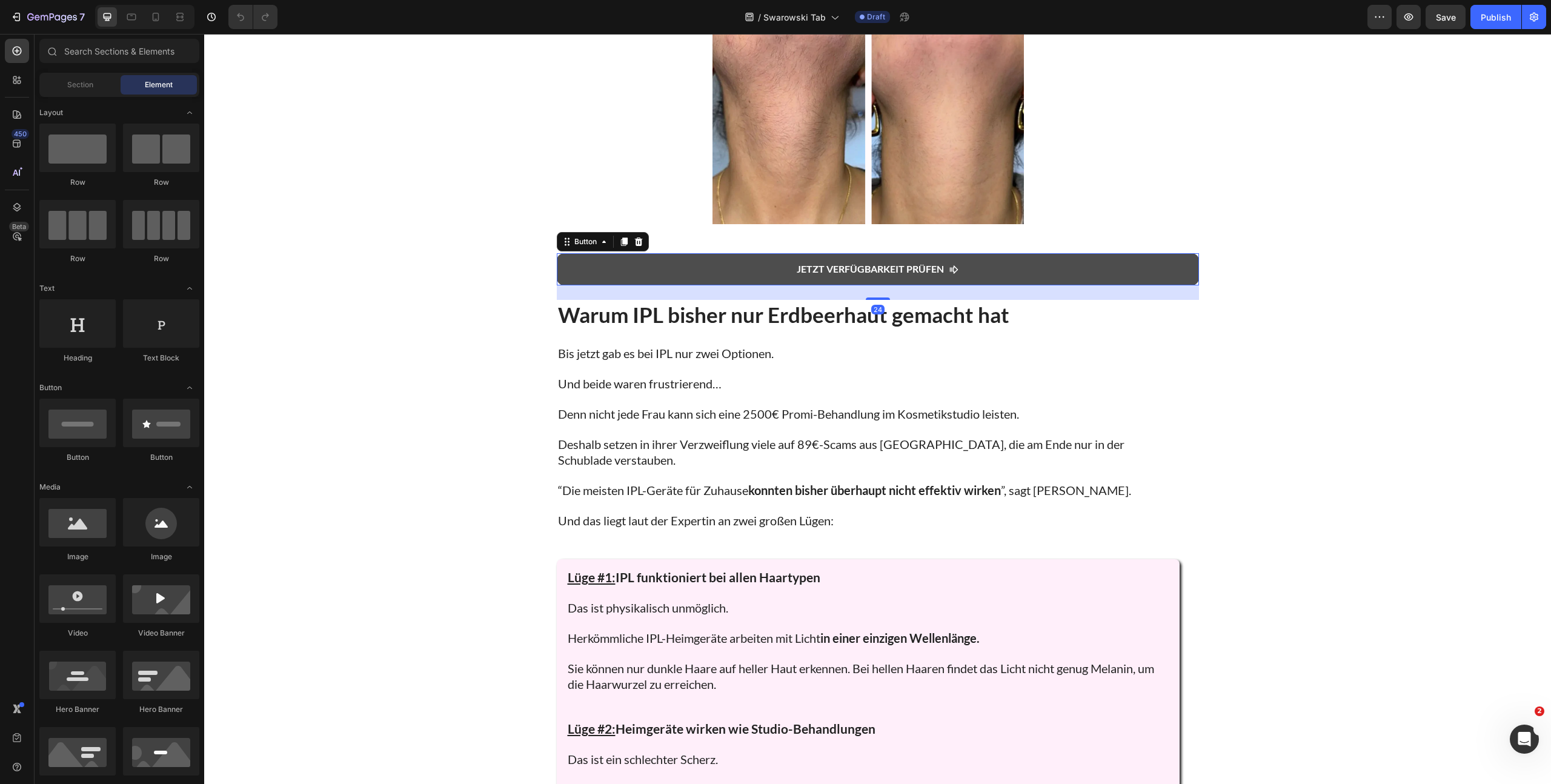
click at [627, 274] on link "Jetzt Verfügbarkeit pRÜFEN" at bounding box center [878, 269] width 642 height 32
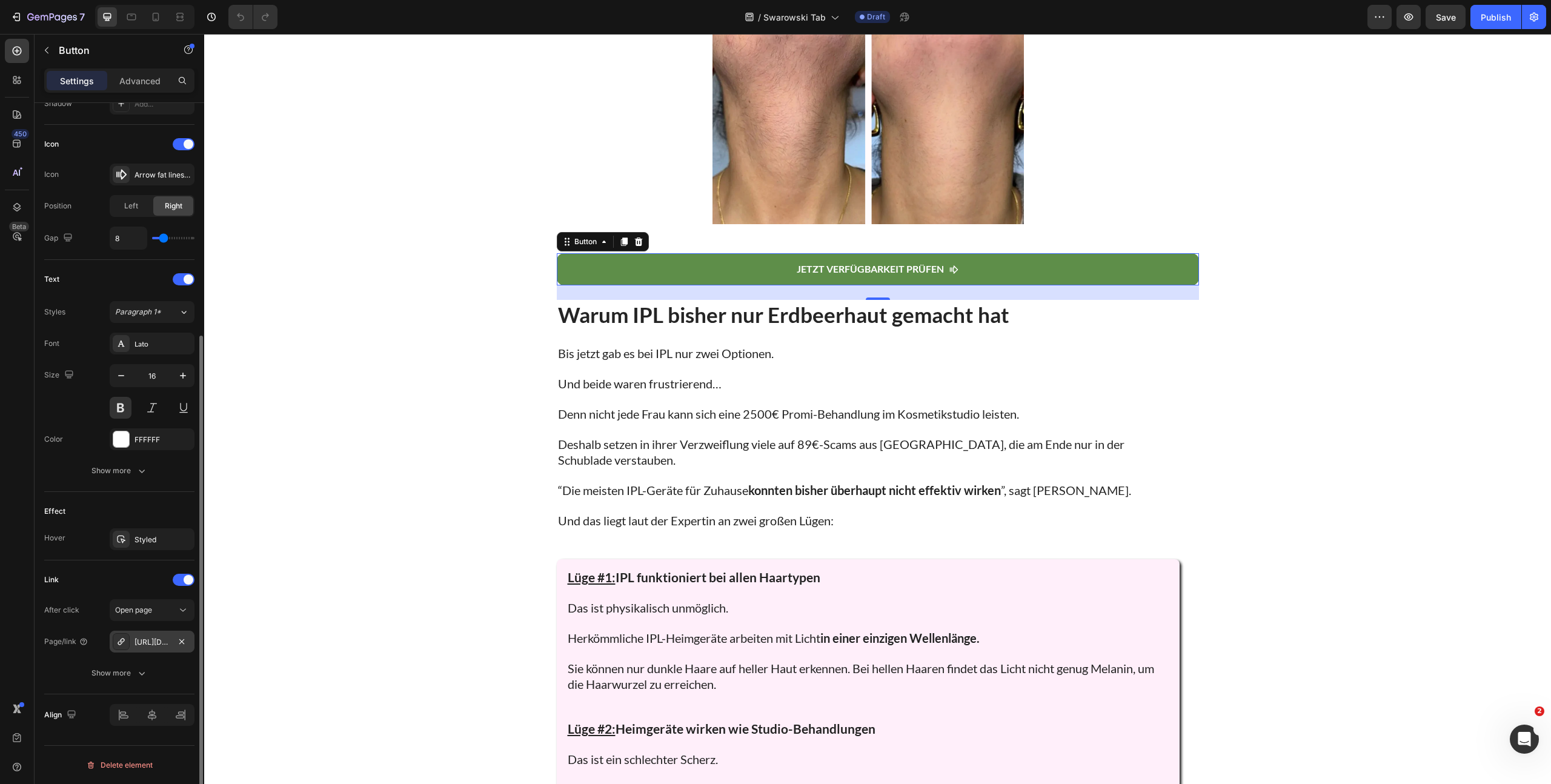
click at [141, 644] on div "https://www.shinie.de/discount/FALL70?redirect=%2Fproducts%2Fshinie-ipl-3&utm_s…" at bounding box center [151, 642] width 35 height 11
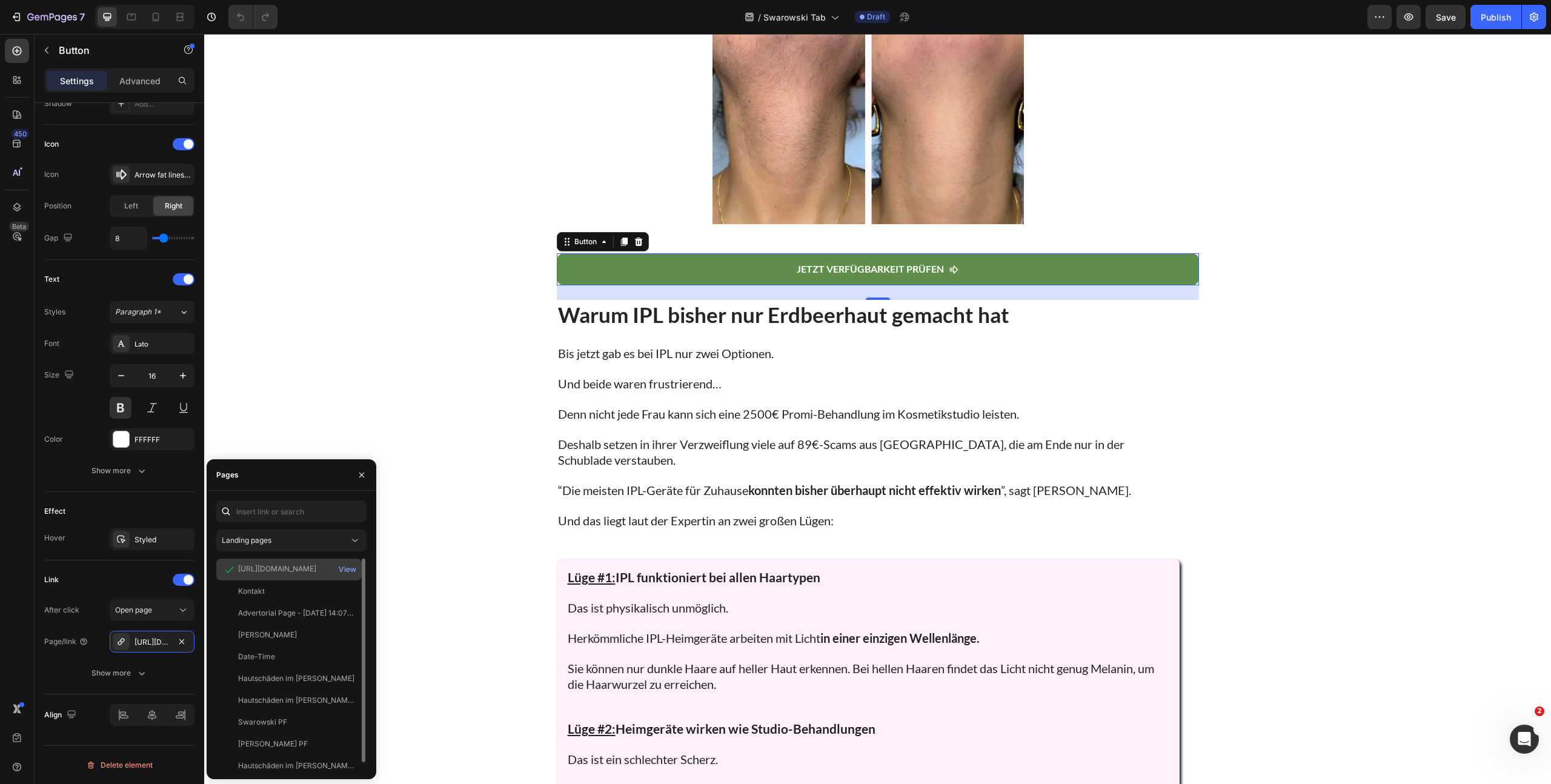
click at [271, 570] on div "https://www.shinie.de/discount/FALL70?redirect=%2Fproducts%2Fshinie-ipl-3&utm_s…" at bounding box center [277, 568] width 78 height 11
click at [270, 570] on div "https://www.shinie.de/discount/FALL70?redirect=%2Fproducts%2Fshinie-ipl-3&utm_s…" at bounding box center [277, 568] width 78 height 11
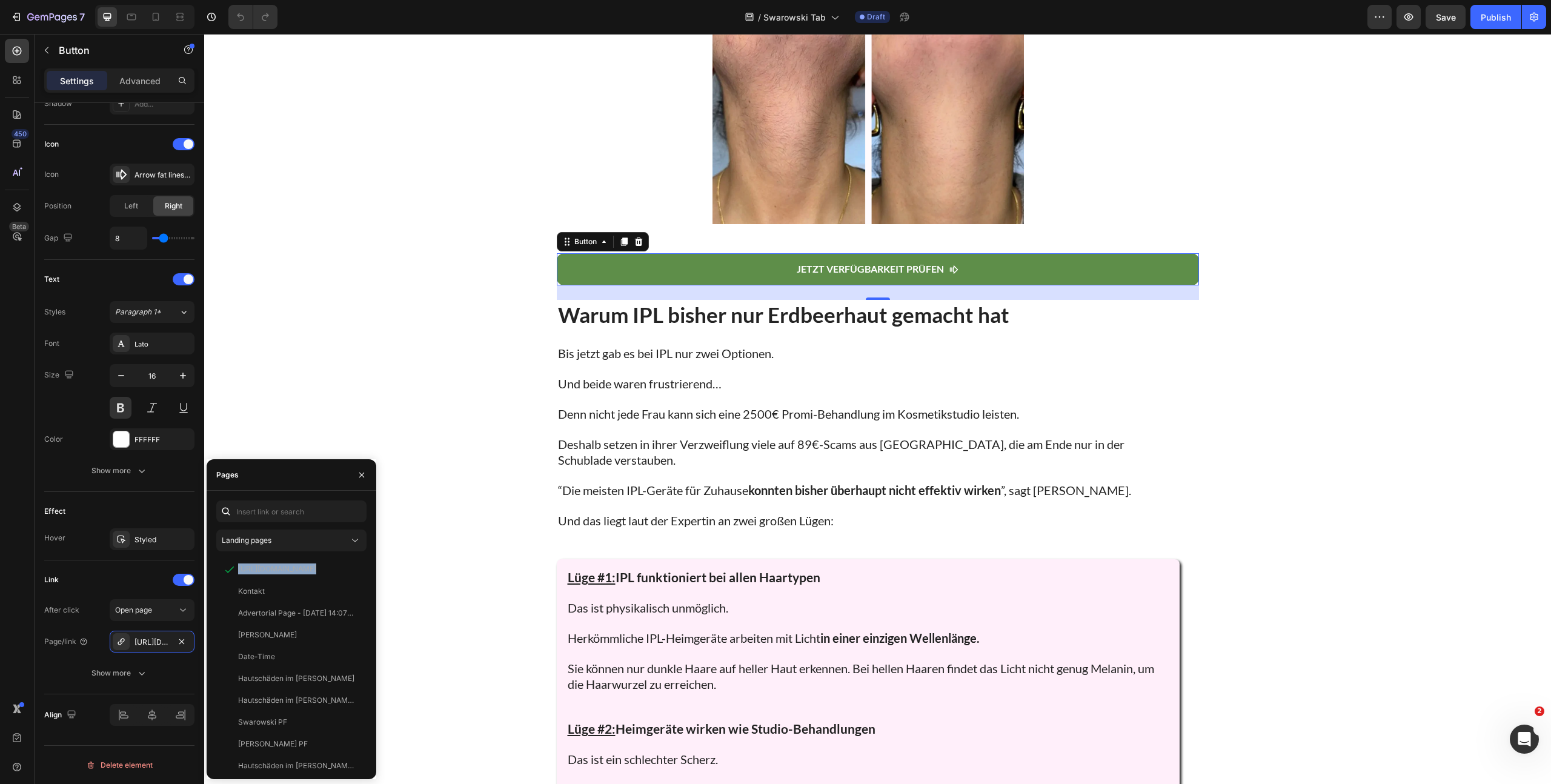
copy div "https://www.shinie.de/discount/FALL70?redirect=%2Fproducts%2Fshinie-ipl-3&utm_s…"
click at [184, 640] on icon "button" at bounding box center [182, 642] width 10 height 10
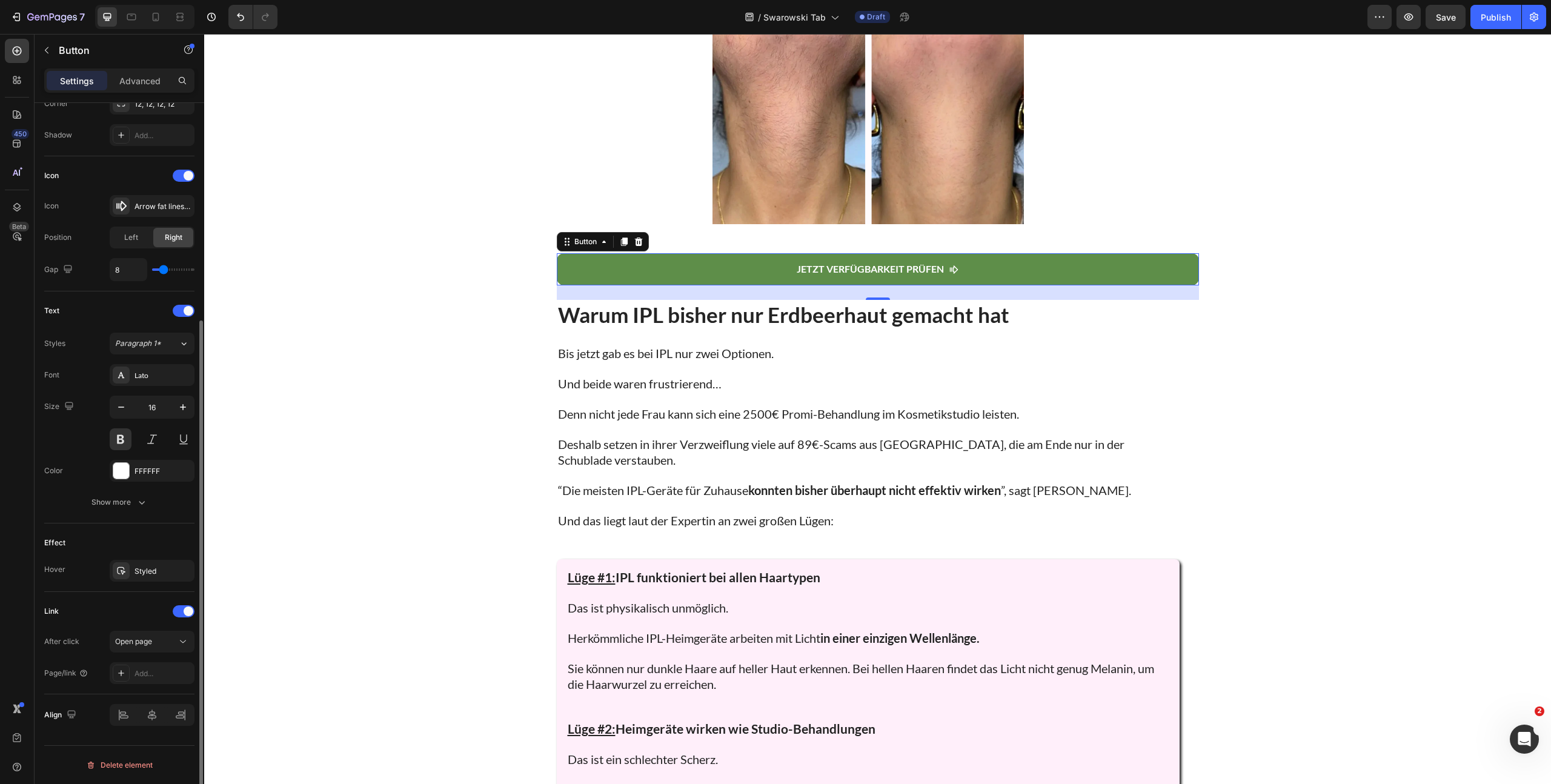
drag, startPoint x: 129, startPoint y: 674, endPoint x: 153, endPoint y: 656, distance: 30.0
click at [129, 674] on div at bounding box center [121, 673] width 17 height 17
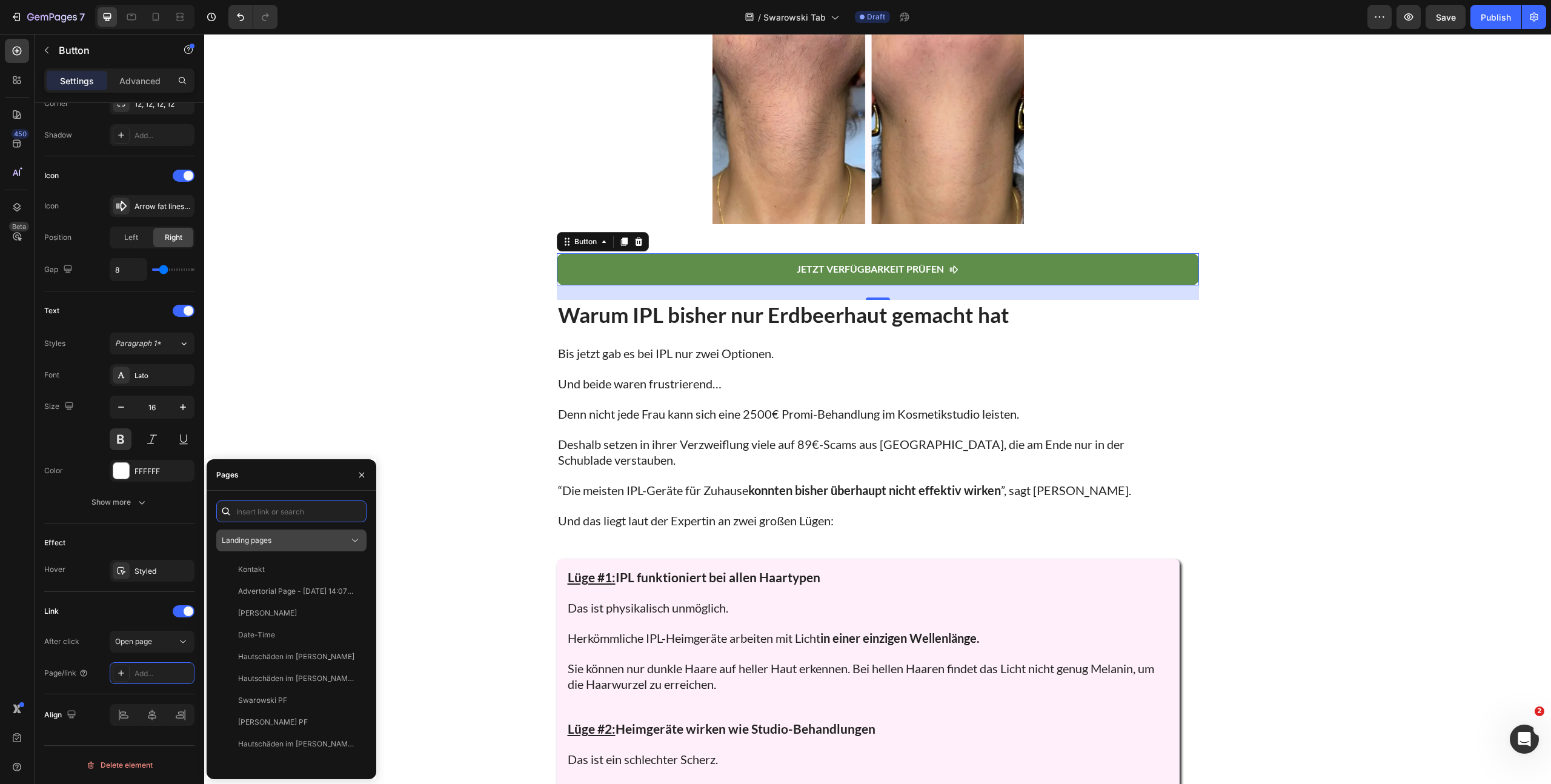
paste input "https://www.shinie.de/discount/FALL70?redirect=%2Fproducts%2Fshinie-ipl-3&utm_s…"
type input "https://www.shinie.de/discount/FALL70?redirect=%2Fproducts%2Fshinie-ipl-3&utm_s…"
click at [278, 538] on div "https://www.shinie.de/discount/FALL70?redirect=%2Fproducts%2Fshinie-ipl-3&utm_s…" at bounding box center [277, 540] width 78 height 11
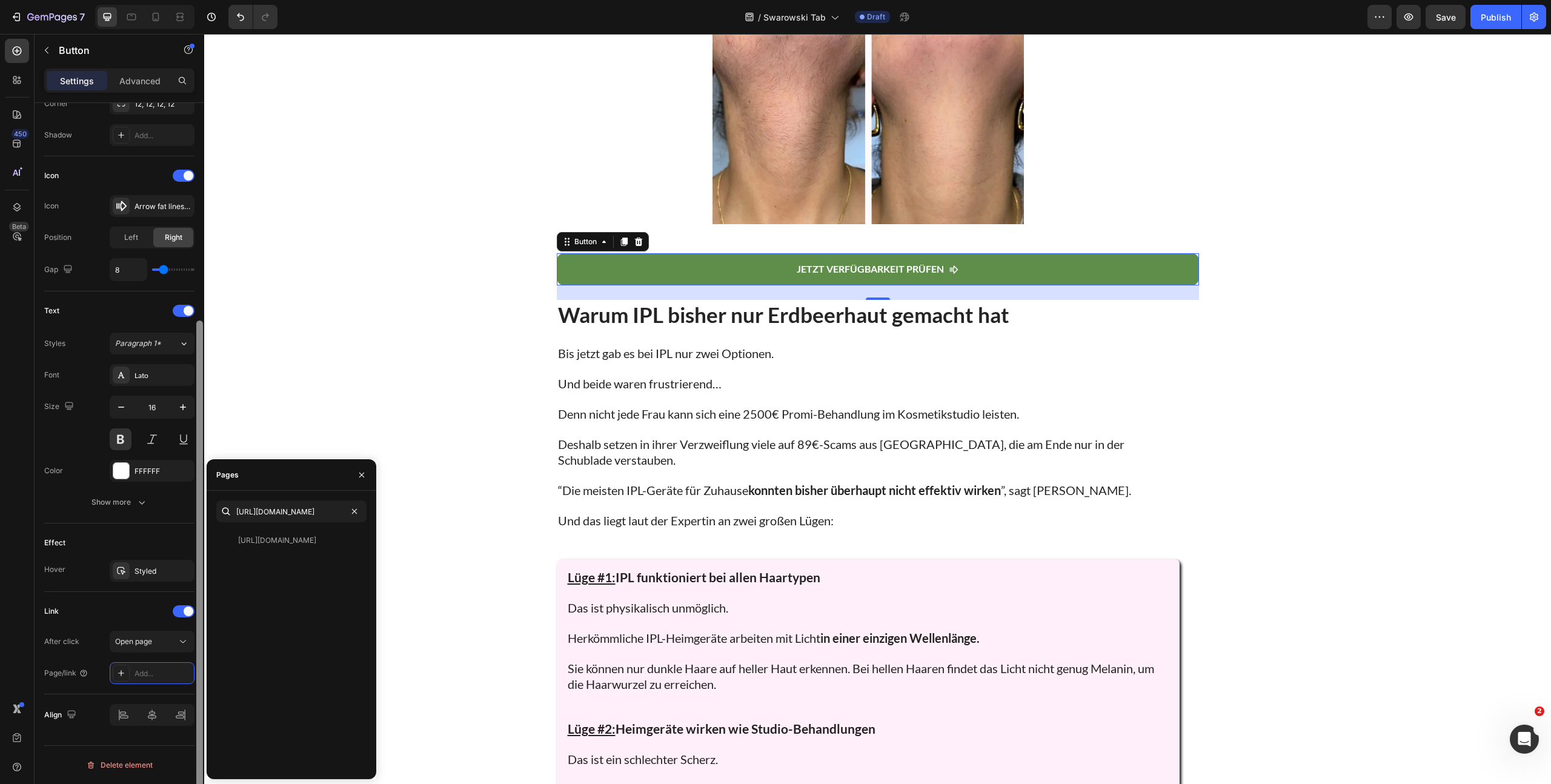
scroll to position [0, 0]
click at [143, 705] on icon "button" at bounding box center [141, 704] width 12 height 12
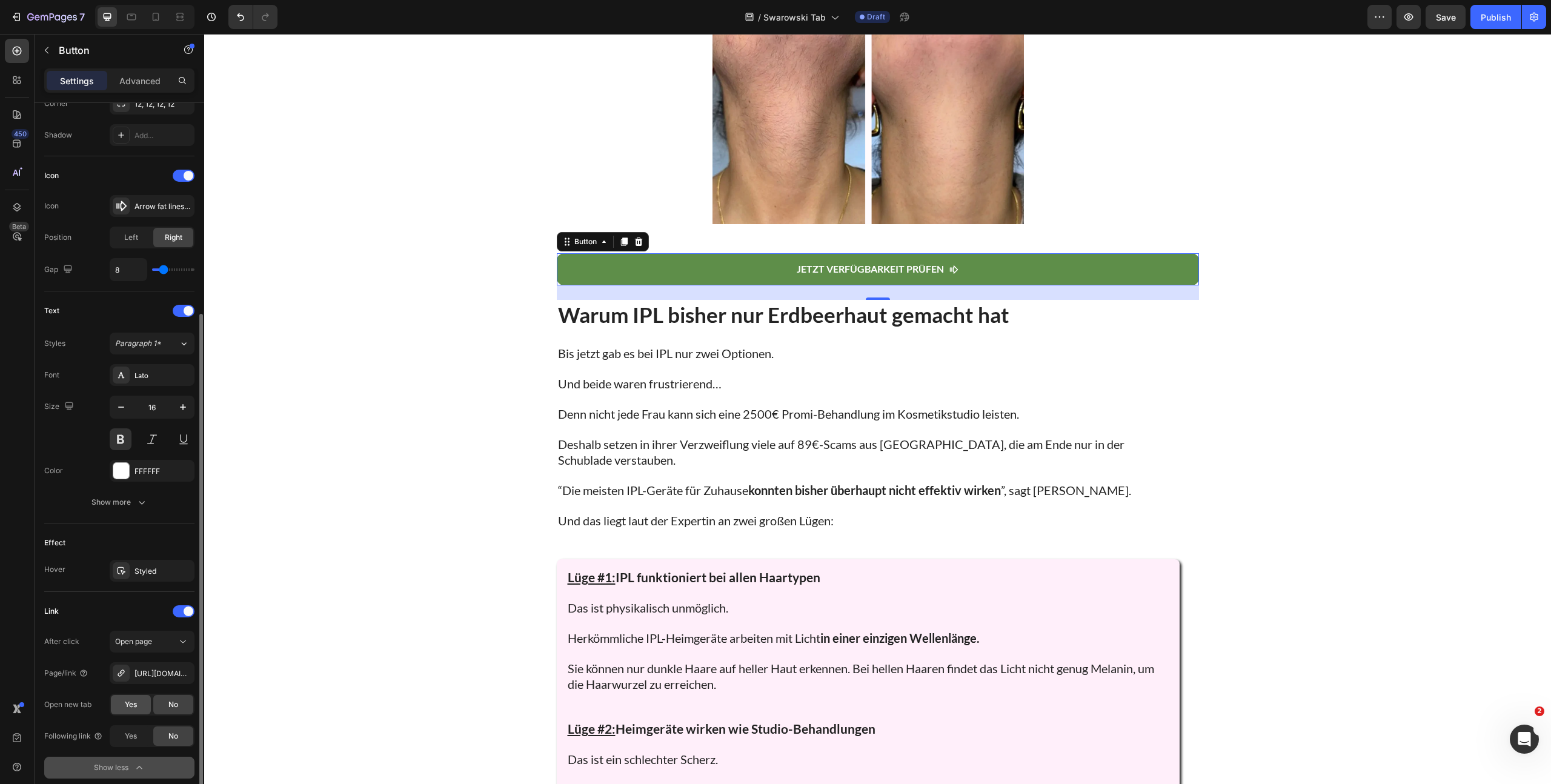
drag, startPoint x: 131, startPoint y: 710, endPoint x: 135, endPoint y: 704, distance: 7.2
click at [131, 710] on div "Yes" at bounding box center [131, 704] width 40 height 19
click at [381, 393] on div "Einem deutschen Entwickler-Team ist jetzt der Durchbruch gelungen: Heading Row …" at bounding box center [877, 788] width 1346 height 3838
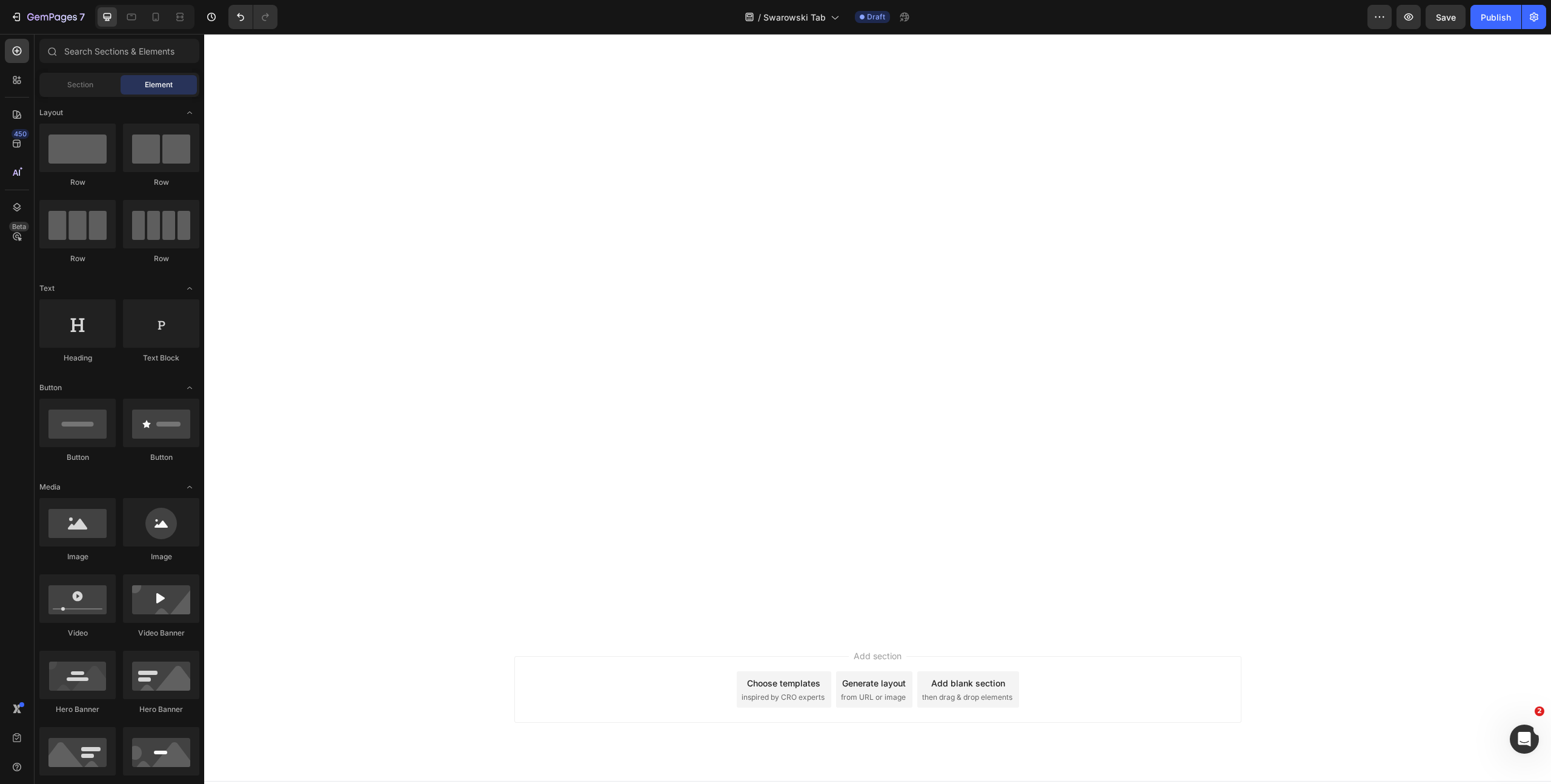
scroll to position [3613, 0]
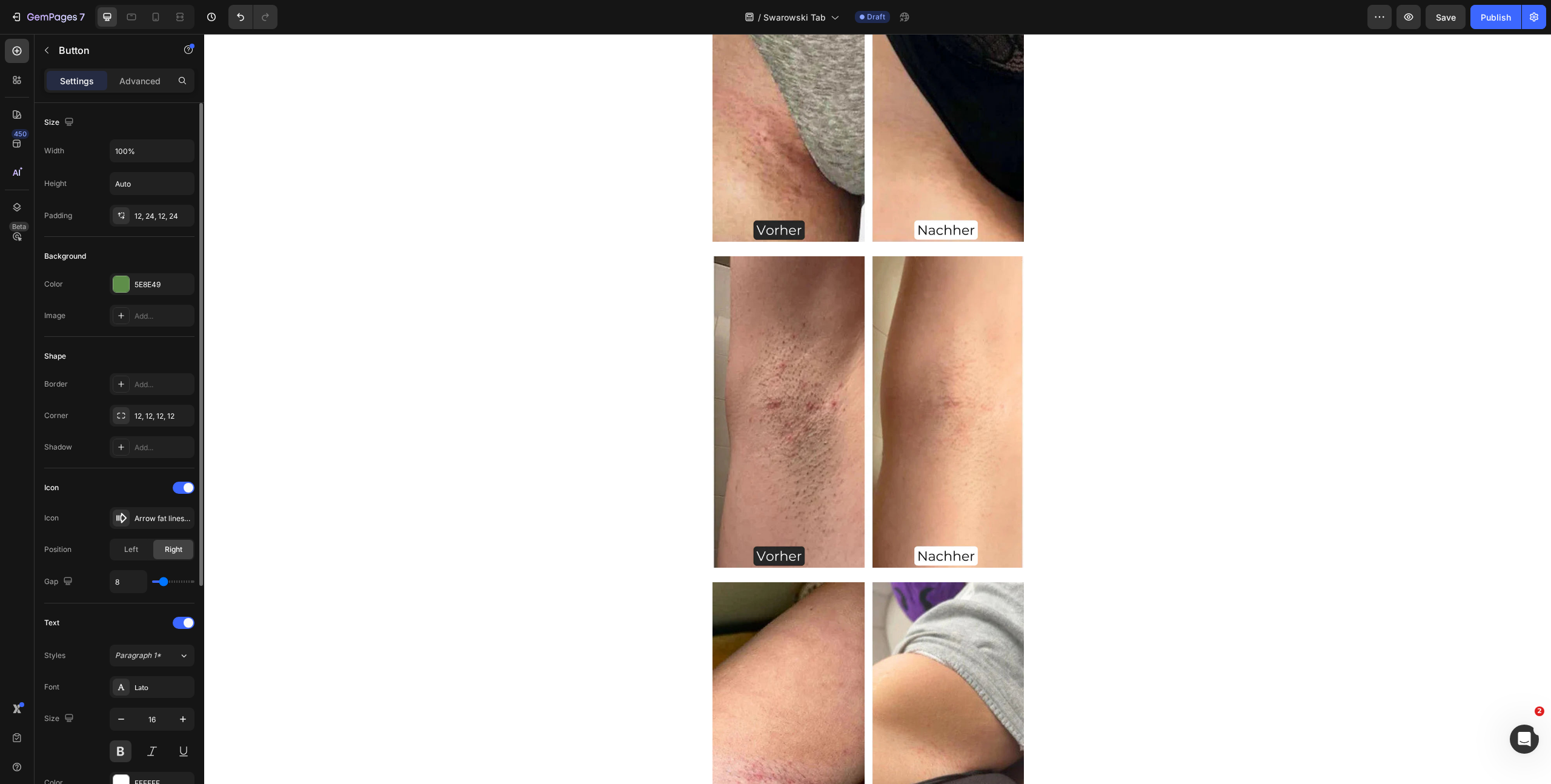
scroll to position [344, 0]
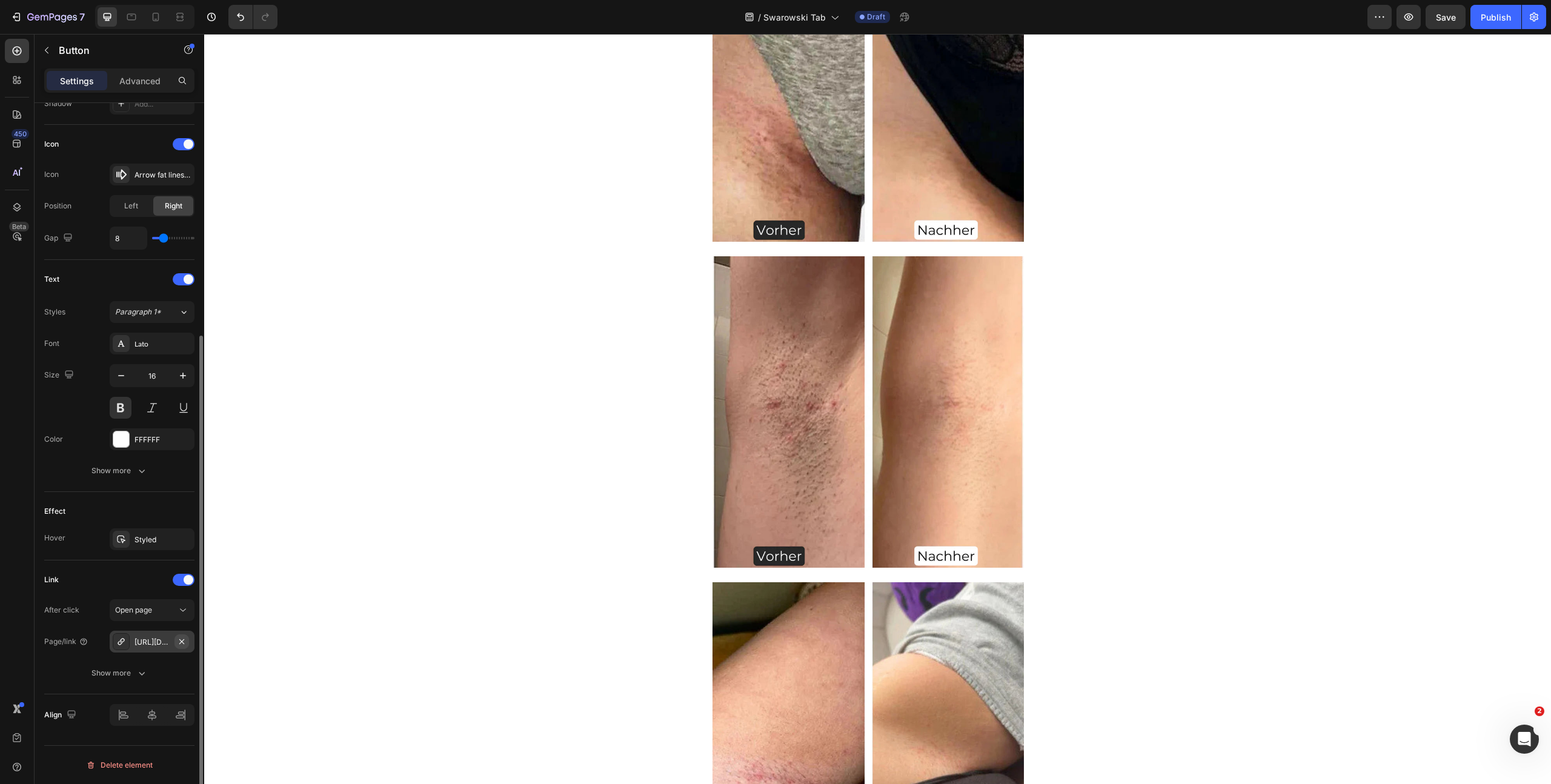
click at [180, 643] on icon "button" at bounding box center [182, 642] width 10 height 10
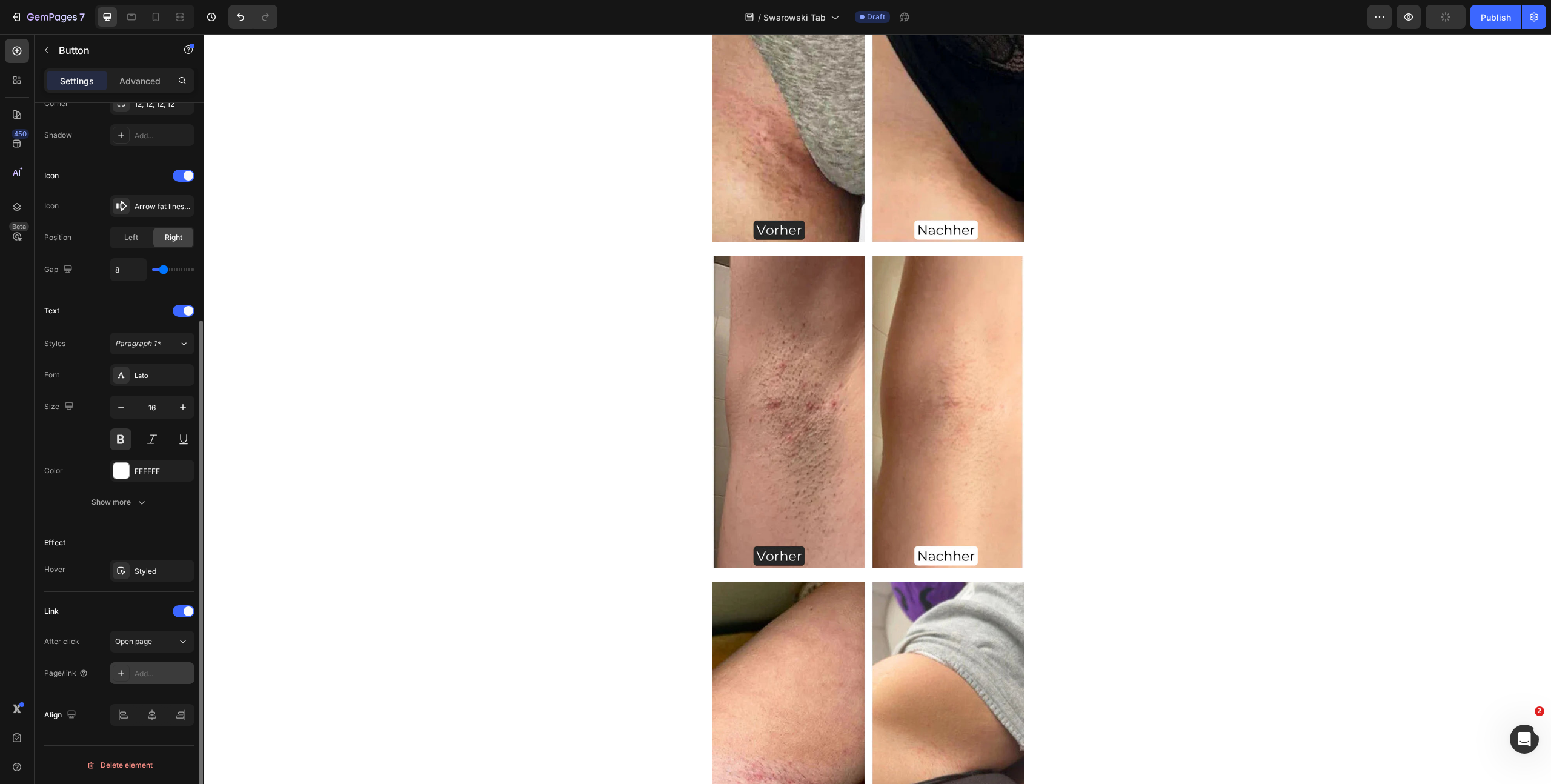
drag, startPoint x: 134, startPoint y: 674, endPoint x: 138, endPoint y: 680, distance: 7.2
click at [135, 675] on div "Add..." at bounding box center [163, 673] width 57 height 11
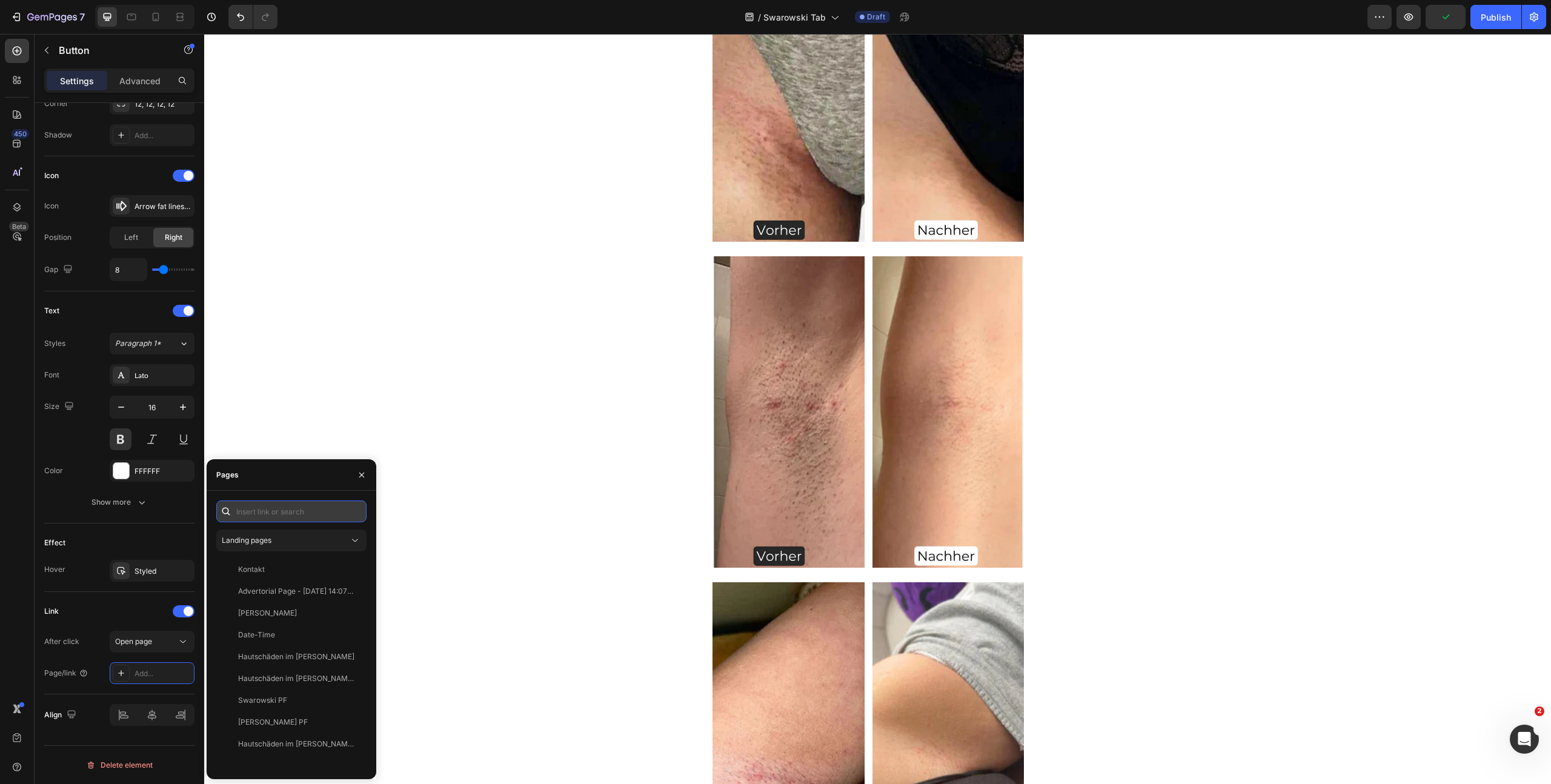
click at [261, 513] on input "text" at bounding box center [292, 511] width 151 height 22
paste input "https://www.shinie.de/discount/FALL70?redirect=%2Fproducts%2Fshinie-ipl-3&utm_s…"
type input "https://www.shinie.de/discount/FALL70?redirect=%2Fproducts%2Fshinie-ipl-3&utm_s…"
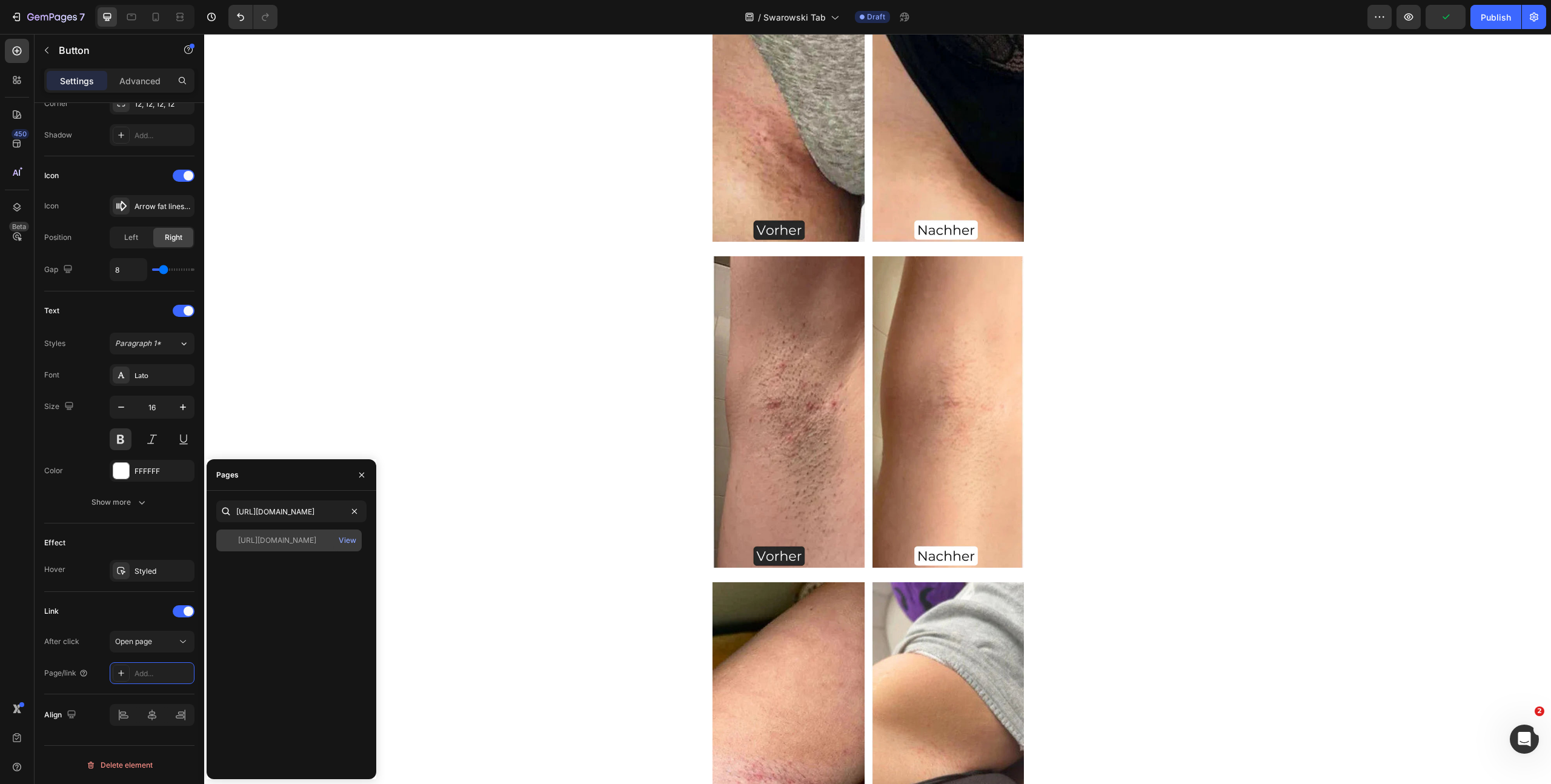
scroll to position [0, 0]
click at [266, 544] on div "https://www.shinie.de/discount/FALL70?redirect=%2Fproducts%2Fshinie-ipl-3&utm_s…" at bounding box center [277, 540] width 78 height 11
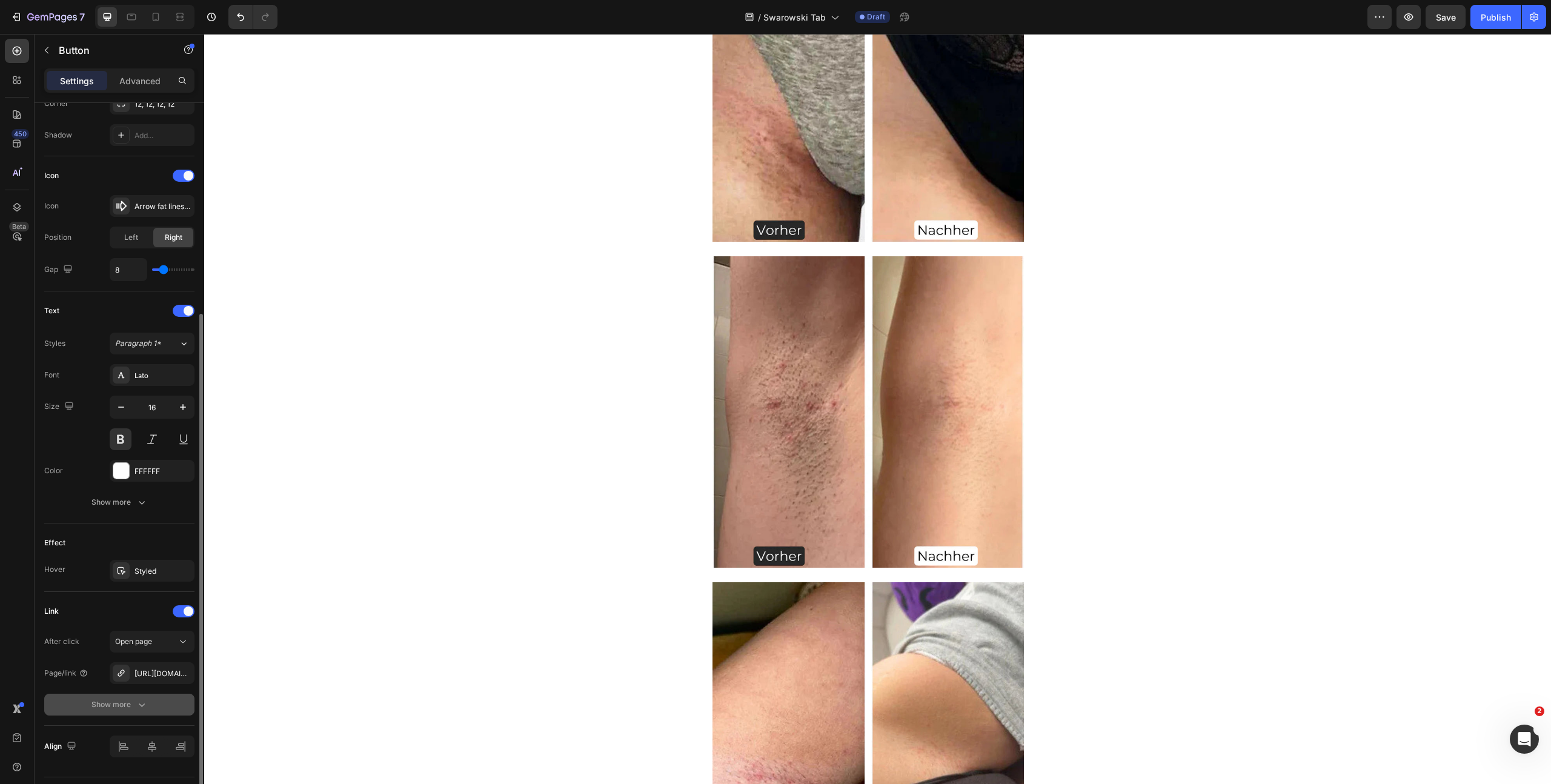
click at [111, 712] on button "Show more" at bounding box center [119, 704] width 151 height 22
click at [119, 711] on div "Yes" at bounding box center [131, 704] width 40 height 19
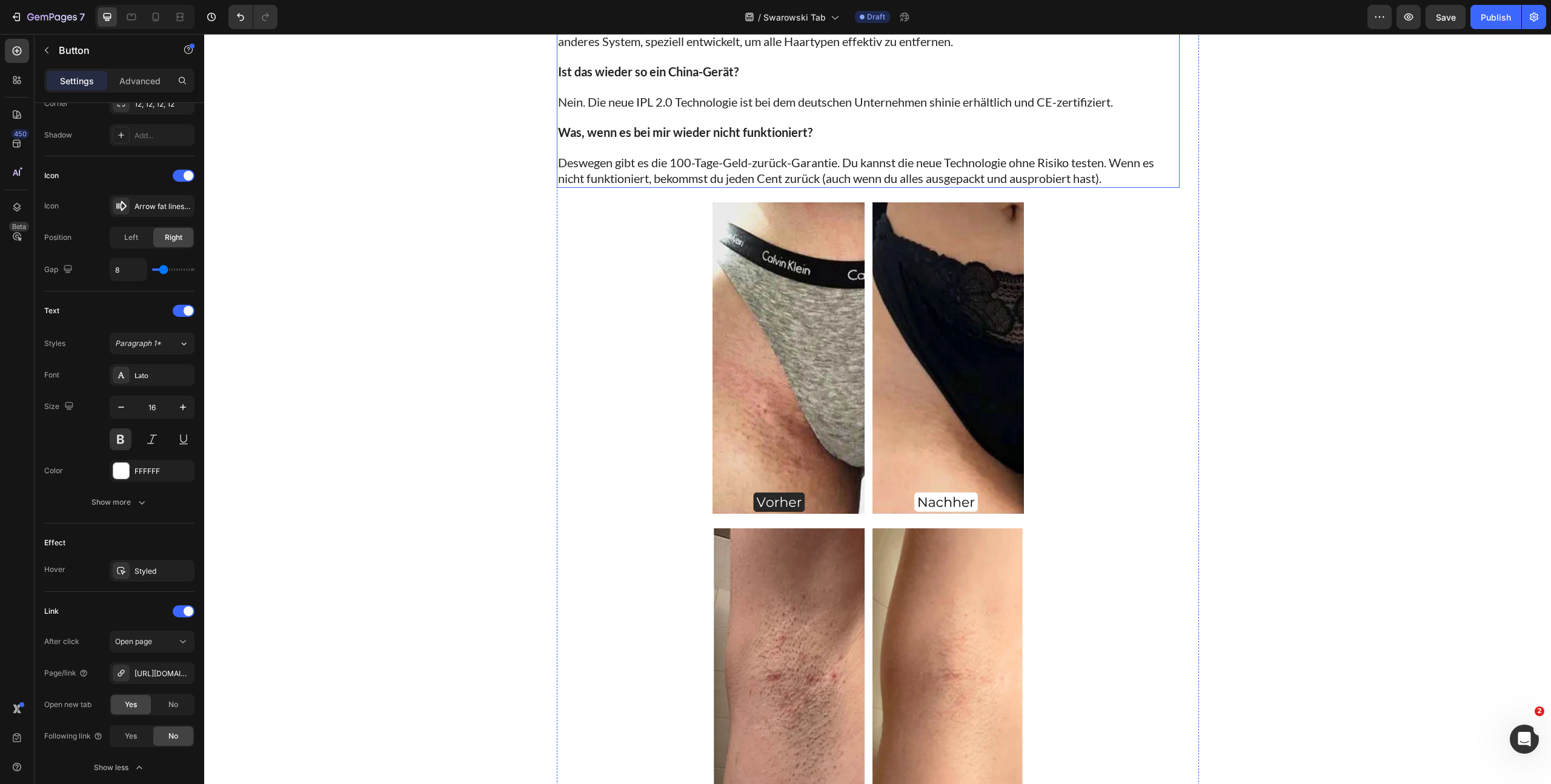
scroll to position [4482, 0]
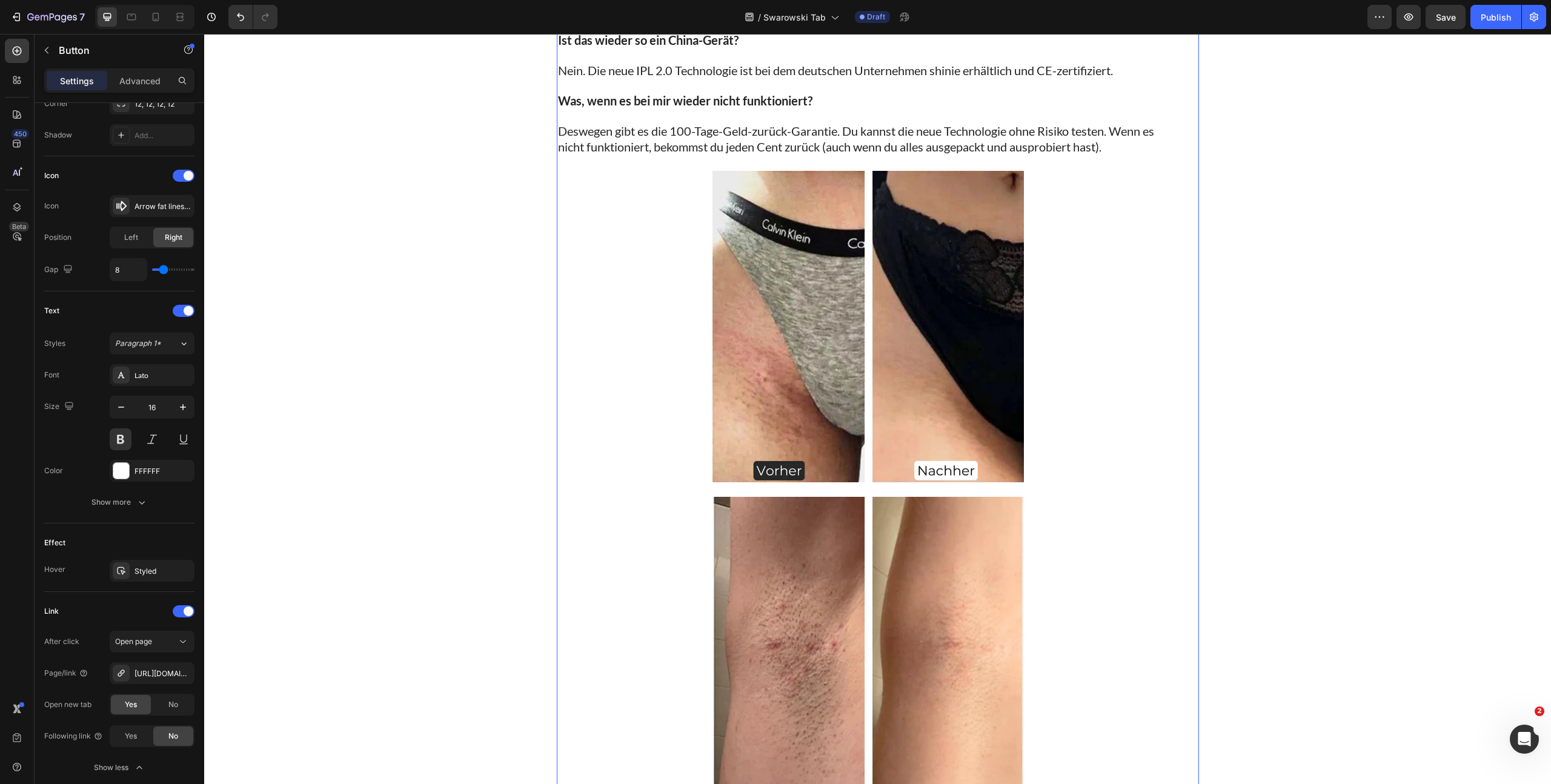
click at [790, 232] on div "Die ersten IPL 2.0-Geräte sind jetzt beim deutschen Hersteller shinie™ erhältli…" at bounding box center [868, 521] width 623 height 1907
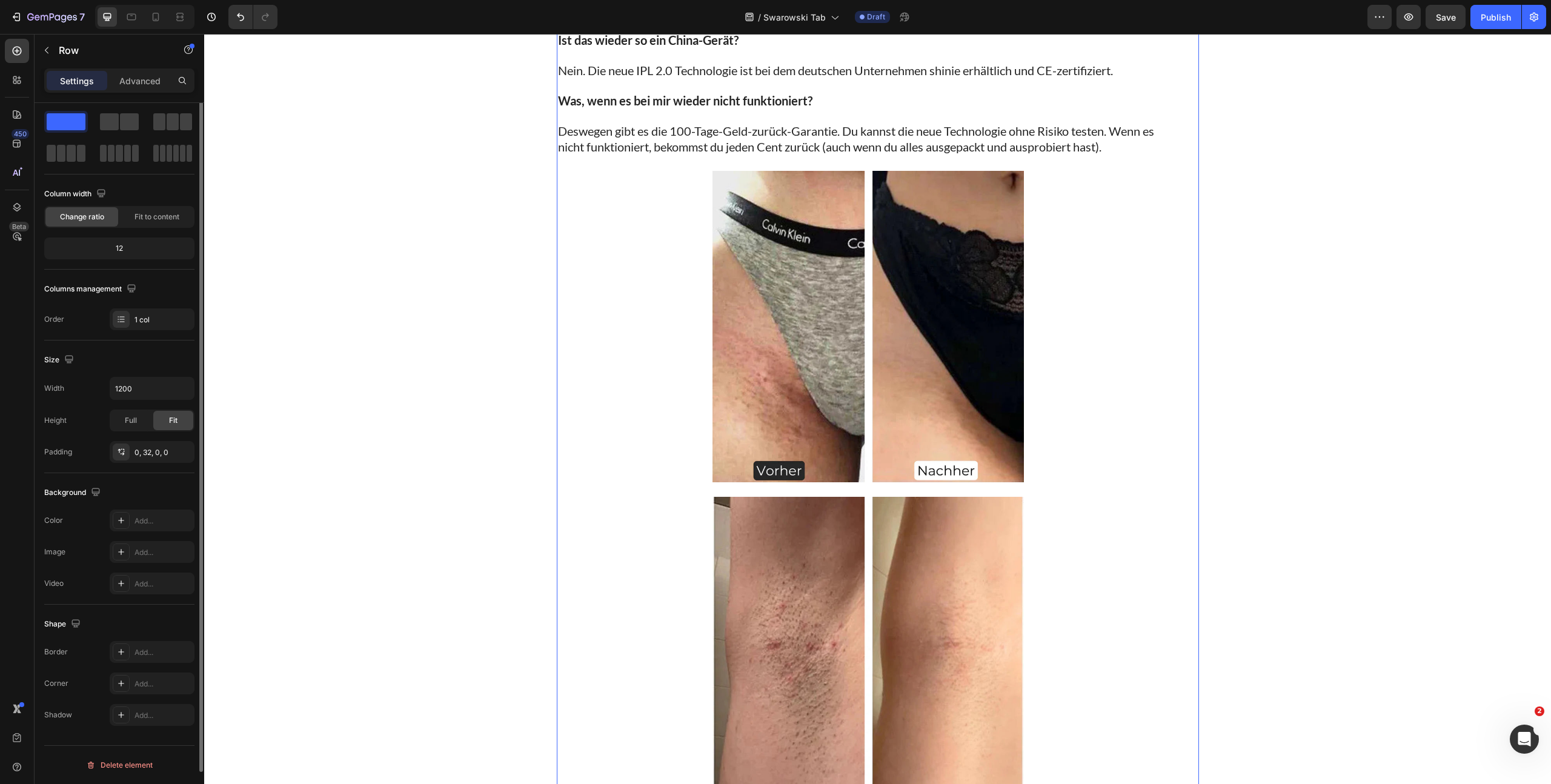
scroll to position [0, 0]
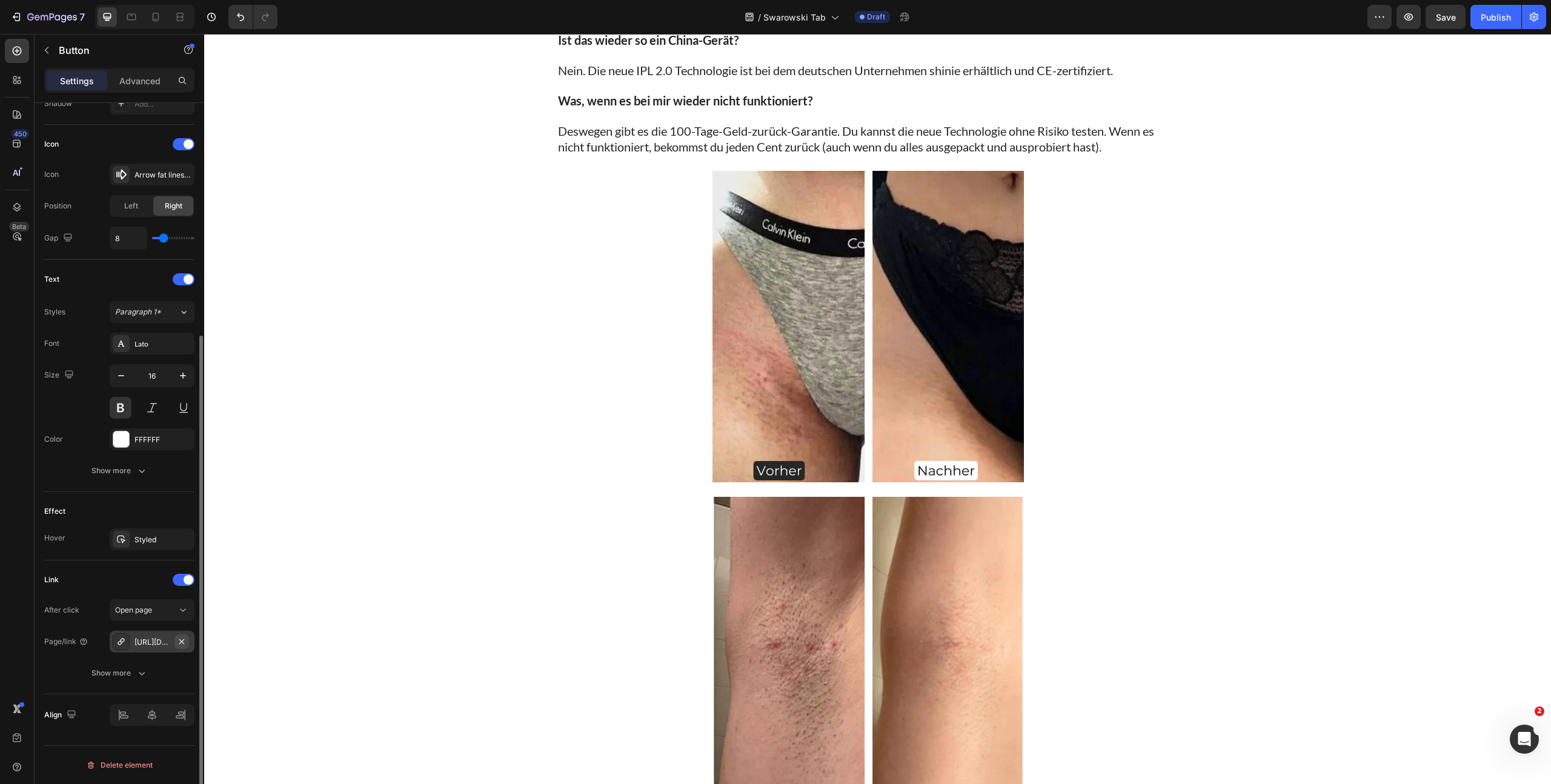
click at [186, 641] on icon "button" at bounding box center [182, 642] width 10 height 10
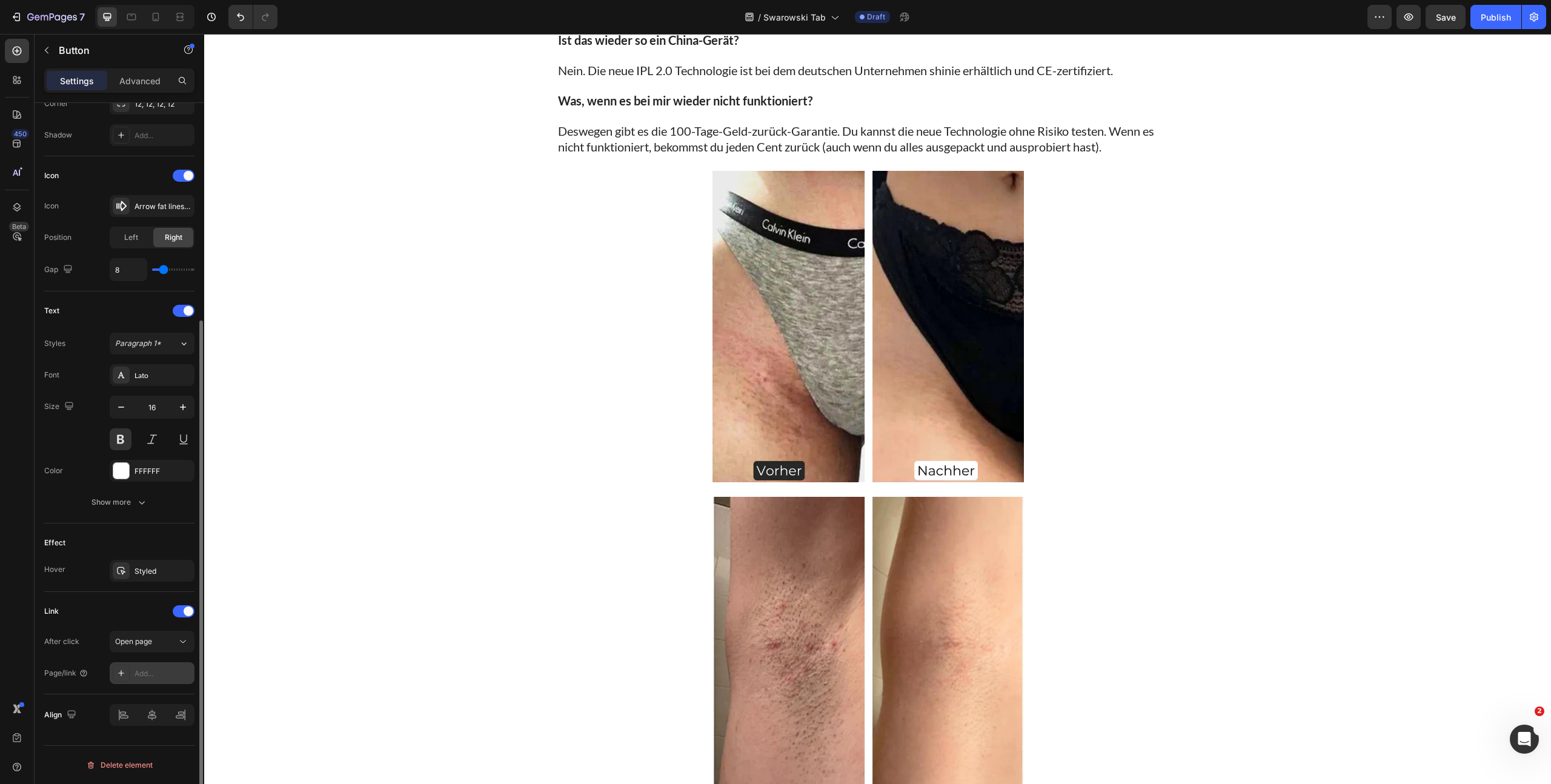
scroll to position [312, 0]
click at [154, 670] on div "Add..." at bounding box center [163, 673] width 57 height 11
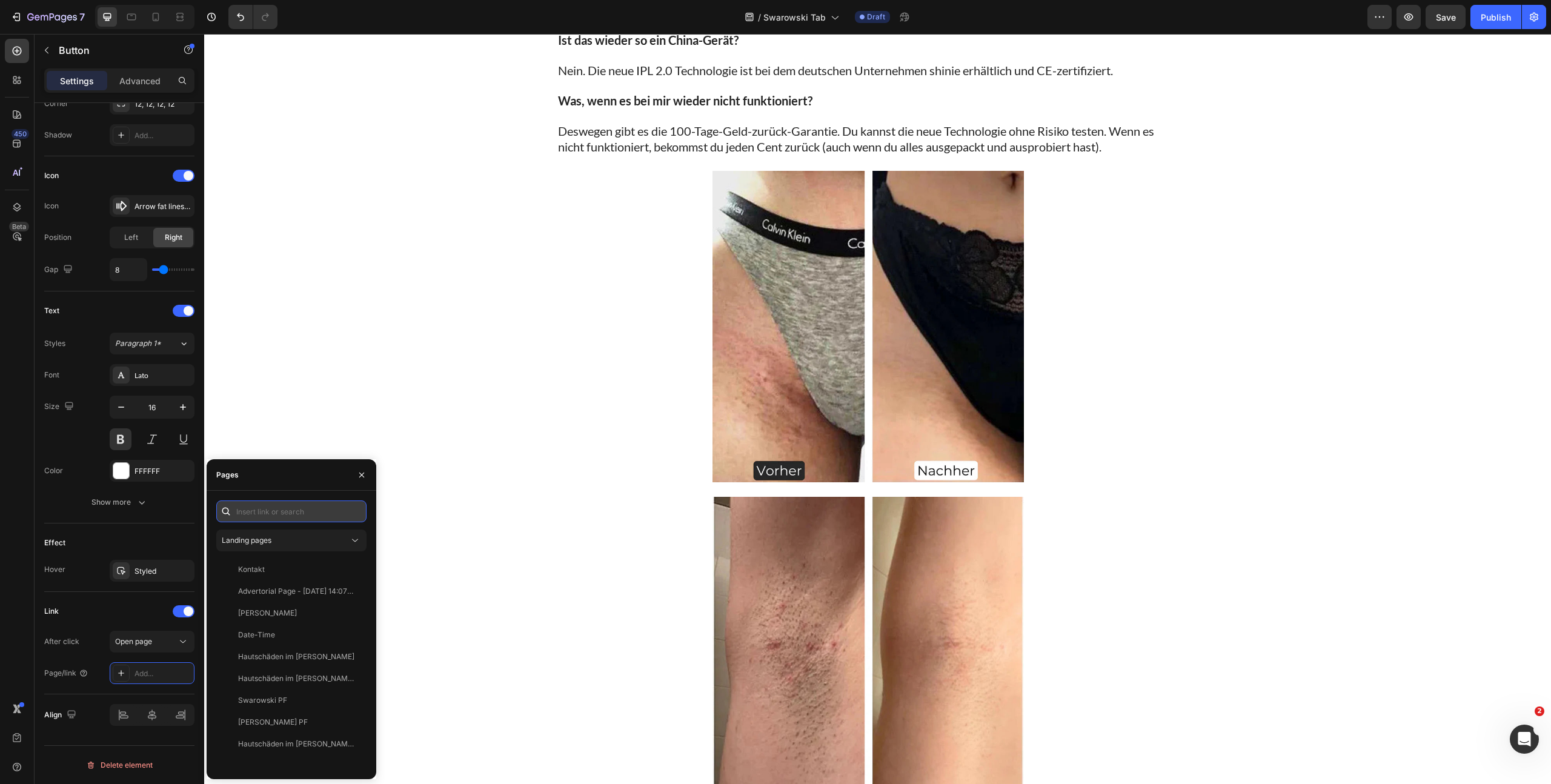
click at [258, 513] on input "text" at bounding box center [292, 511] width 151 height 22
paste input "https://www.shinie.de/discount/FALL70?redirect=%2Fproducts%2Fshinie-ipl-3&utm_s…"
type input "https://www.shinie.de/discount/FALL70?redirect=%2Fproducts%2Fshinie-ipl-3&utm_s…"
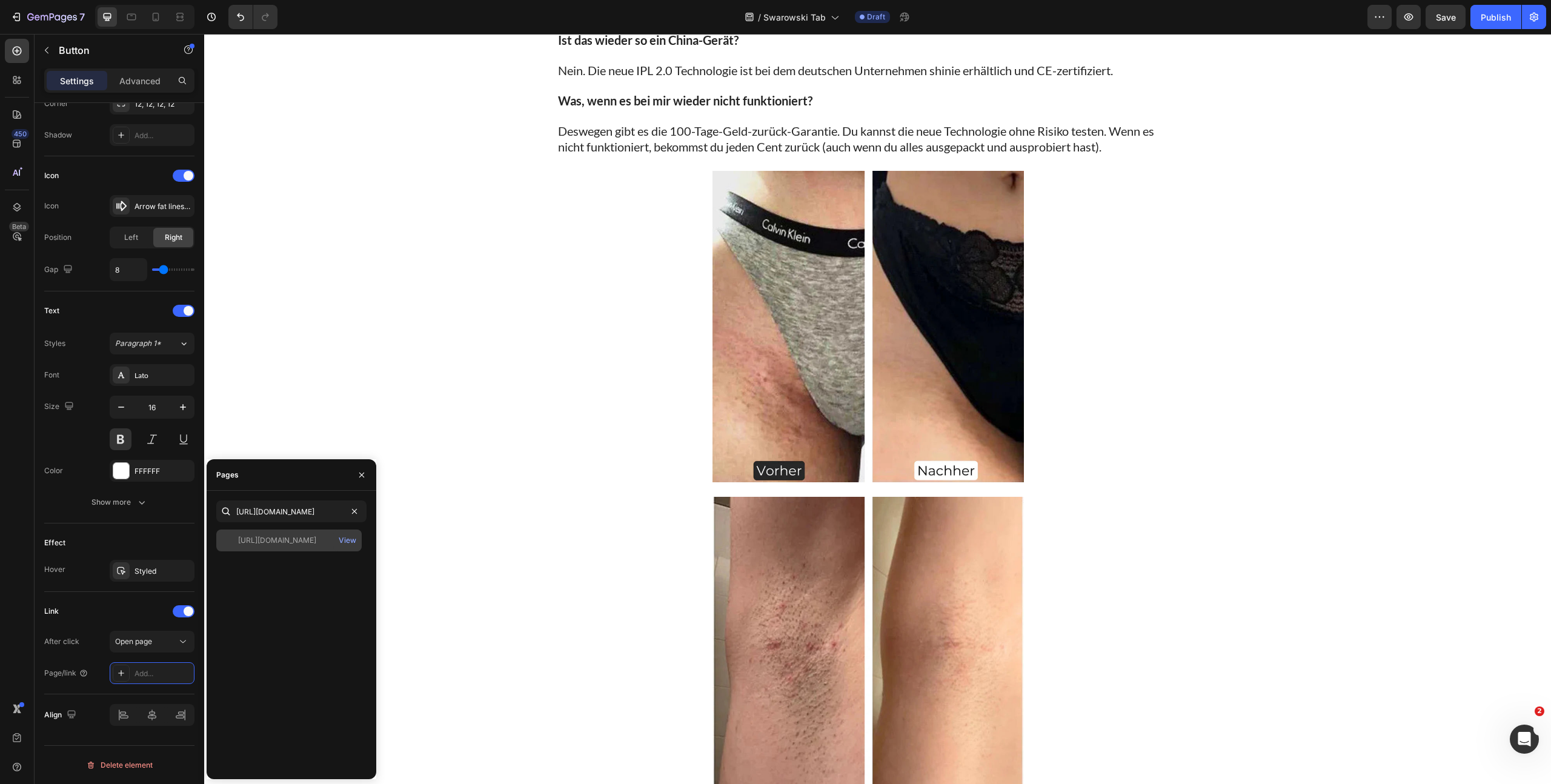
click at [287, 542] on div "https://www.shinie.de/discount/FALL70?redirect=%2Fproducts%2Fshinie-ipl-3&utm_s…" at bounding box center [277, 540] width 78 height 11
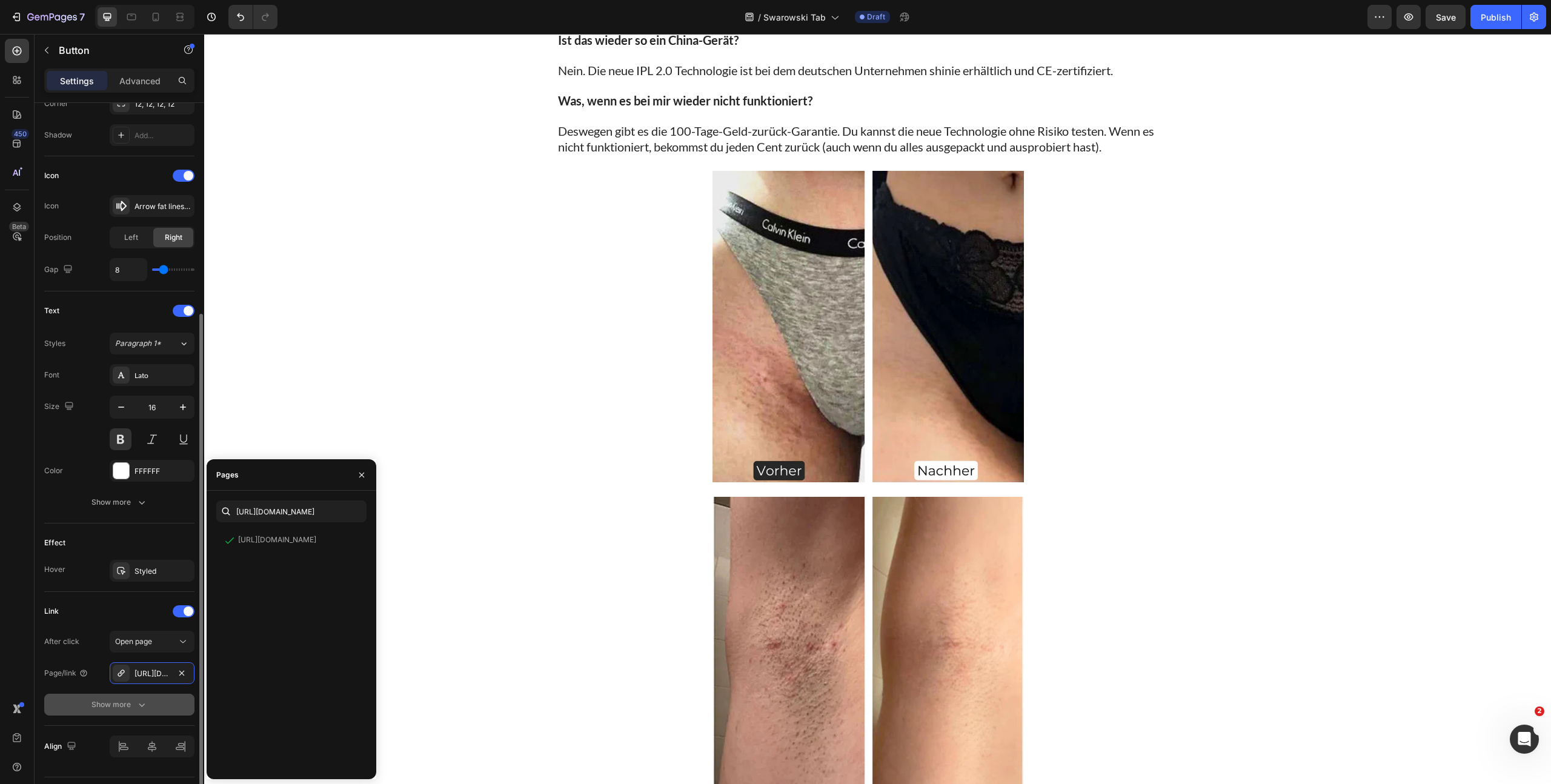
click at [130, 707] on div "Show more" at bounding box center [119, 704] width 56 height 12
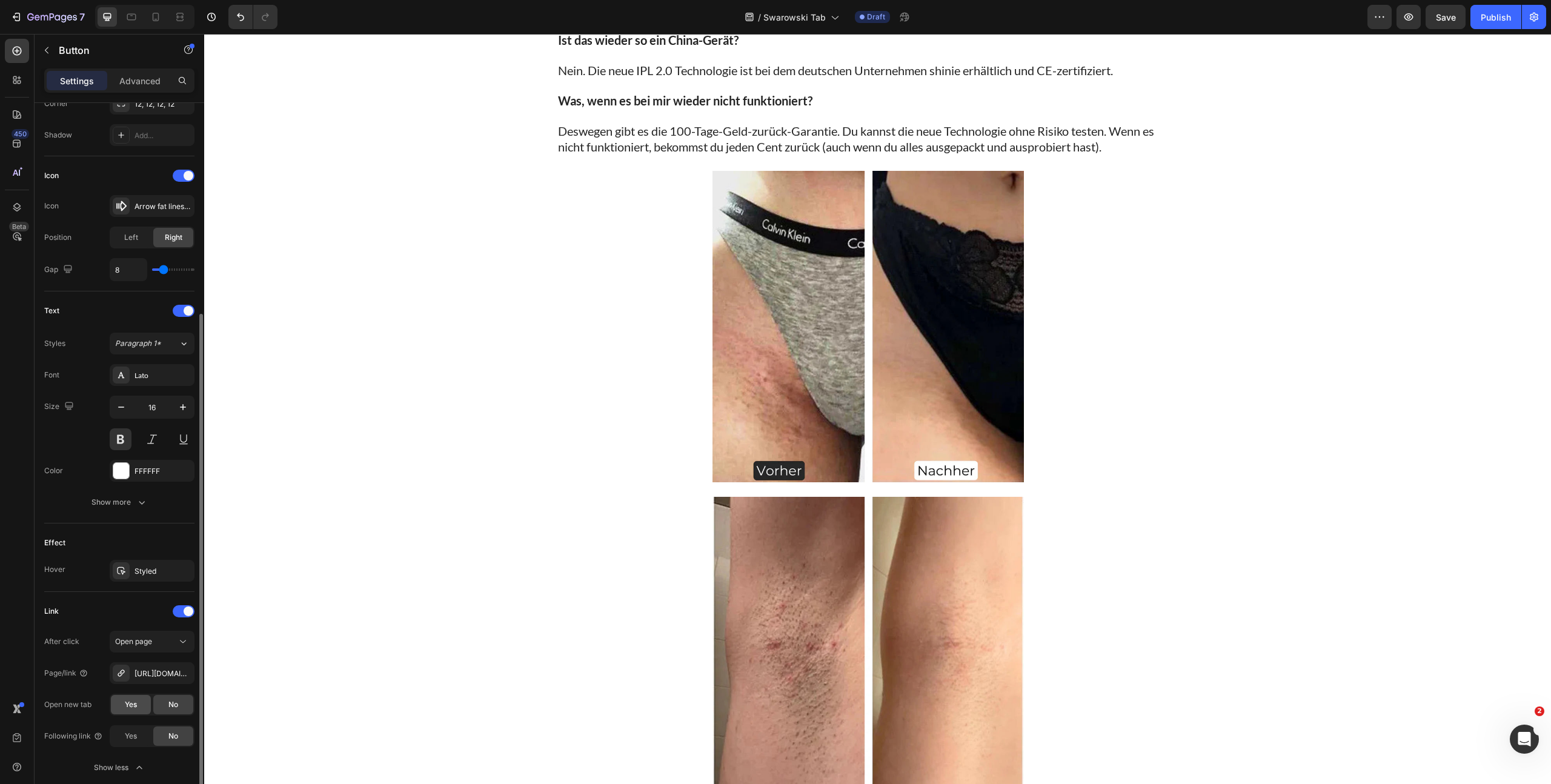
click at [126, 704] on span "Yes" at bounding box center [131, 704] width 12 height 11
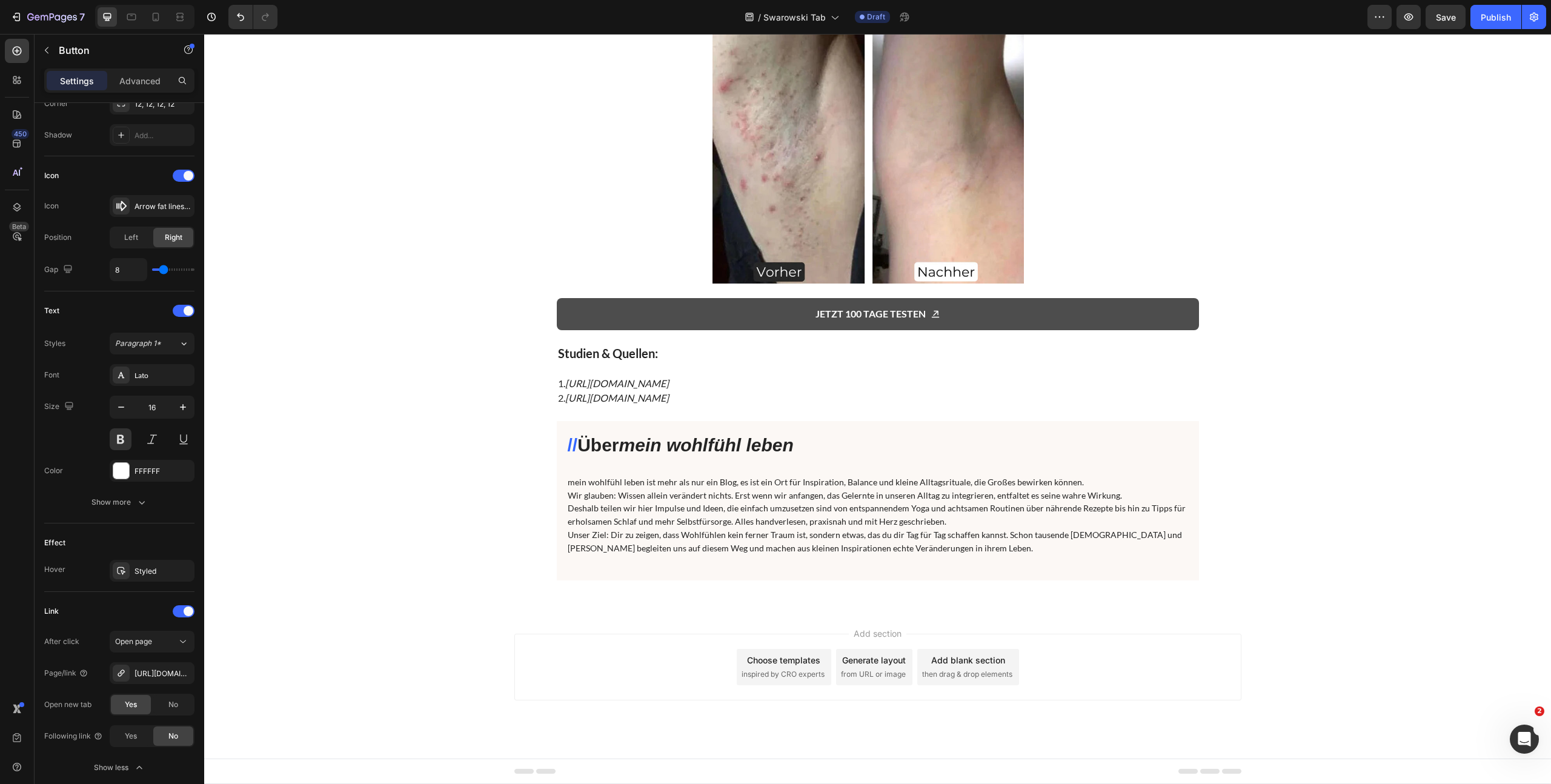
scroll to position [5950, 0]
click at [731, 330] on link "Jetzt 100 tage testen" at bounding box center [878, 314] width 642 height 32
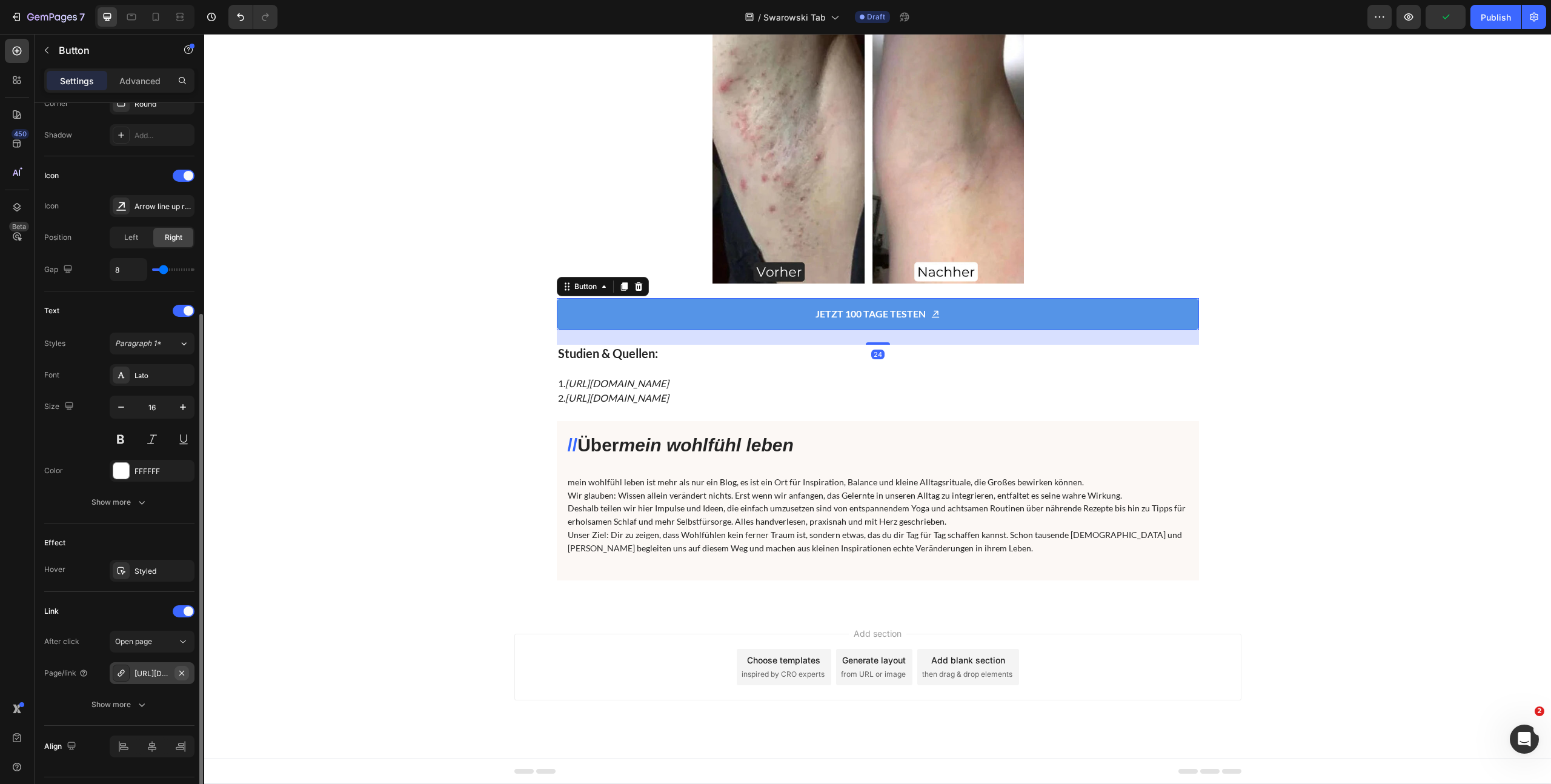
click at [181, 674] on icon "button" at bounding box center [182, 673] width 10 height 10
click at [148, 677] on div "Add..." at bounding box center [163, 673] width 57 height 11
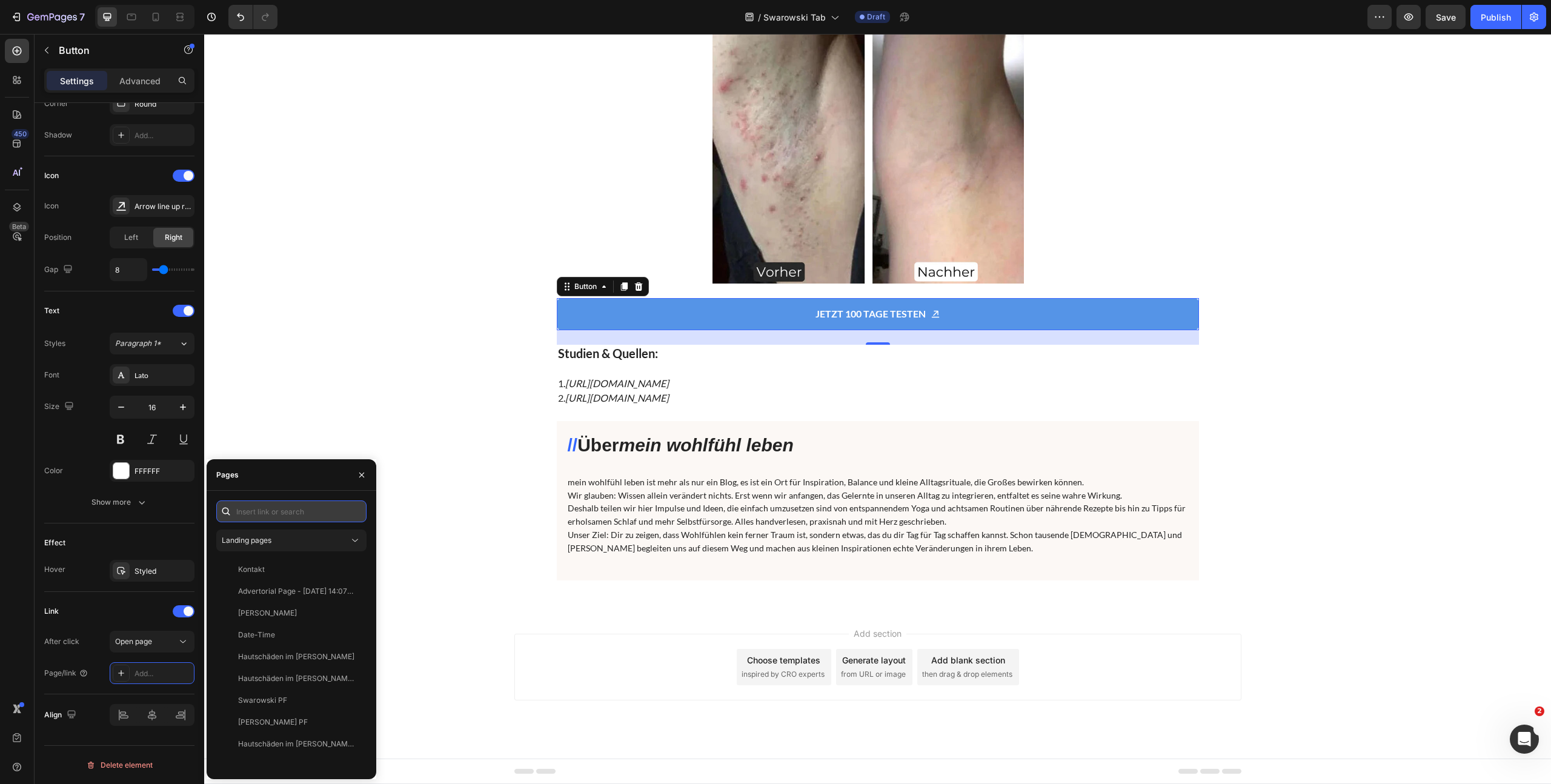
drag, startPoint x: 250, startPoint y: 512, endPoint x: 243, endPoint y: 535, distance: 24.0
click at [250, 513] on input "text" at bounding box center [292, 511] width 151 height 22
paste input "https://www.shinie.de/discount/FALL70?redirect=%2Fproducts%2Fshinie-ipl-3&utm_s…"
type input "https://www.shinie.de/discount/FALL70?redirect=%2Fproducts%2Fshinie-ipl-3&utm_s…"
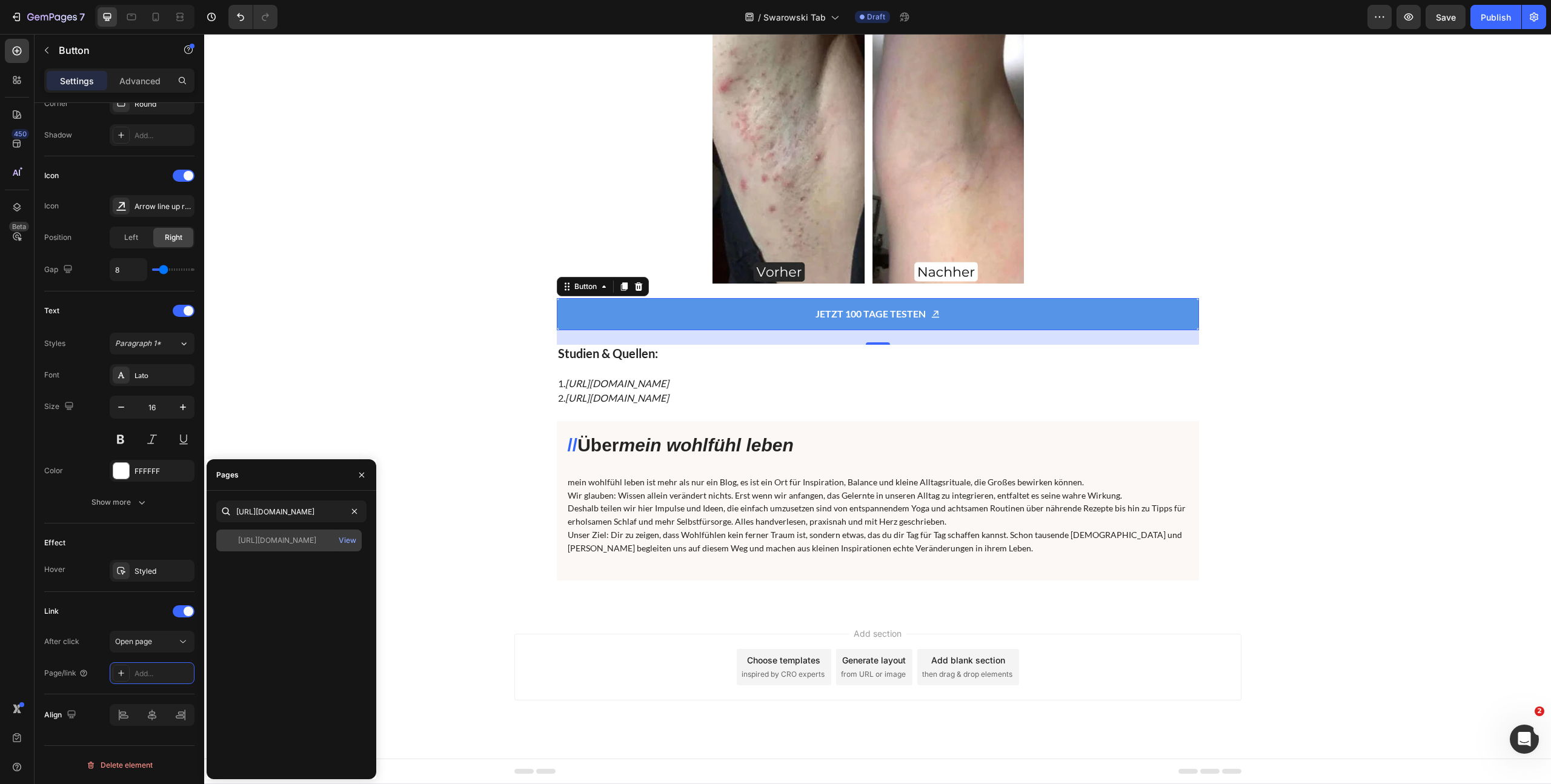
drag, startPoint x: 270, startPoint y: 546, endPoint x: 256, endPoint y: 550, distance: 14.6
click at [270, 546] on div "https://www.shinie.de/discount/FALL70?redirect=%2Fproducts%2Fshinie-ipl-3&utm_s…" at bounding box center [289, 540] width 146 height 22
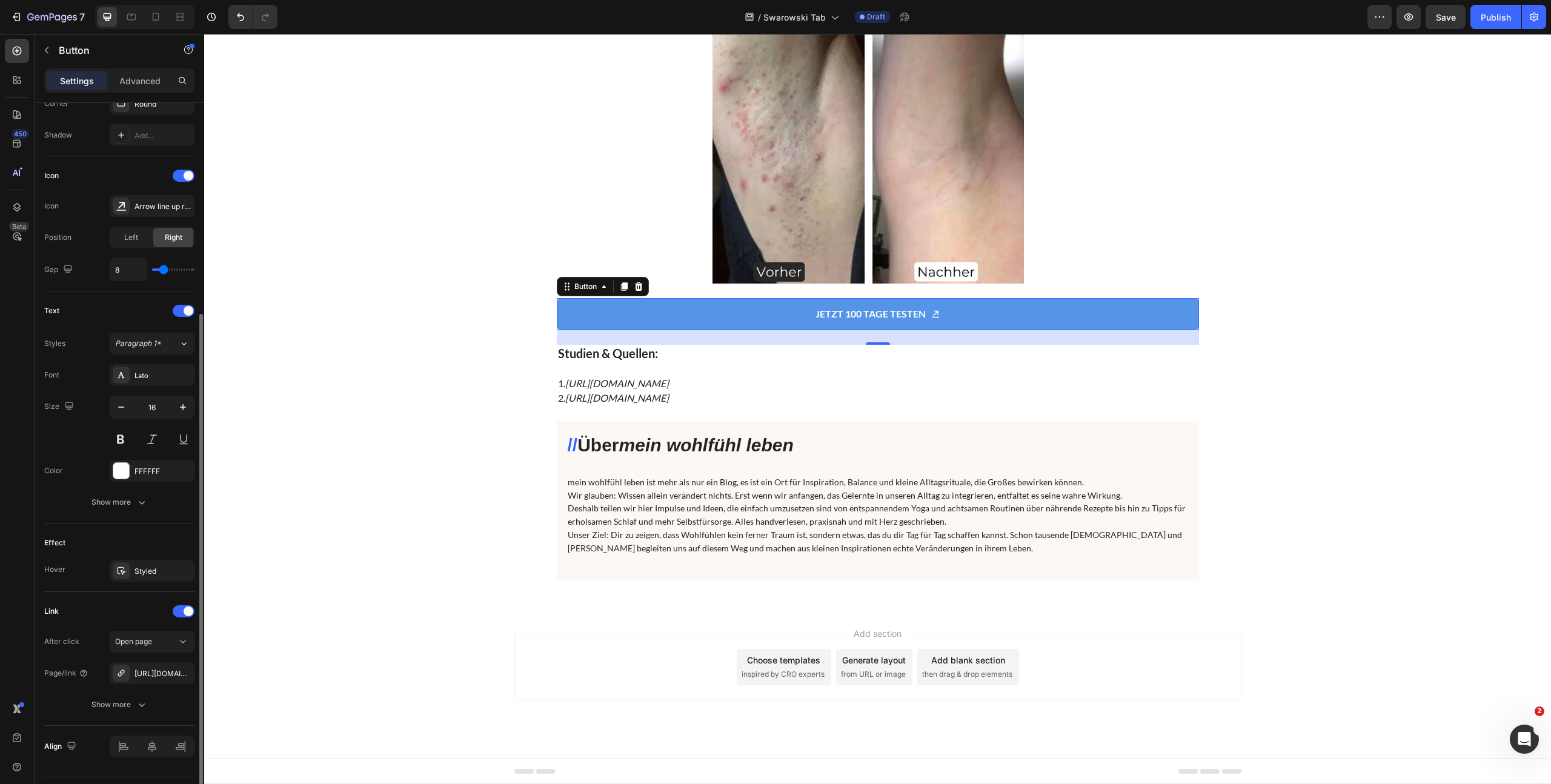
drag, startPoint x: 122, startPoint y: 705, endPoint x: 104, endPoint y: 719, distance: 22.8
click at [121, 708] on div "Show more" at bounding box center [119, 704] width 56 height 12
click at [119, 703] on div "Yes" at bounding box center [131, 704] width 40 height 19
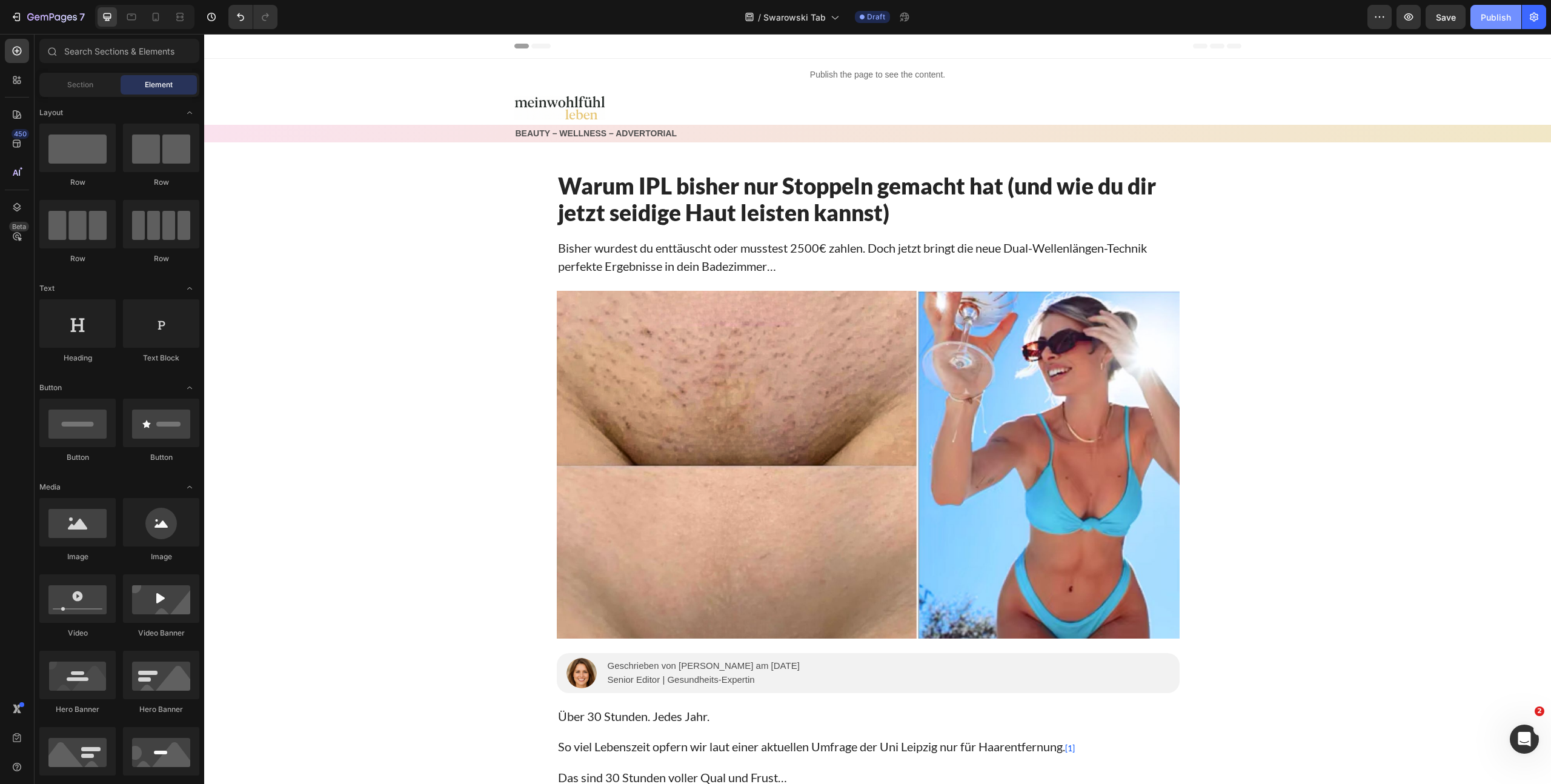
click at [1489, 27] on button "Publish" at bounding box center [1496, 17] width 51 height 24
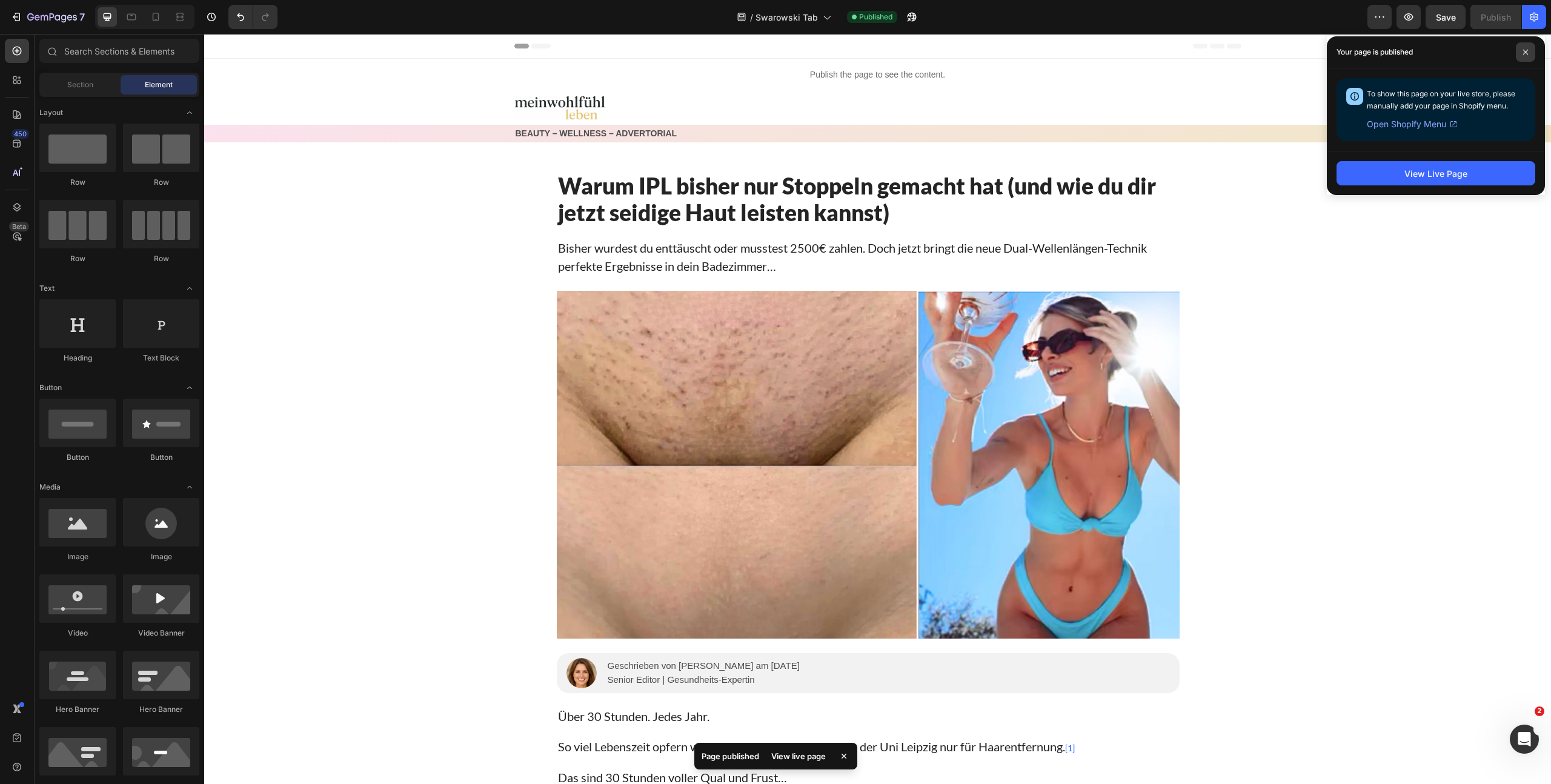
click at [1530, 53] on span at bounding box center [1525, 52] width 19 height 19
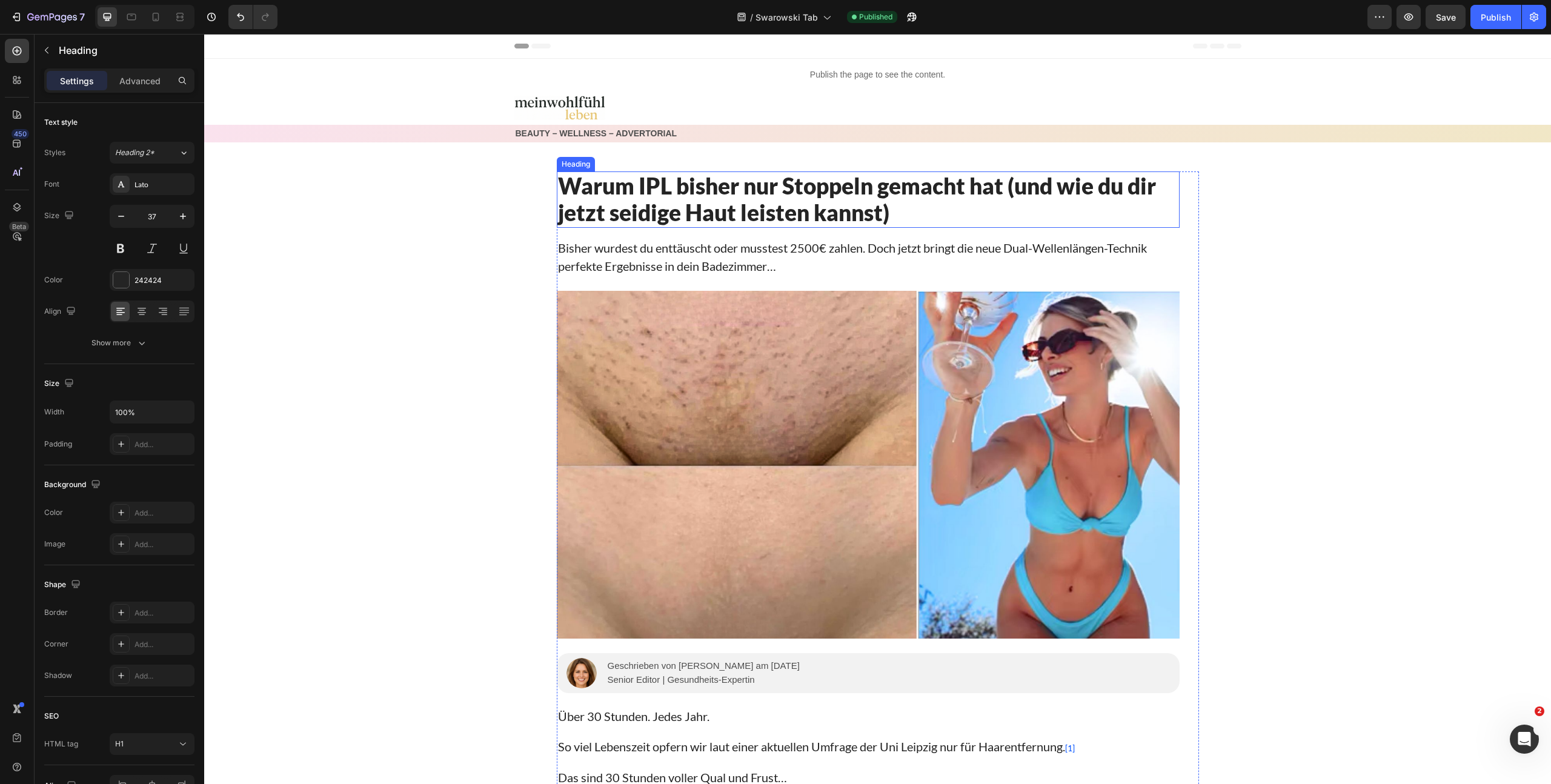
click at [1067, 187] on h1 "Warum IPL bisher nur Stoppeln gemacht hat (und wie du dir jetzt seidige Haut le…" at bounding box center [868, 199] width 623 height 56
click at [1068, 187] on h1 "Warum IPL bisher nur Stoppeln gemacht hat (und wie du dir jetzt seidige Haut le…" at bounding box center [868, 199] width 623 height 56
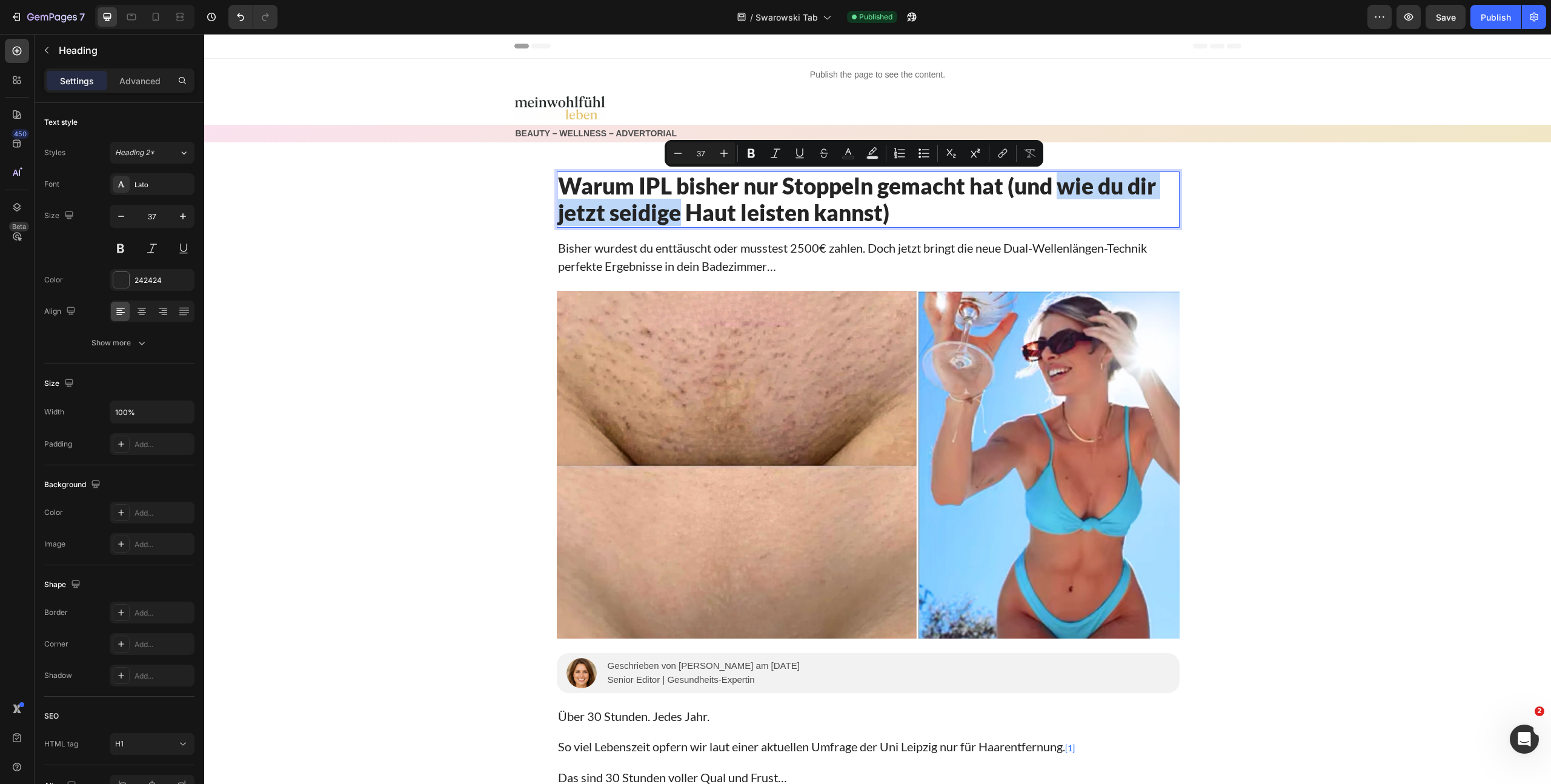
drag, startPoint x: 1066, startPoint y: 191, endPoint x: 704, endPoint y: 198, distance: 362.1
click at [672, 221] on p "Warum IPL bisher nur Stoppeln gemacht hat (und wie du dir jetzt seidige Haut le…" at bounding box center [868, 200] width 620 height 54
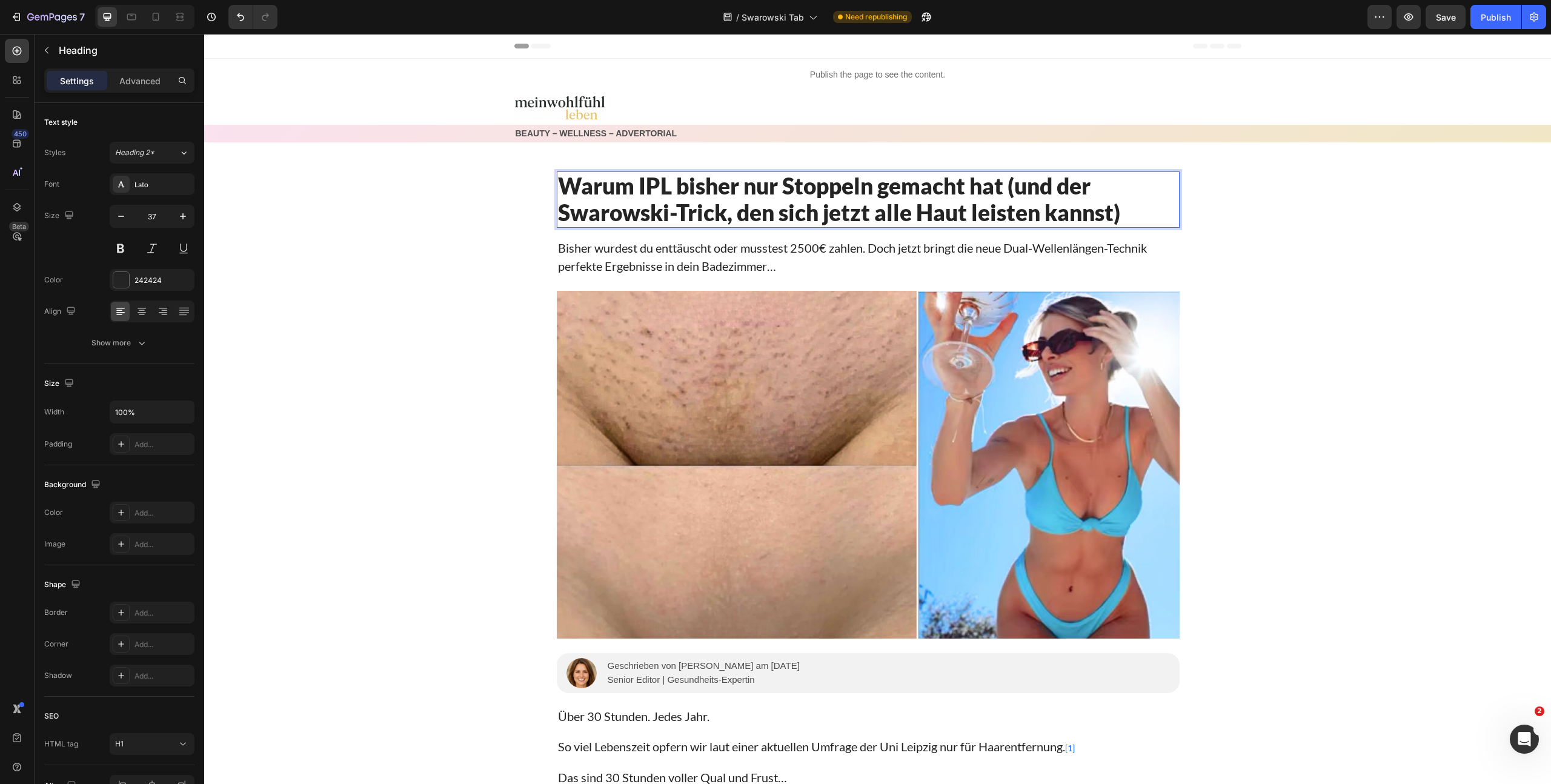
click at [939, 204] on p "Warum IPL bisher nur Stoppeln gemacht hat (und der Swarowski-Trick, den sich je…" at bounding box center [868, 200] width 620 height 54
click at [1014, 217] on p "Warum IPL bisher nur Stoppeln gemacht hat (und der Swarowski-Trick, den sich je…" at bounding box center [868, 200] width 620 height 54
click at [1342, 242] on div "Image Row Row BEAUTY – WELLNESS – ADVERTORIAL Text Block Row Row Warum IPL bish…" at bounding box center [877, 514] width 1346 height 847
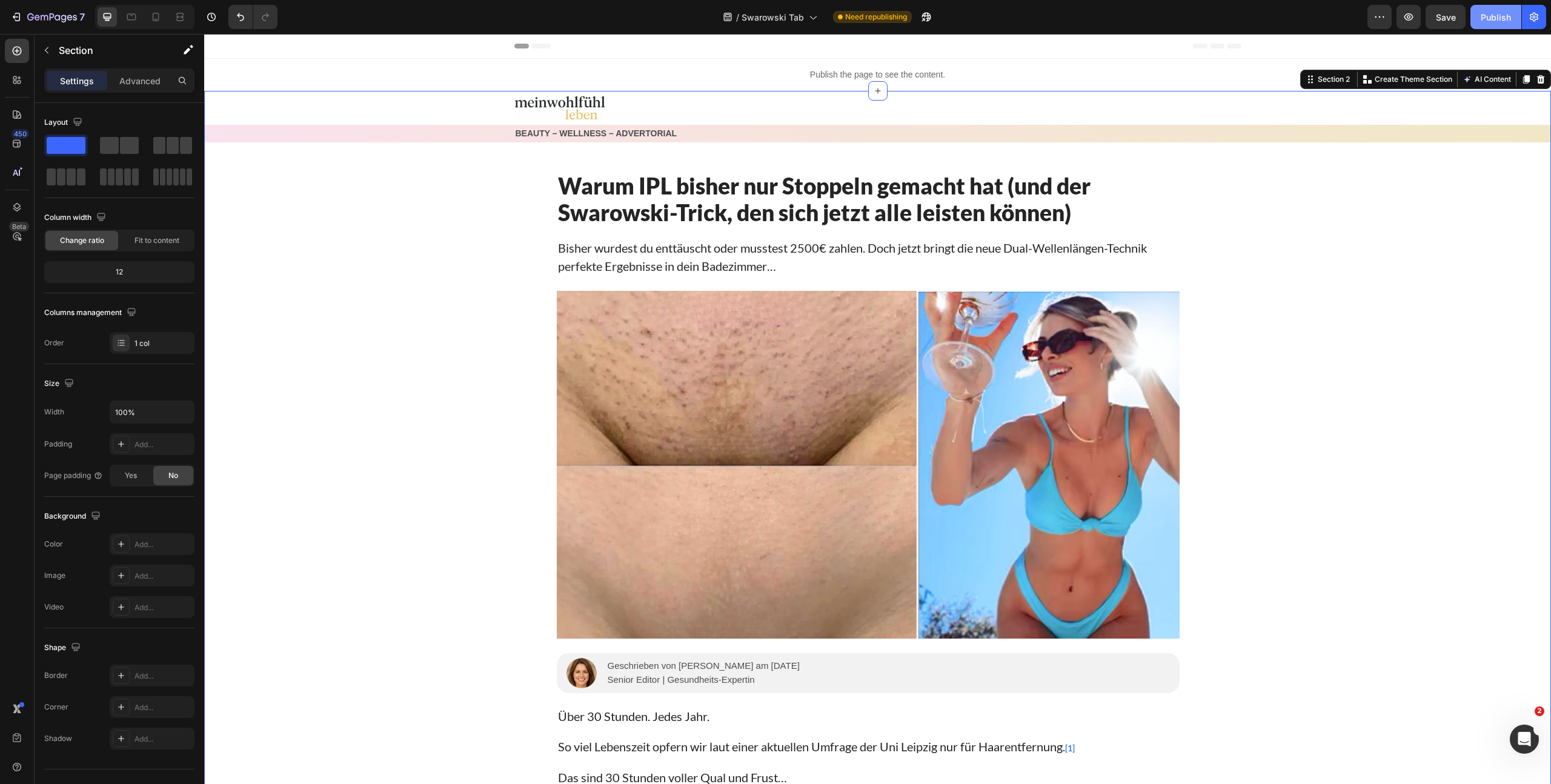
click at [1501, 11] on div "Publish" at bounding box center [1496, 17] width 31 height 13
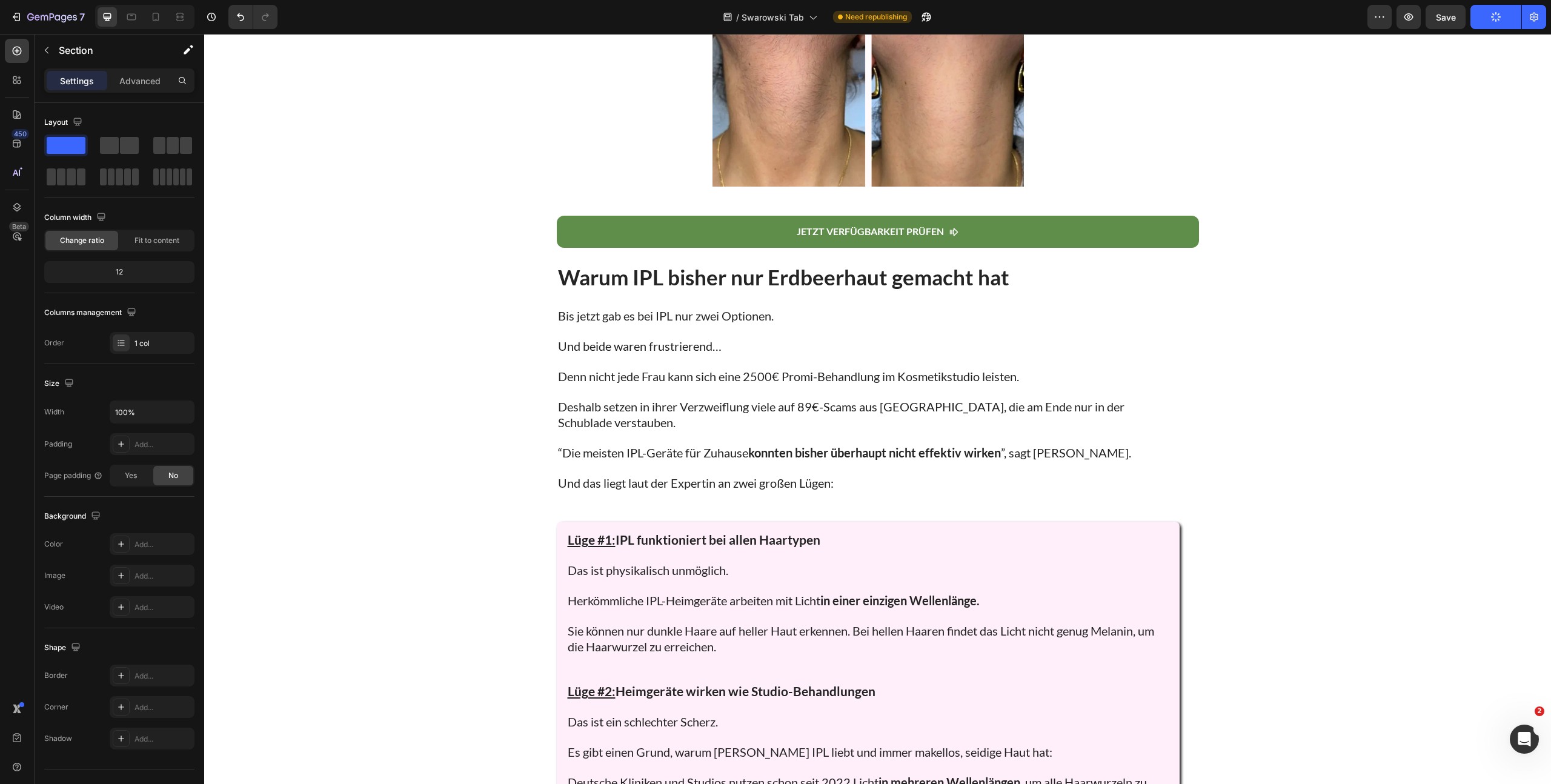
scroll to position [869, 0]
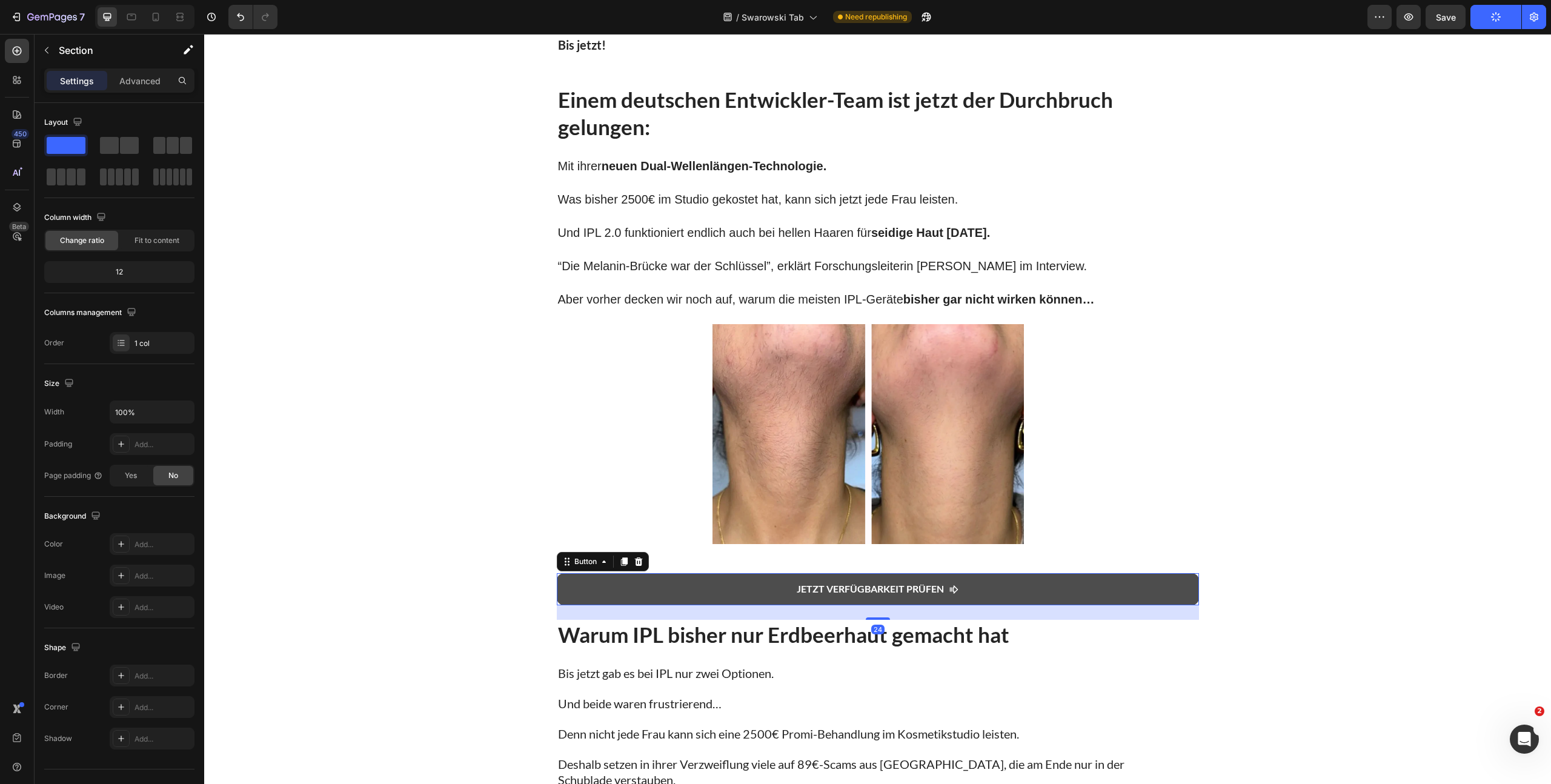
click at [986, 593] on link "Jetzt Verfügbarkeit pRÜFEN" at bounding box center [878, 589] width 642 height 32
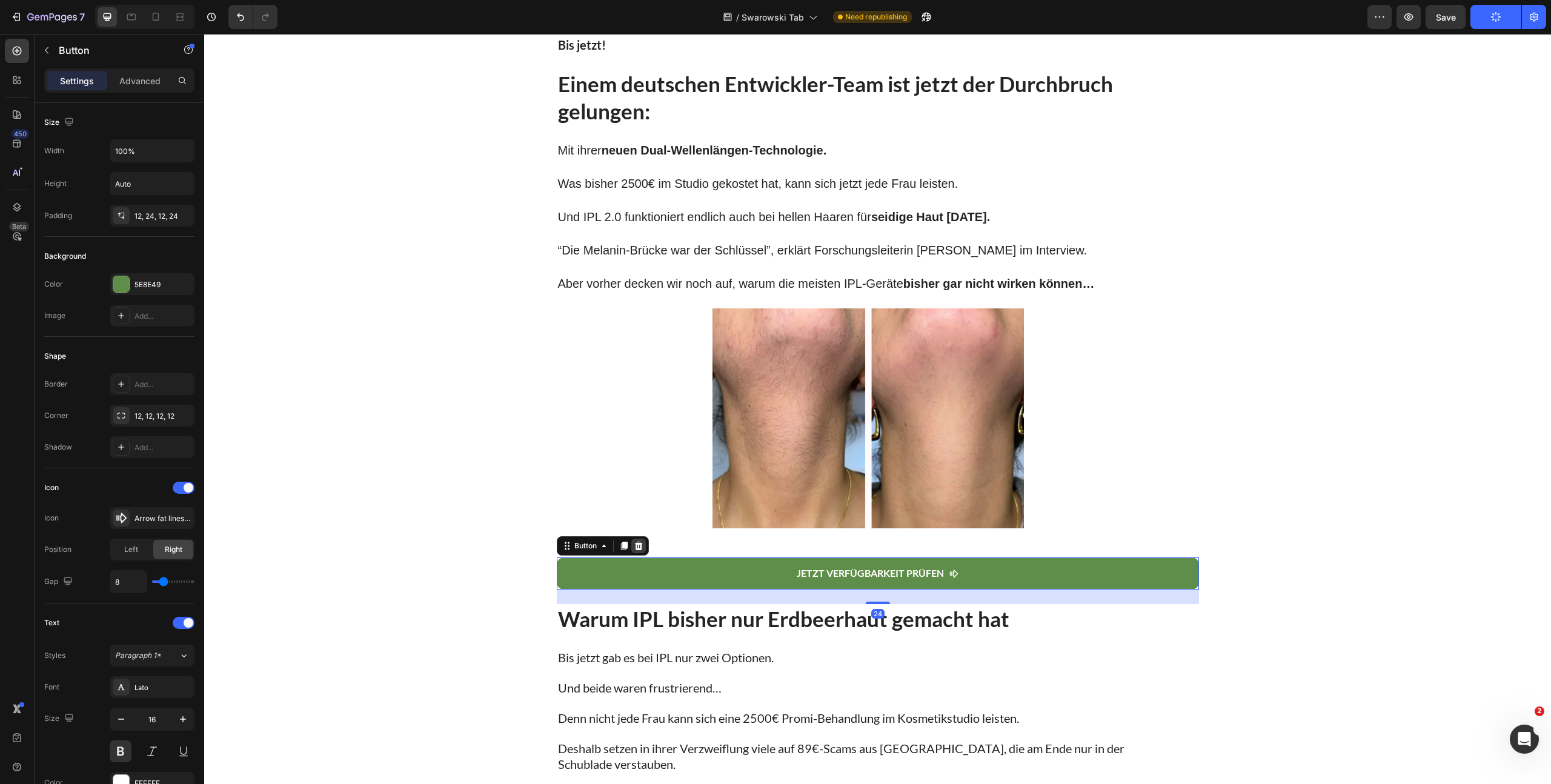
click at [636, 550] on icon at bounding box center [638, 546] width 8 height 9
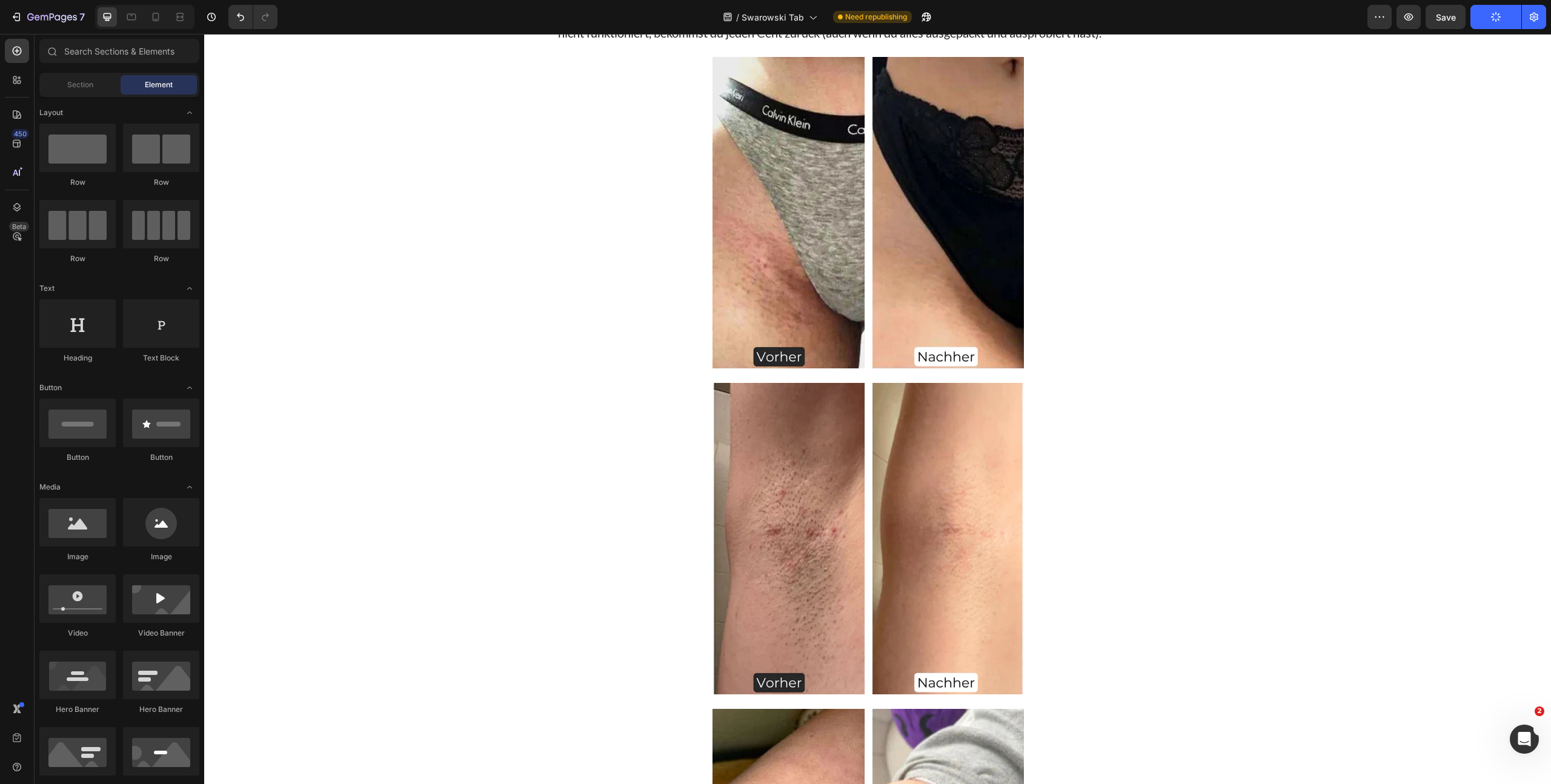
scroll to position [3480, 0]
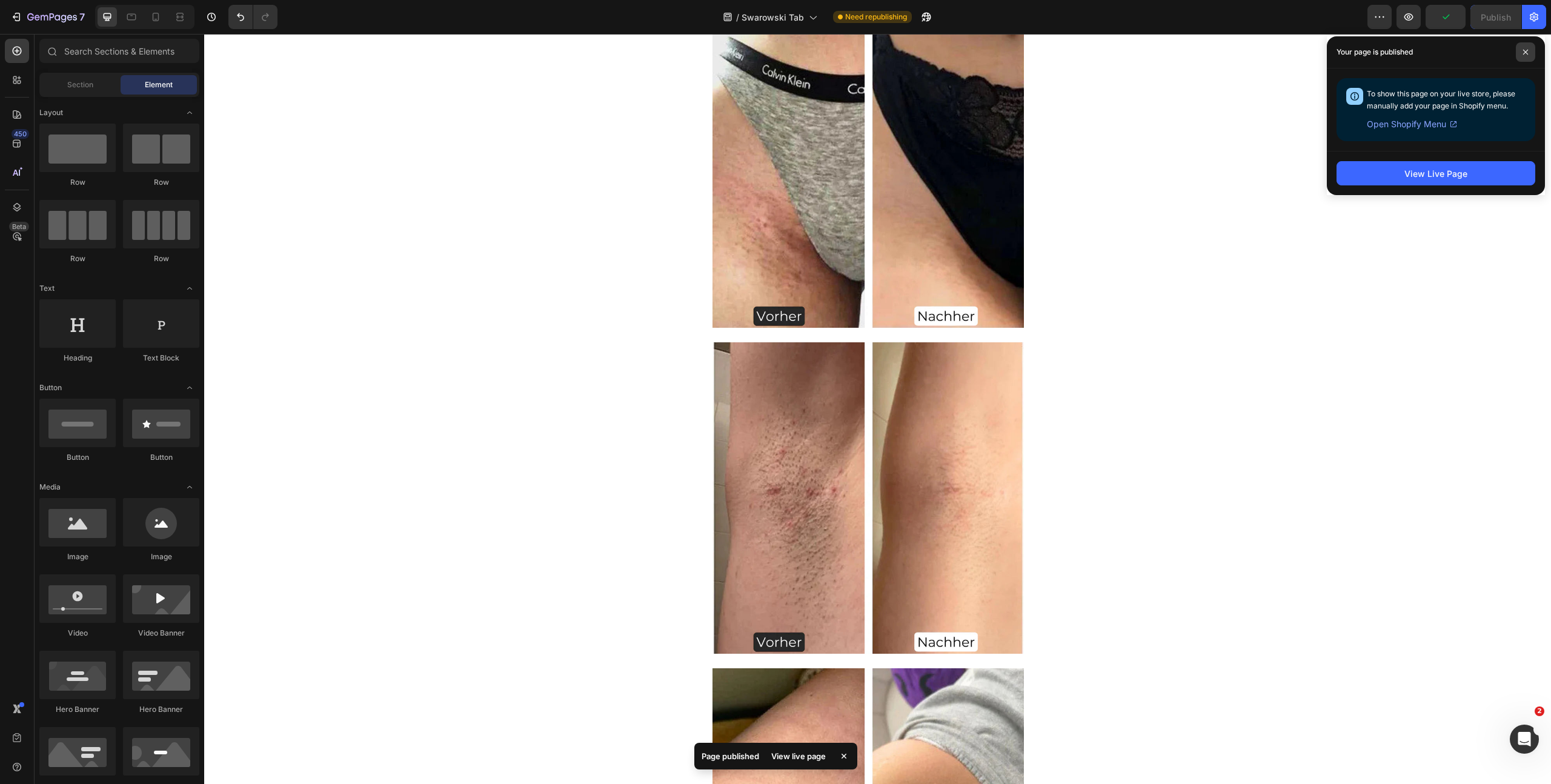
click at [1523, 54] on icon at bounding box center [1525, 52] width 6 height 6
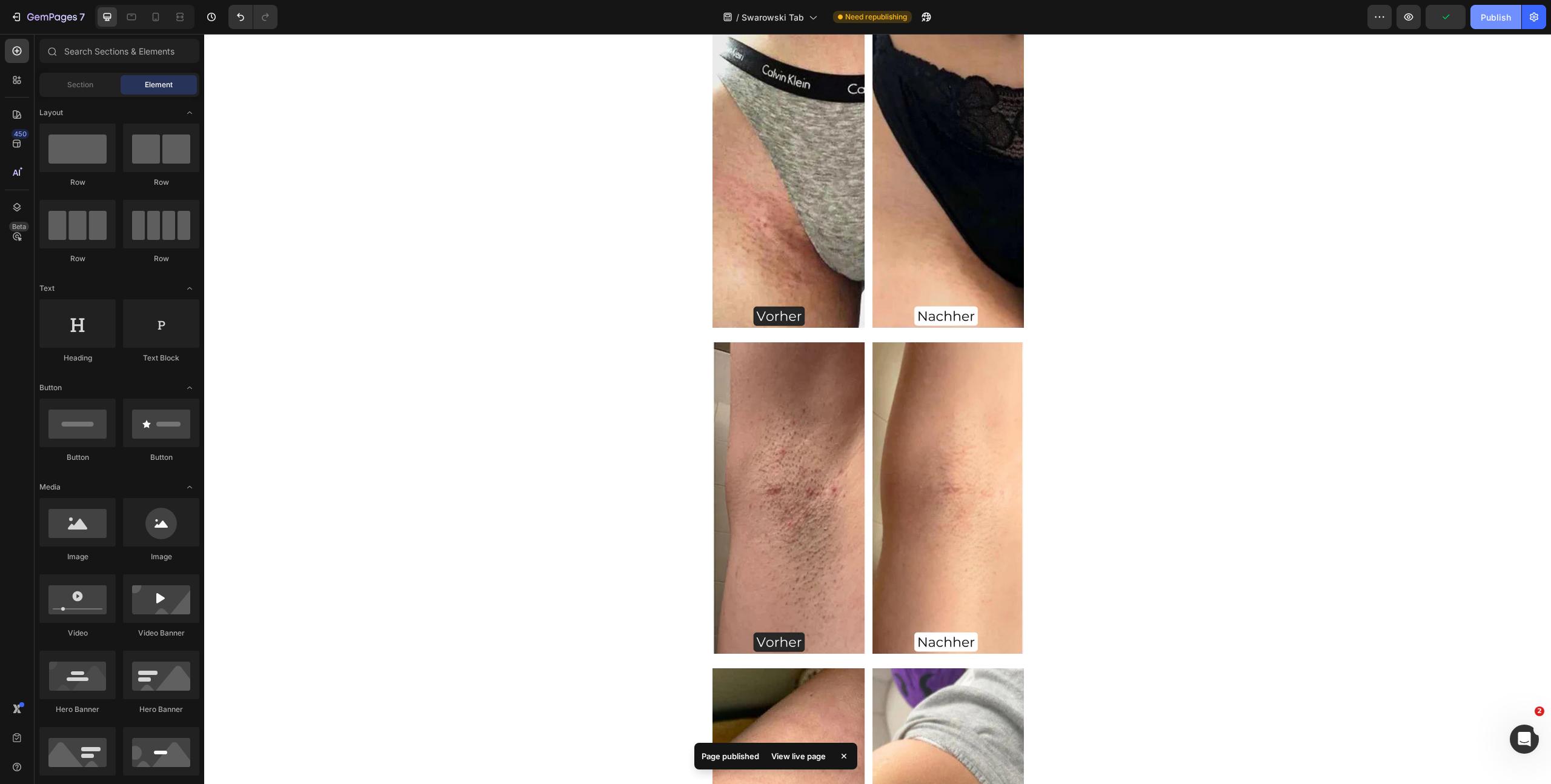
click at [1496, 17] on div "Publish" at bounding box center [1496, 17] width 31 height 13
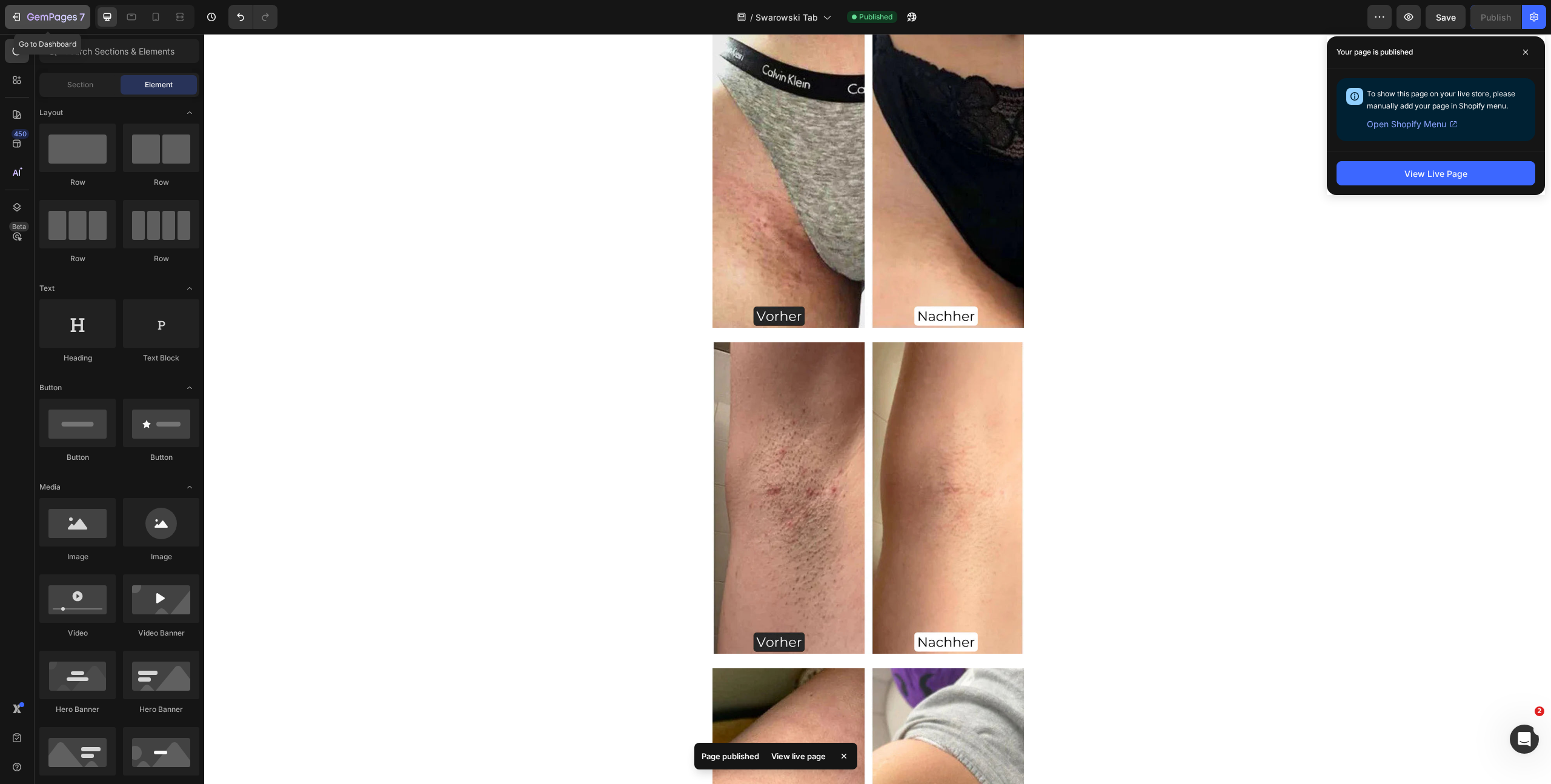
click at [50, 16] on icon "button" at bounding box center [52, 18] width 50 height 11
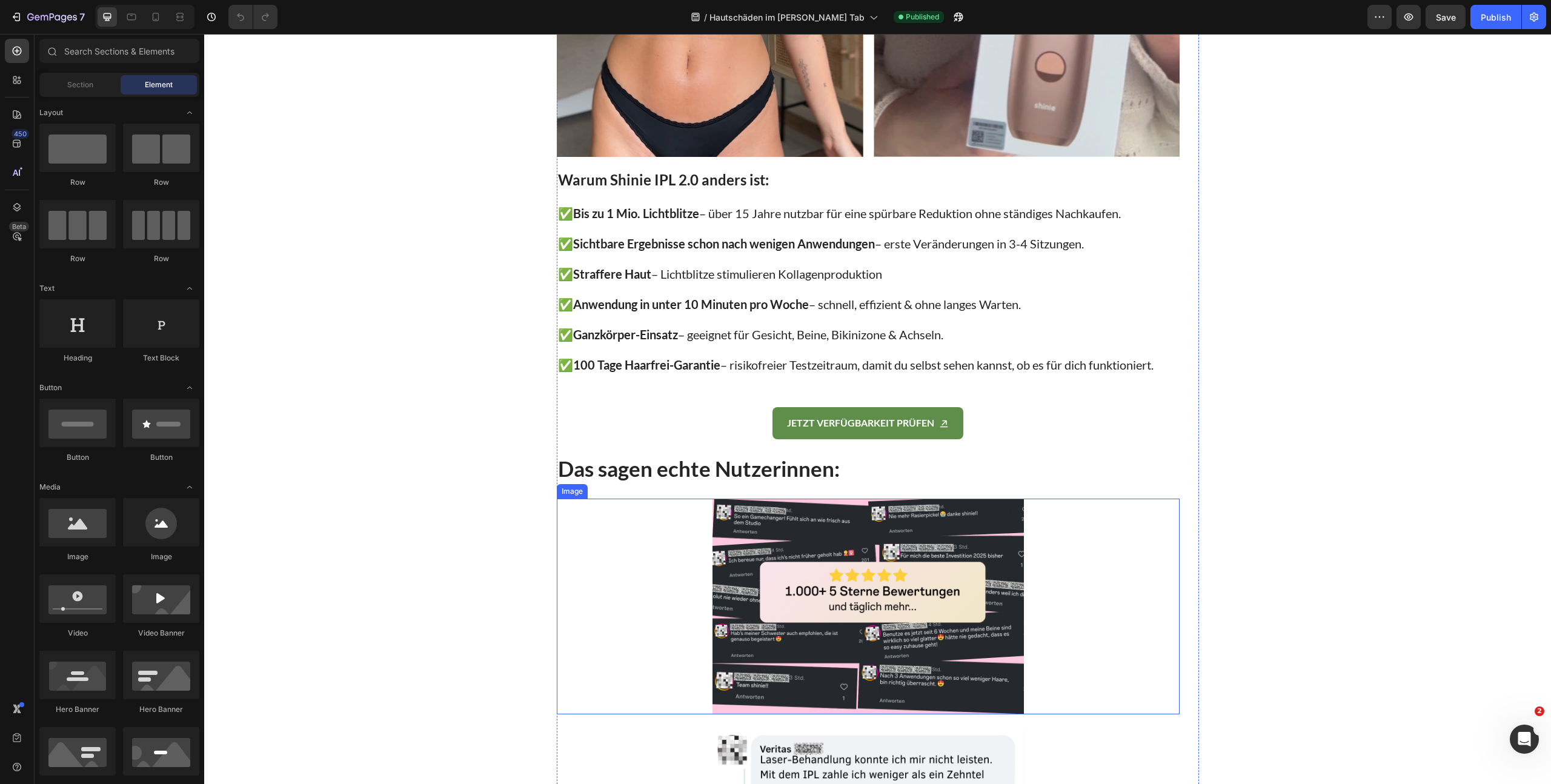
scroll to position [4068, 0]
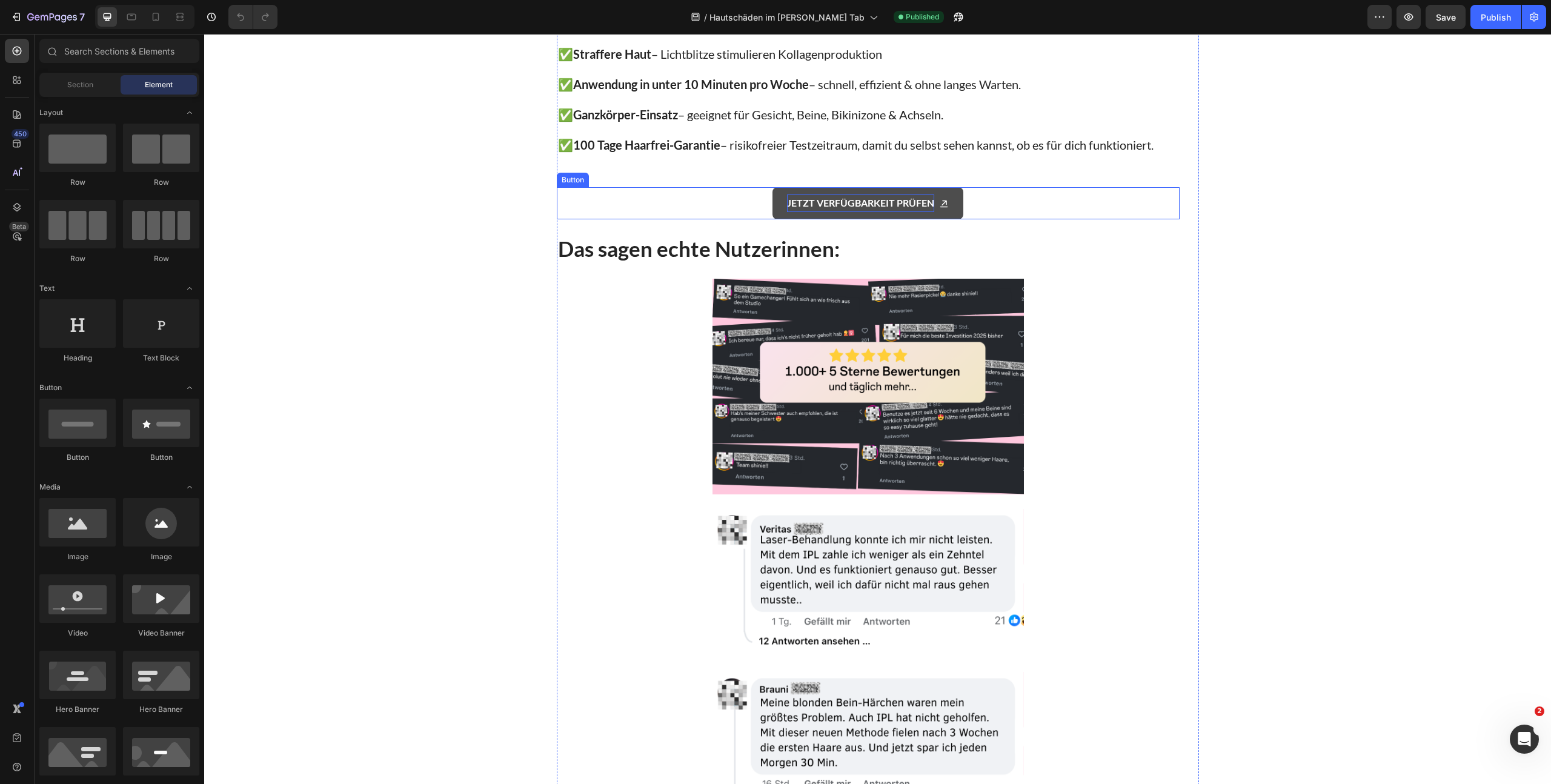
click at [821, 195] on p "JETZT VERFÜGBARKEIT PRÜFEN" at bounding box center [860, 203] width 147 height 18
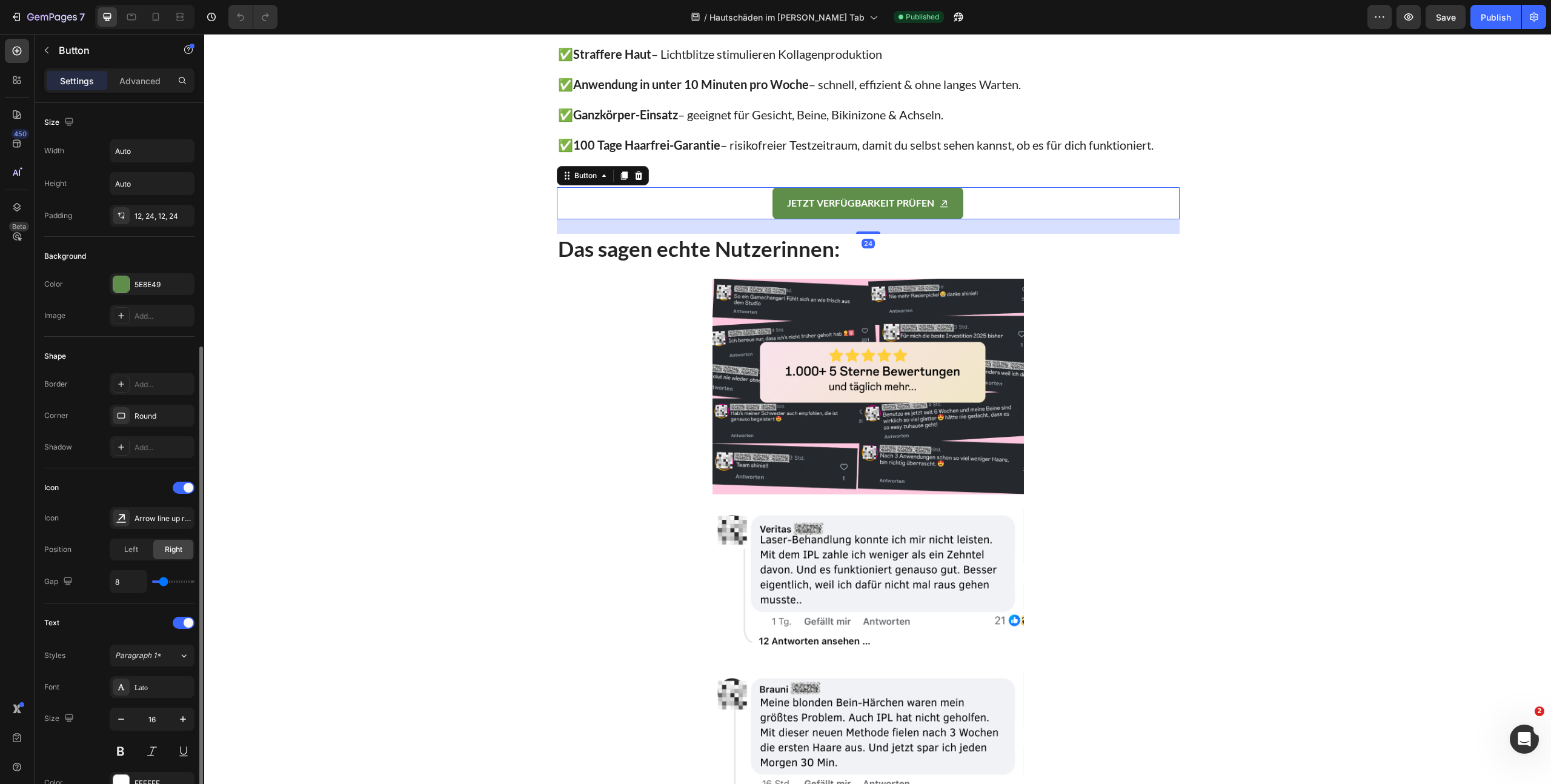
scroll to position [344, 0]
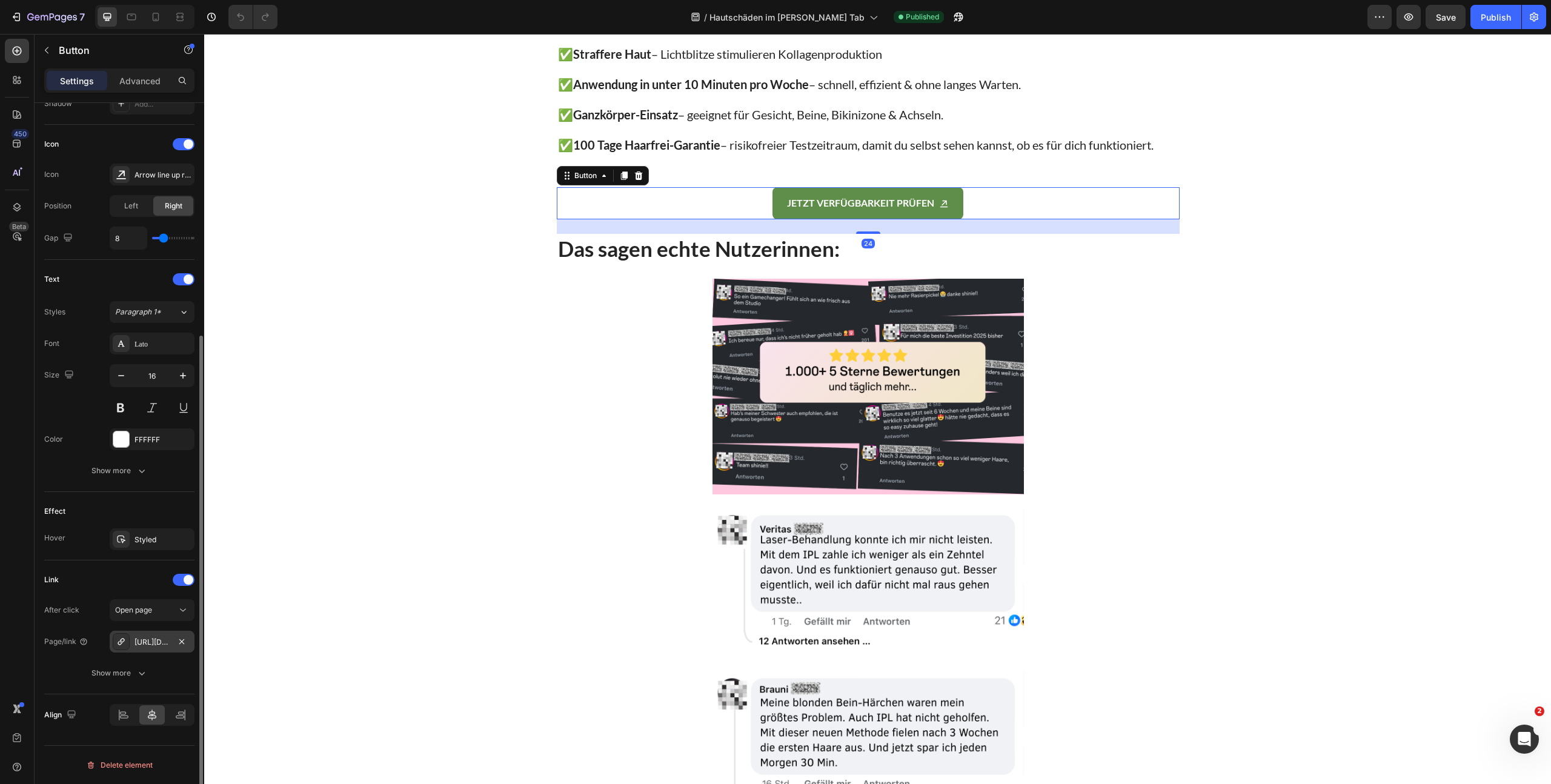
click at [140, 645] on div "[URL][DOMAIN_NAME]" at bounding box center [151, 642] width 35 height 11
click at [129, 675] on div "Show more" at bounding box center [119, 673] width 56 height 12
drag, startPoint x: 143, startPoint y: 665, endPoint x: 137, endPoint y: 669, distance: 7.2
click at [142, 665] on div "Yes" at bounding box center [131, 673] width 40 height 19
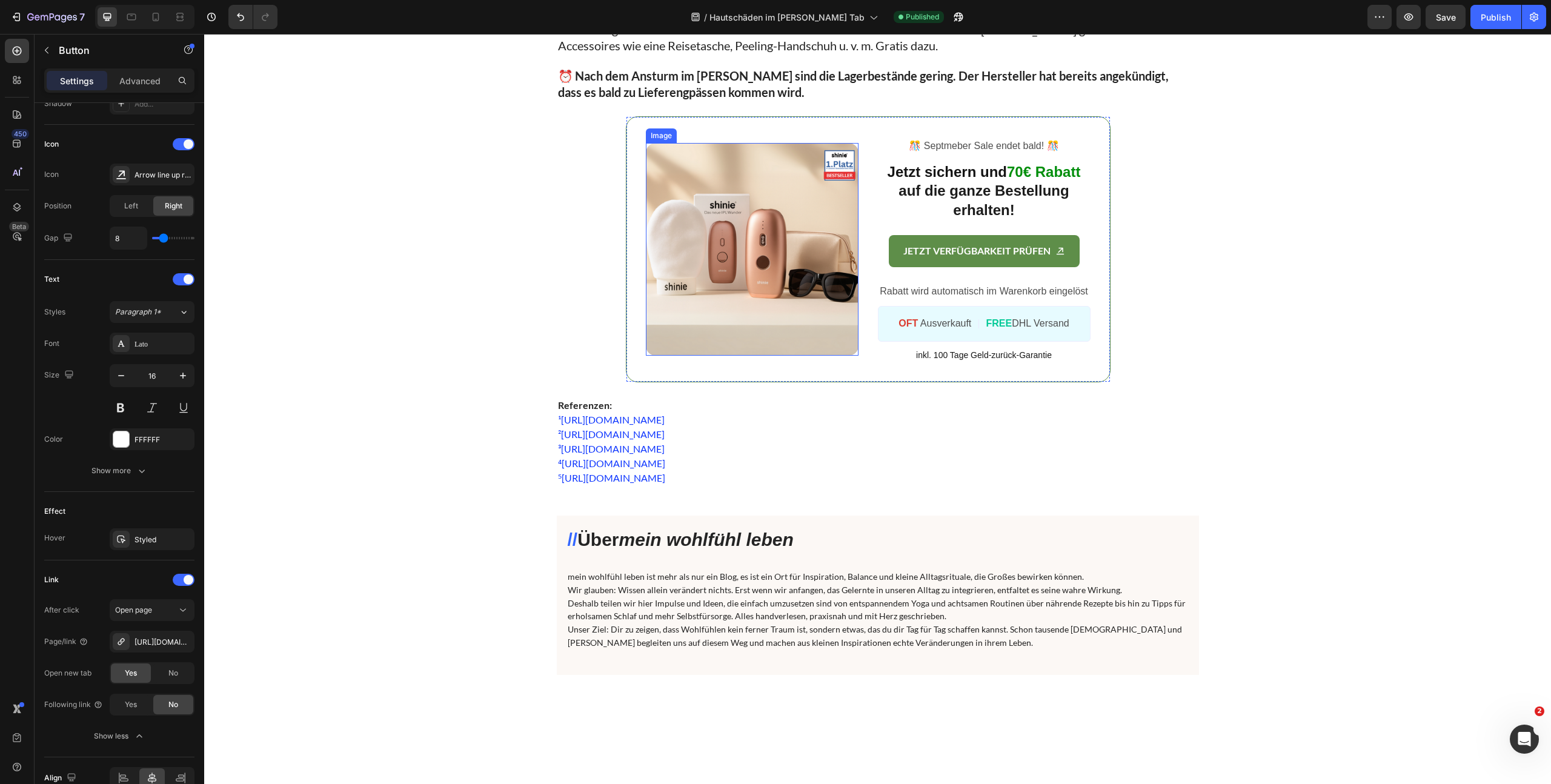
scroll to position [5245, 0]
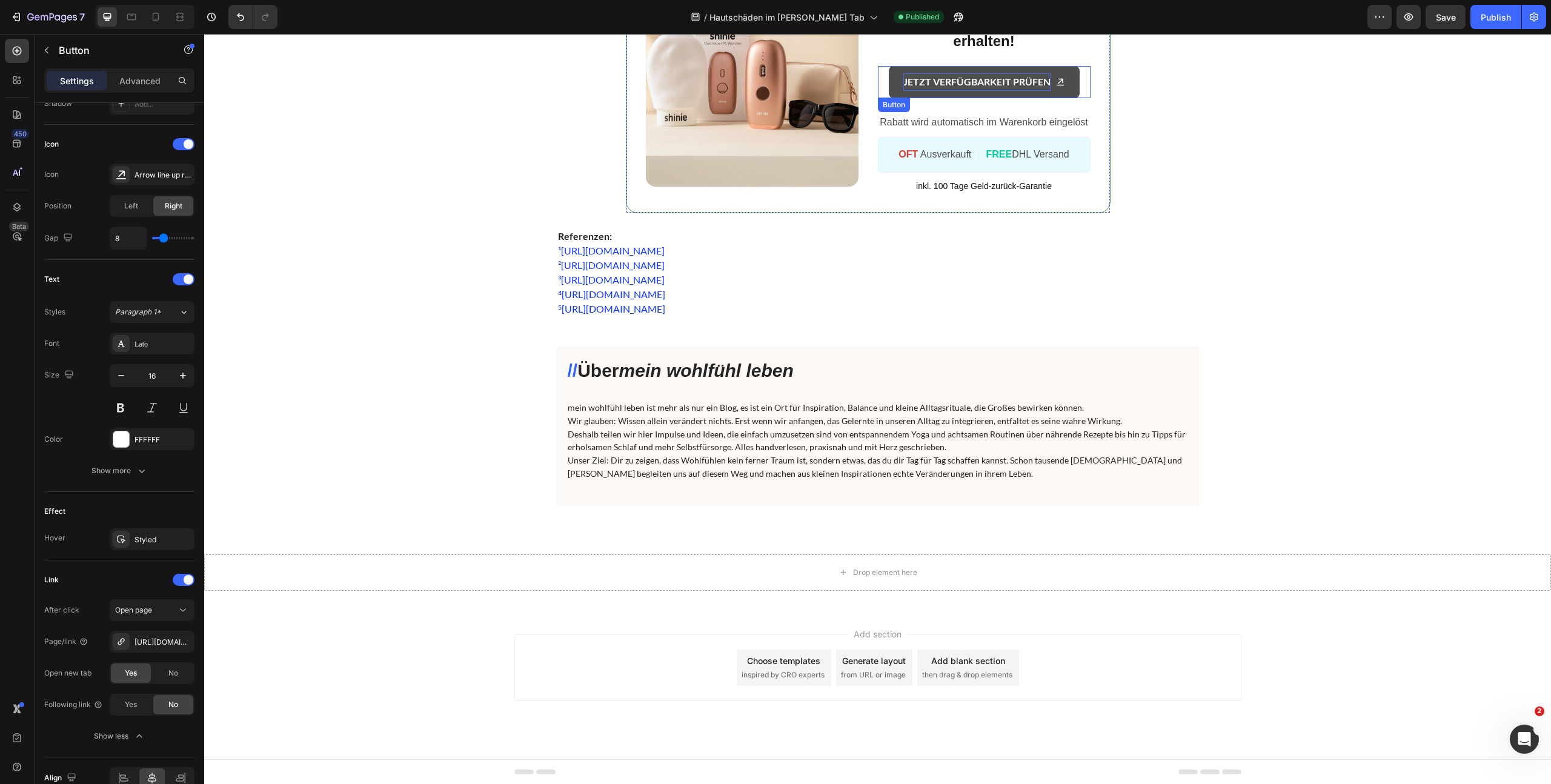
click at [972, 79] on p "JETZT VERFÜGBARKEIT PRÜFEN" at bounding box center [976, 82] width 147 height 18
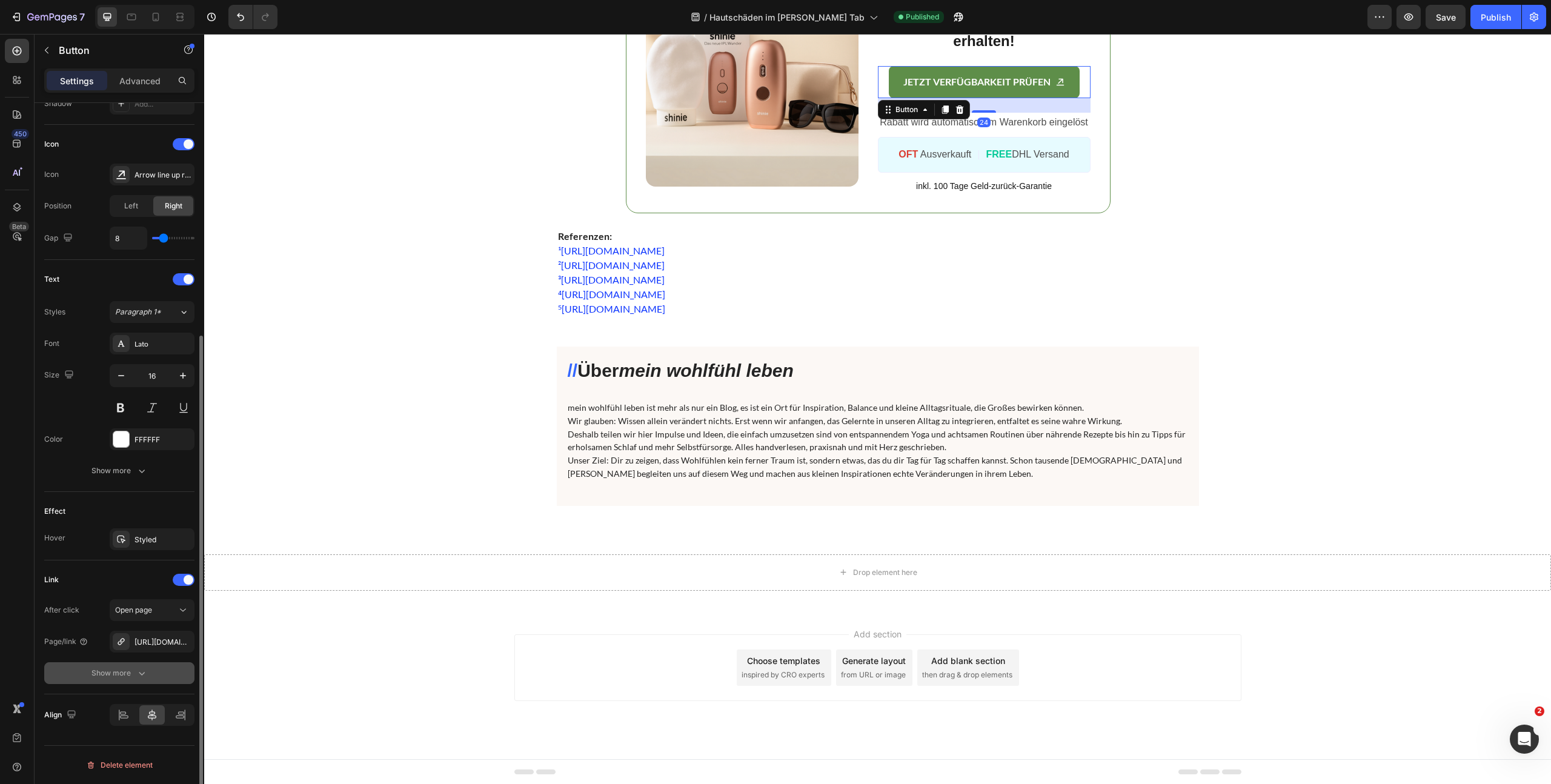
click at [126, 665] on button "Show more" at bounding box center [119, 673] width 151 height 22
click at [134, 676] on span "Yes" at bounding box center [131, 673] width 12 height 11
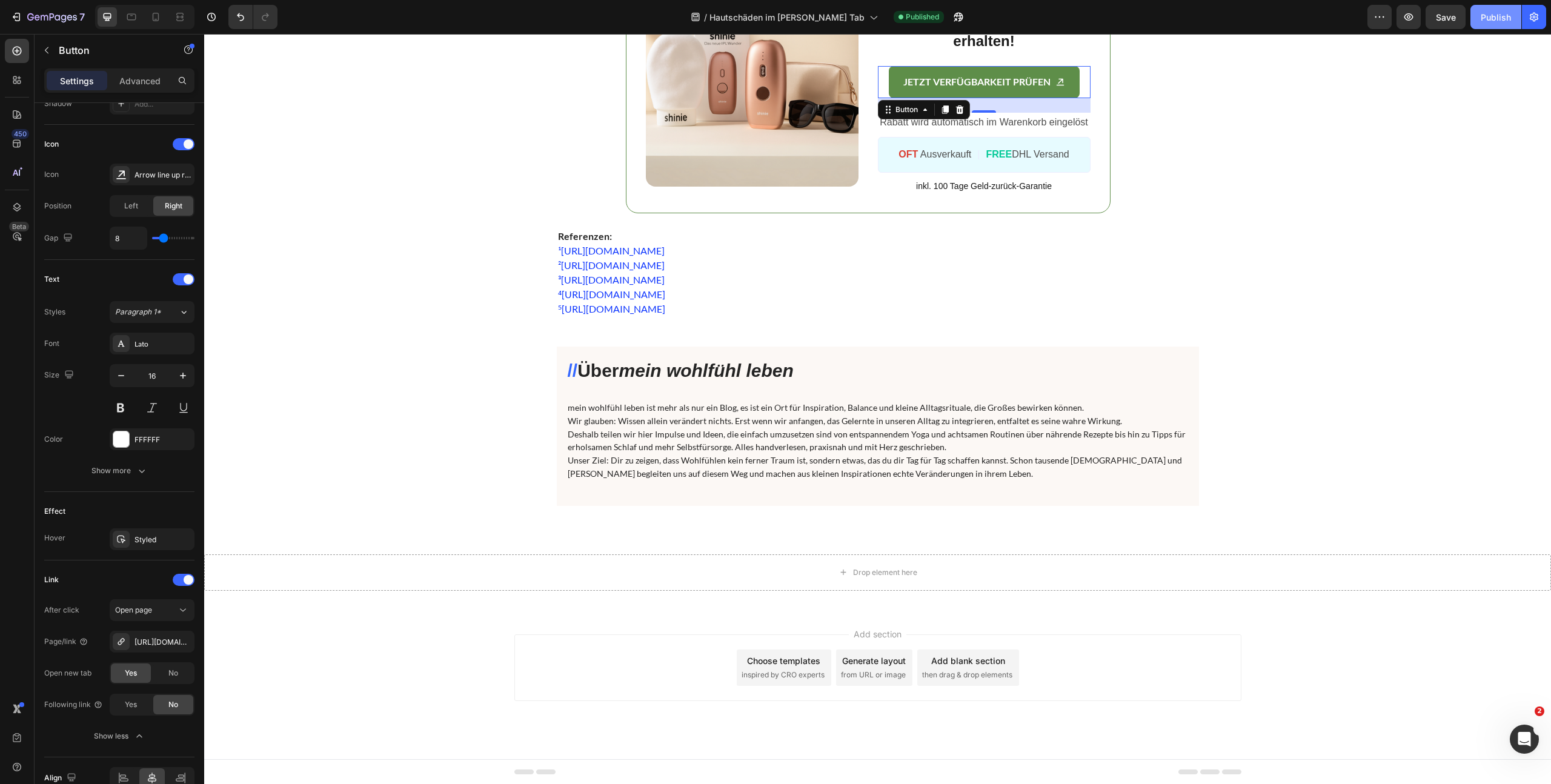
click at [1470, 19] on button "Publish" at bounding box center [1496, 17] width 51 height 24
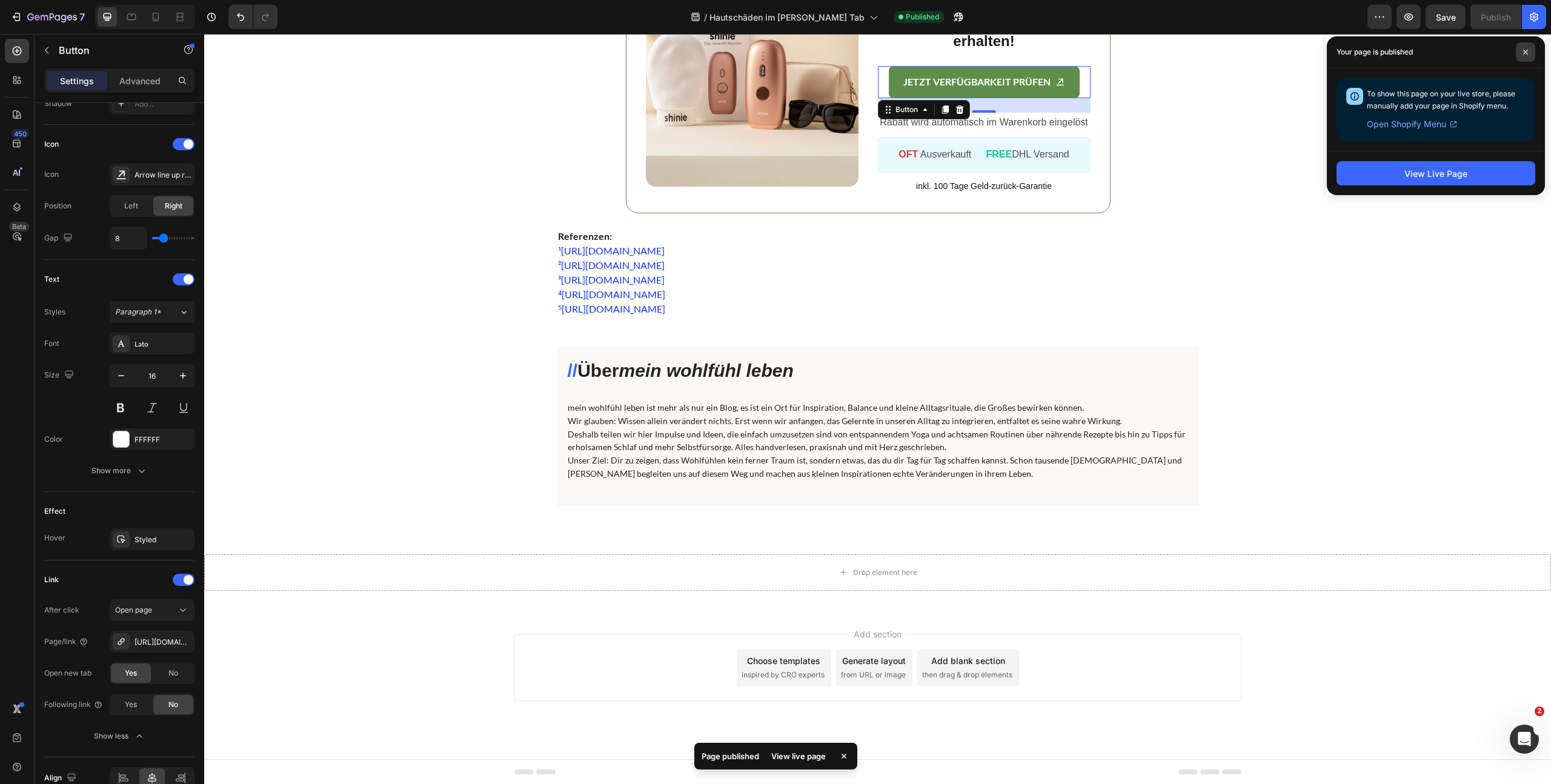
click at [1527, 54] on icon at bounding box center [1525, 52] width 6 height 6
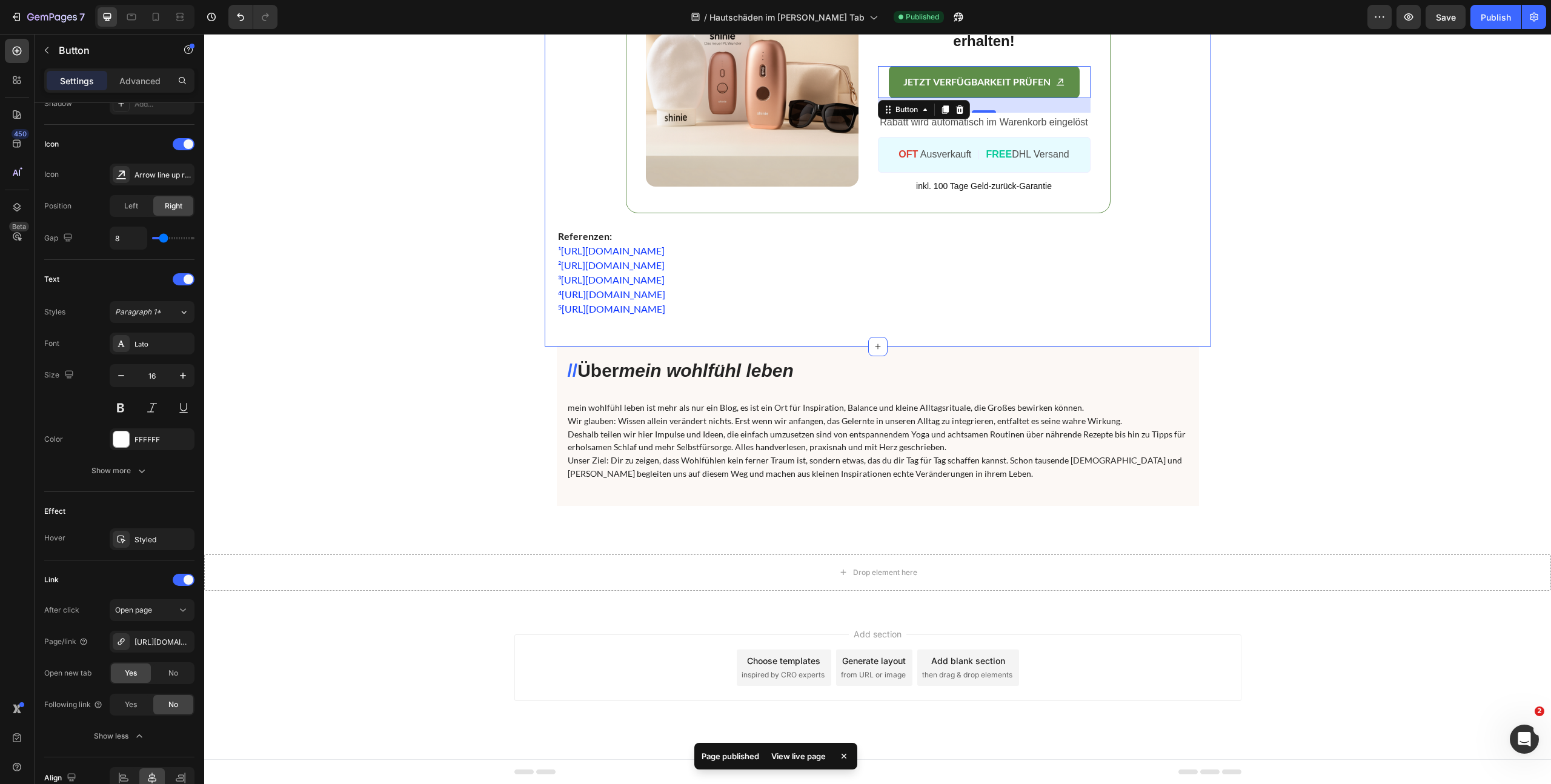
drag, startPoint x: 1210, startPoint y: 224, endPoint x: 1199, endPoint y: 226, distance: 11.2
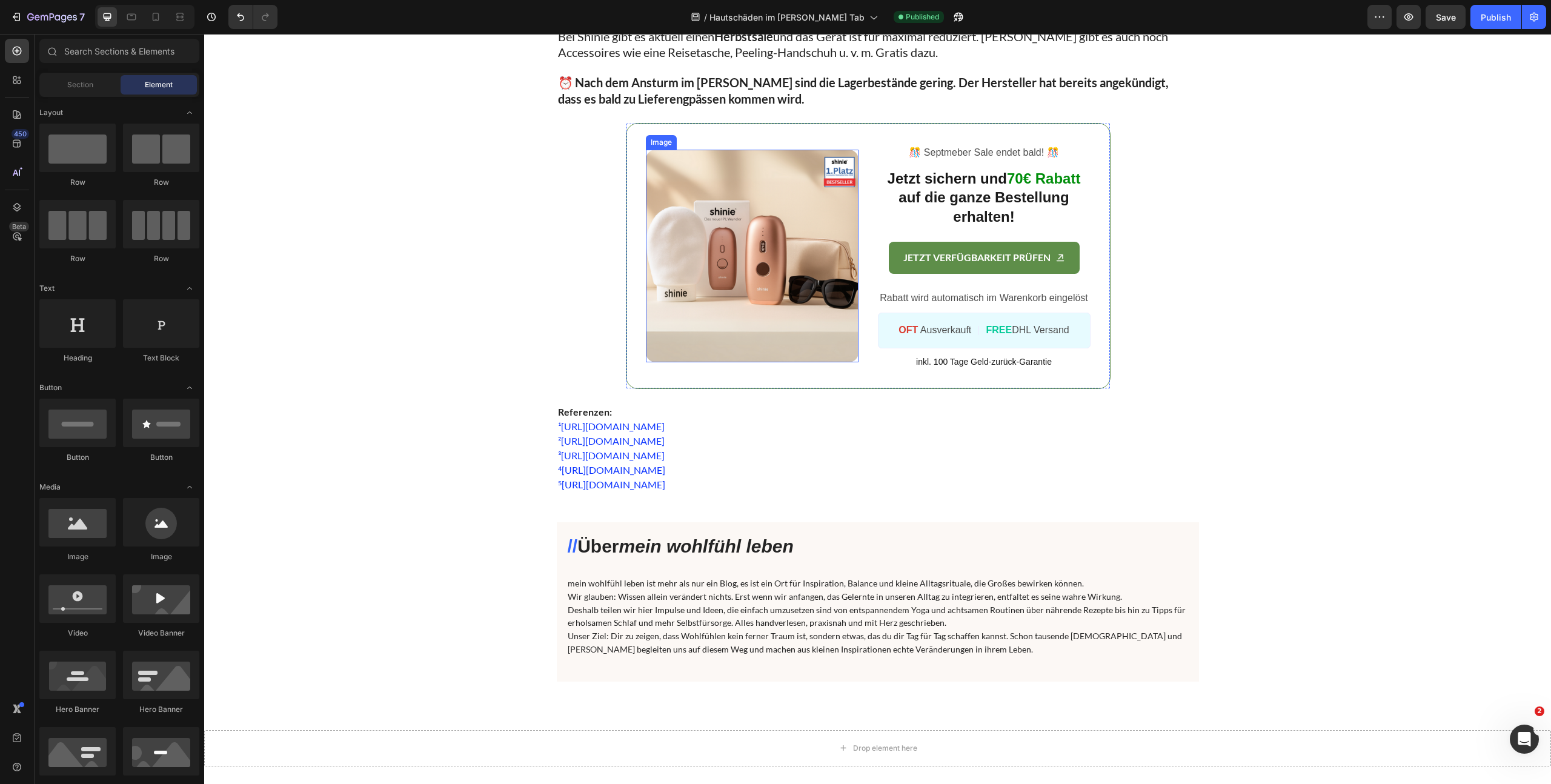
scroll to position [4527, 0]
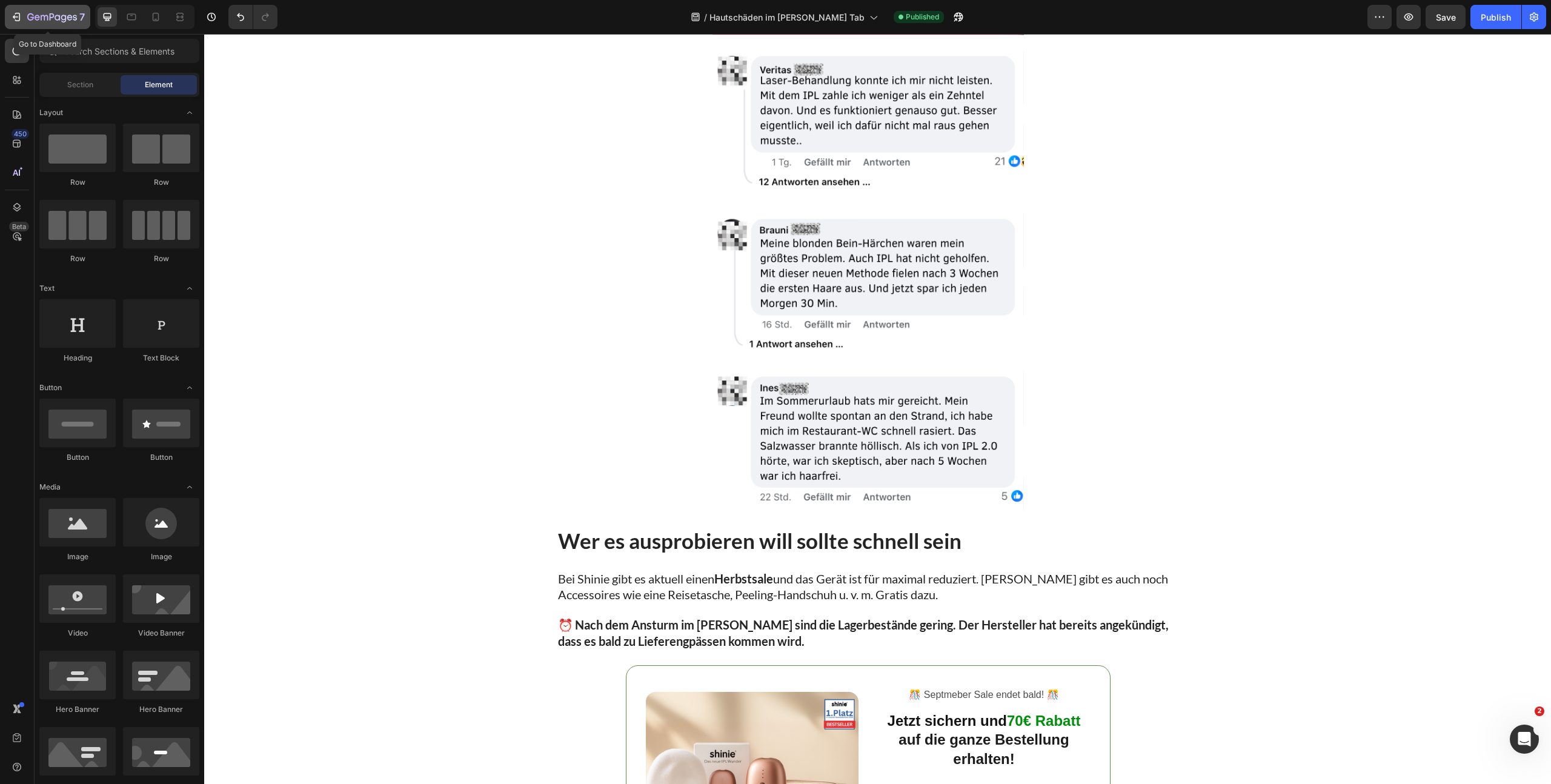
click at [52, 22] on icon "button" at bounding box center [52, 18] width 50 height 11
